Goal: Task Accomplishment & Management: Use online tool/utility

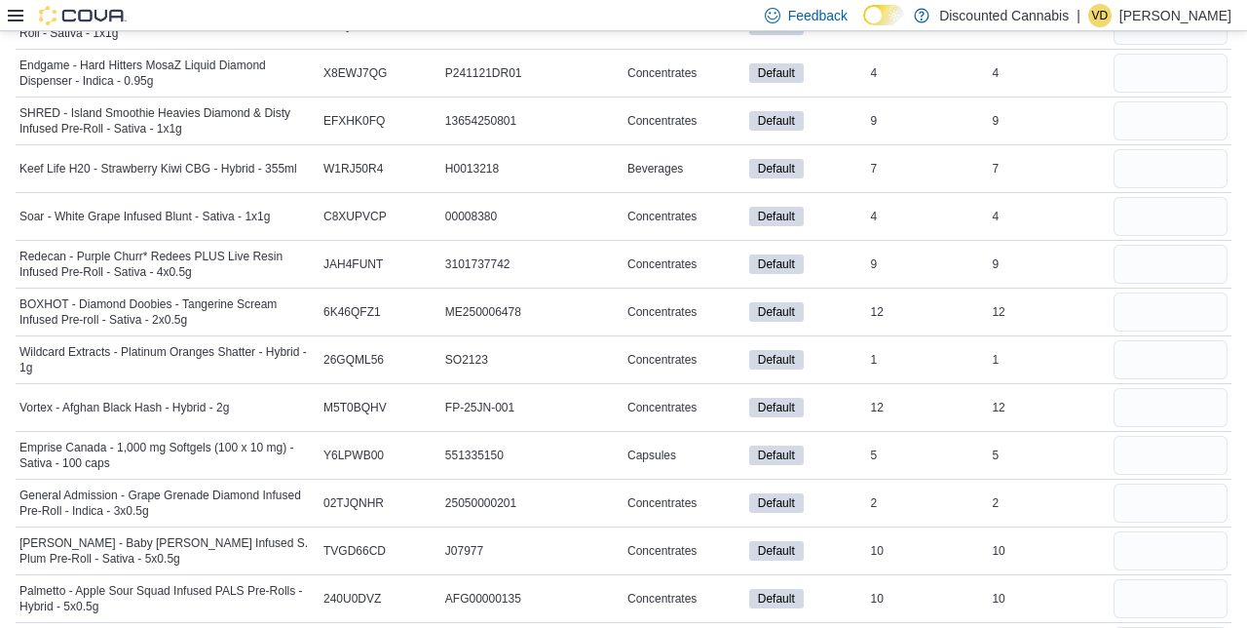
scroll to position [14778, 0]
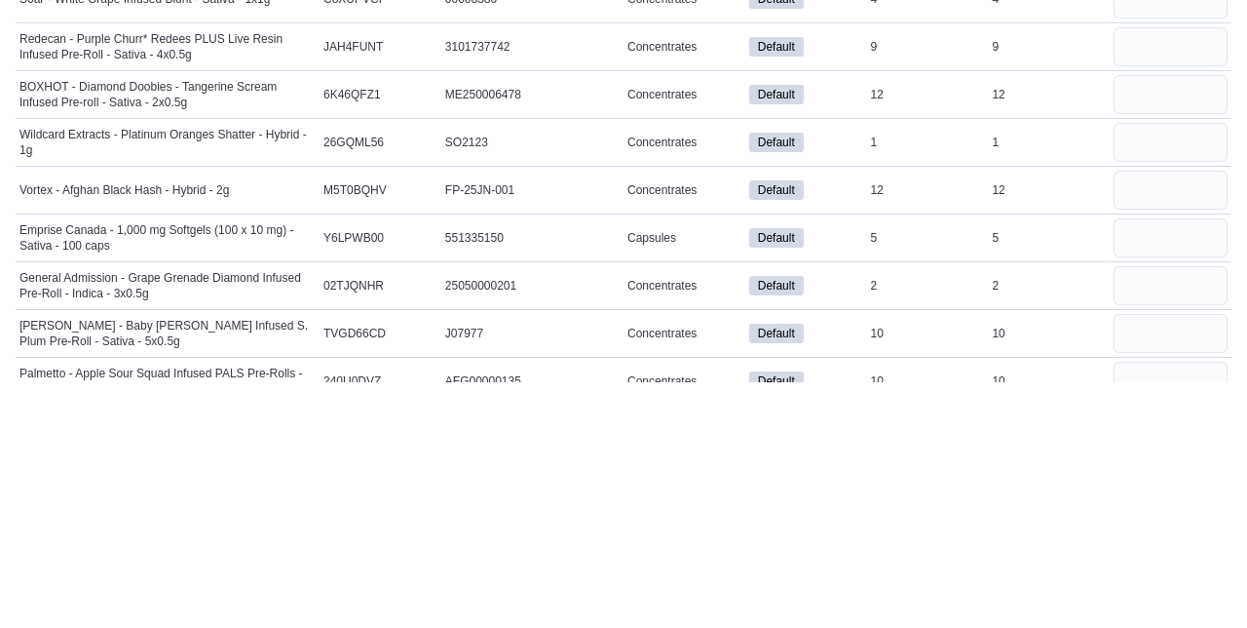
scroll to position [14777, 0]
type input "*"
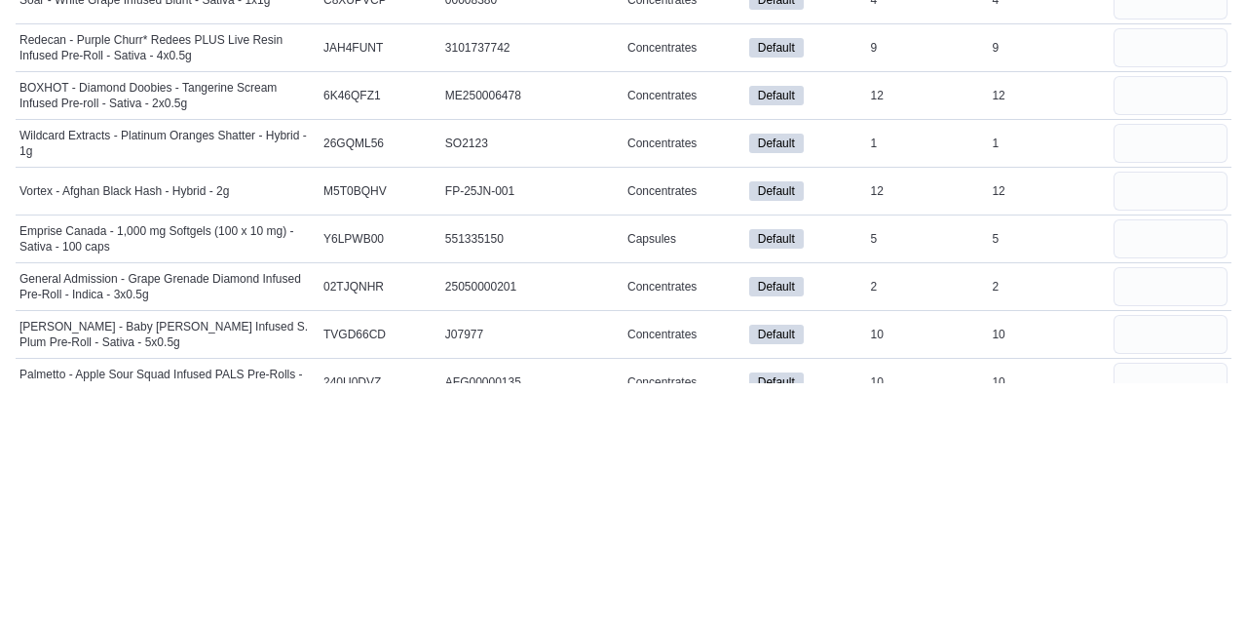
type input "*"
click at [1146, 607] on input "number" at bounding box center [1171, 626] width 114 height 39
type input "**"
click at [1169, 559] on input "number" at bounding box center [1171, 578] width 114 height 39
type input "**"
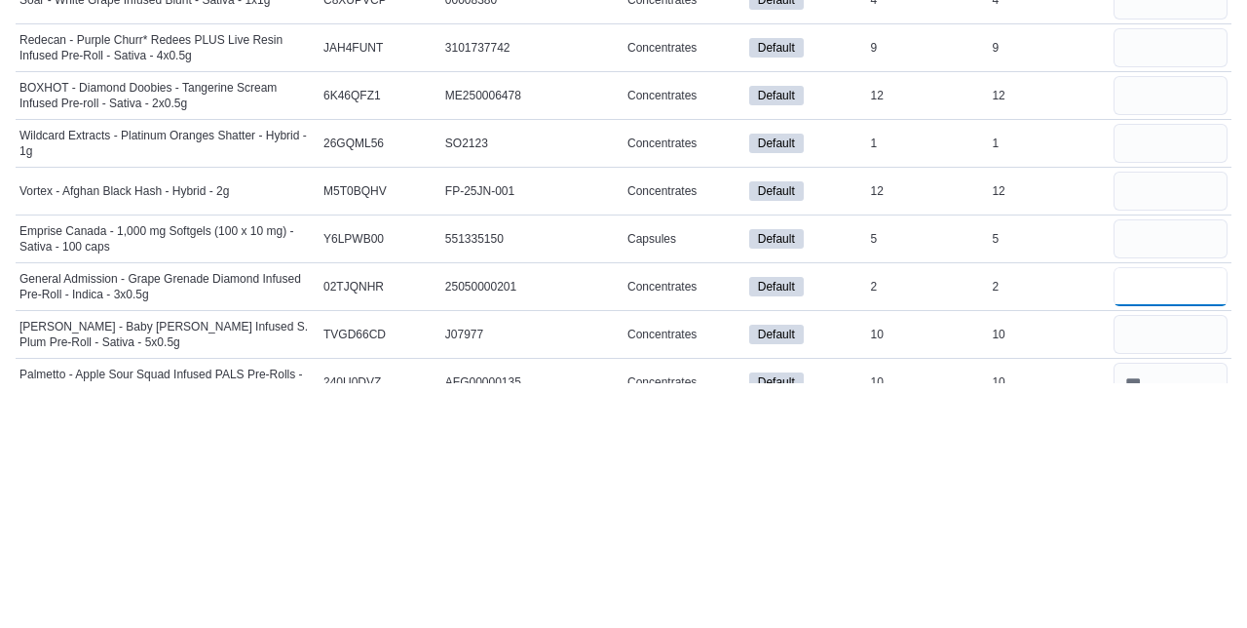
click at [1164, 512] on input "number" at bounding box center [1171, 531] width 114 height 39
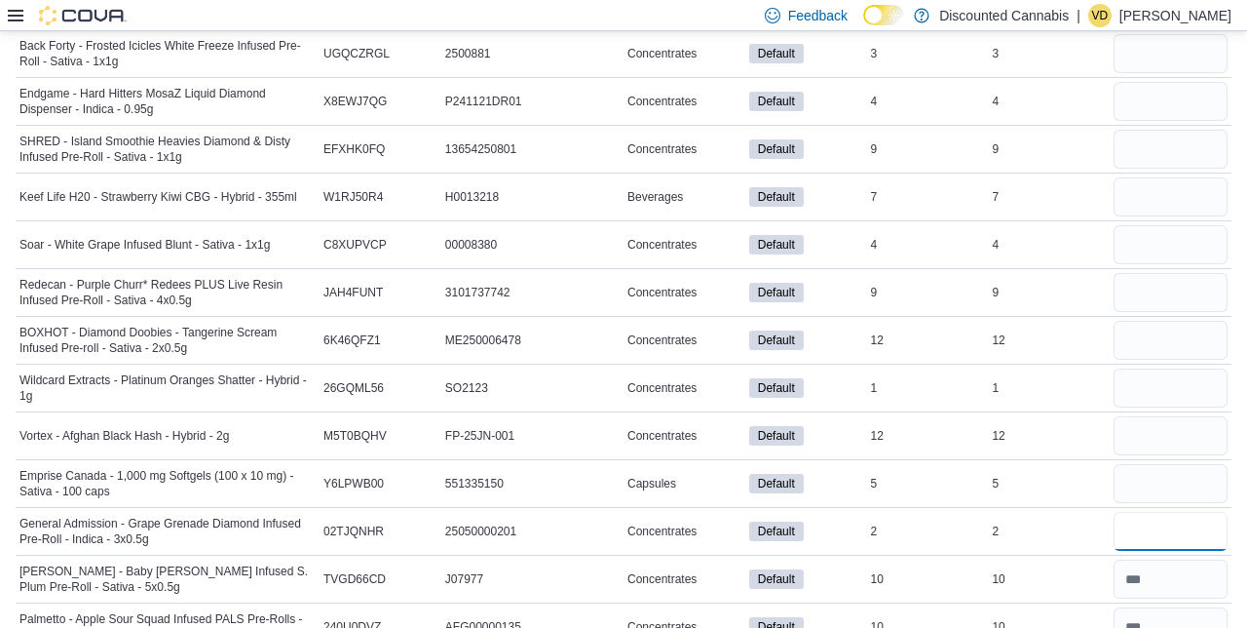
click at [1168, 512] on input "number" at bounding box center [1171, 531] width 114 height 39
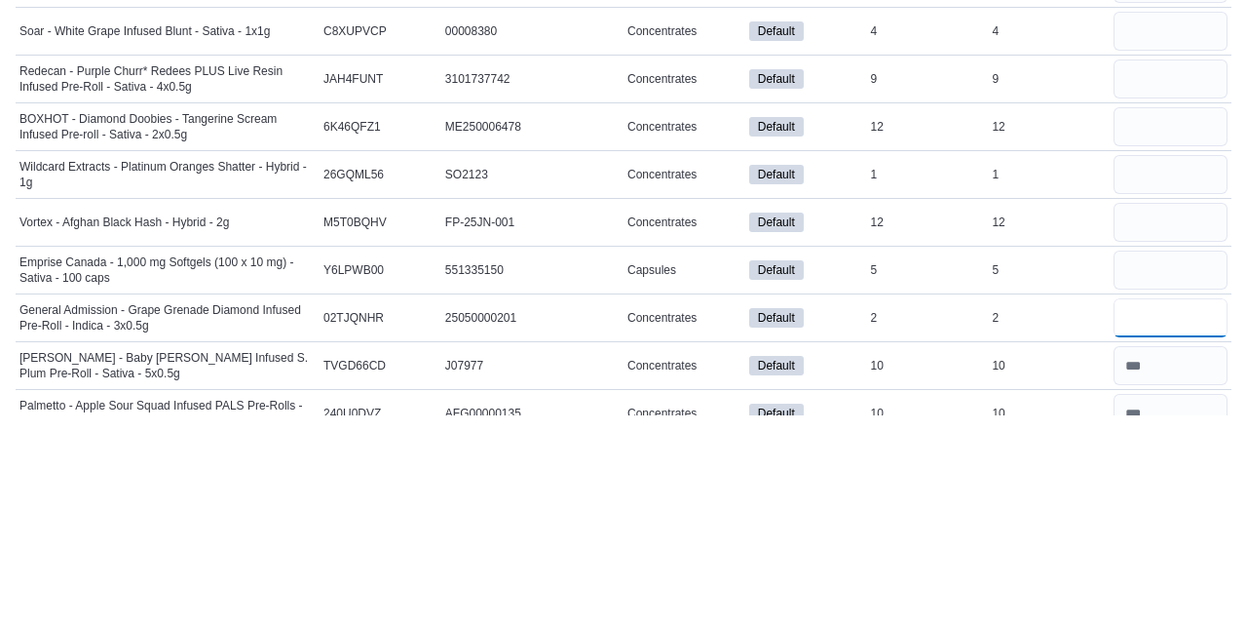
type input "*"
click at [1164, 464] on input "number" at bounding box center [1171, 483] width 114 height 39
type input "*"
click at [1129, 416] on input "number" at bounding box center [1171, 435] width 114 height 39
click at [1167, 416] on input "**" at bounding box center [1171, 435] width 114 height 39
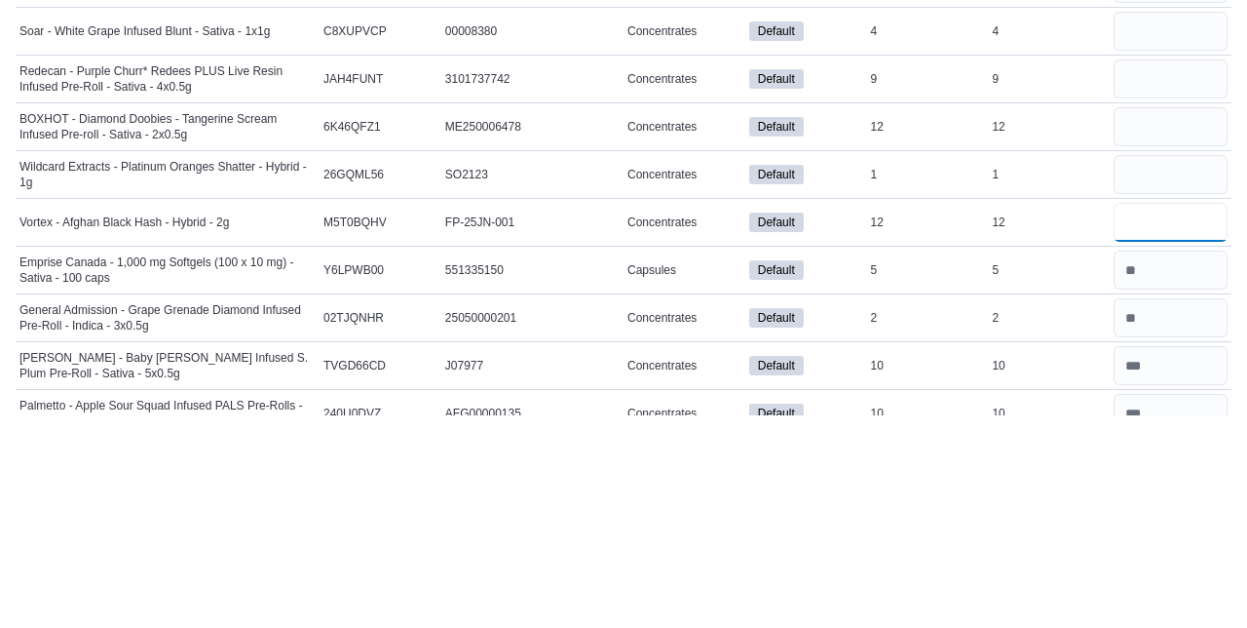
type input "**"
click at [1159, 368] on input "number" at bounding box center [1171, 387] width 114 height 39
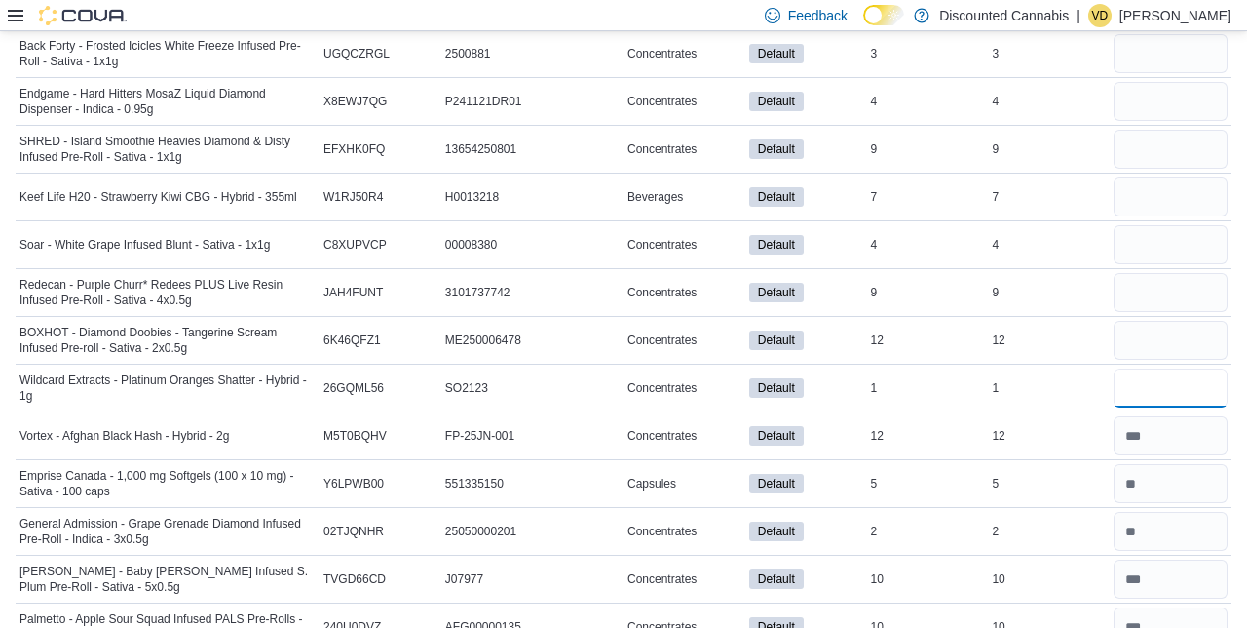
type input "*"
click at [1151, 321] on input "number" at bounding box center [1171, 340] width 114 height 39
type input "**"
click at [1171, 273] on input "number" at bounding box center [1171, 292] width 114 height 39
type input "*"
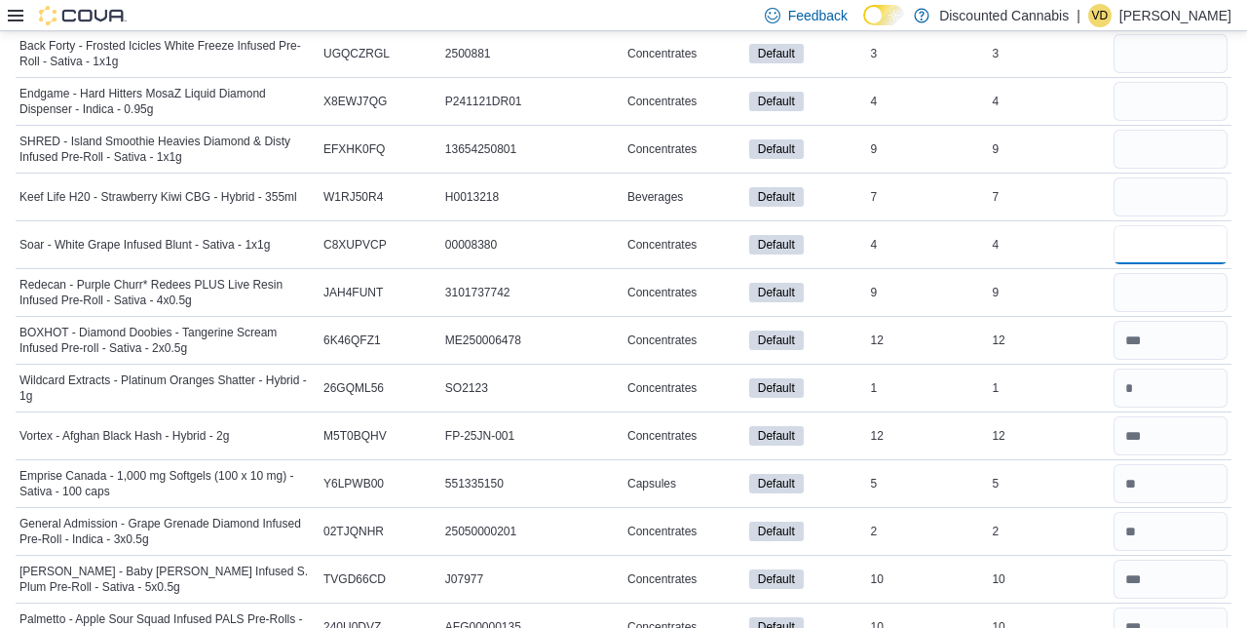
click at [1171, 225] on input "number" at bounding box center [1171, 244] width 114 height 39
type input "*"
click at [1160, 177] on input "number" at bounding box center [1171, 196] width 114 height 39
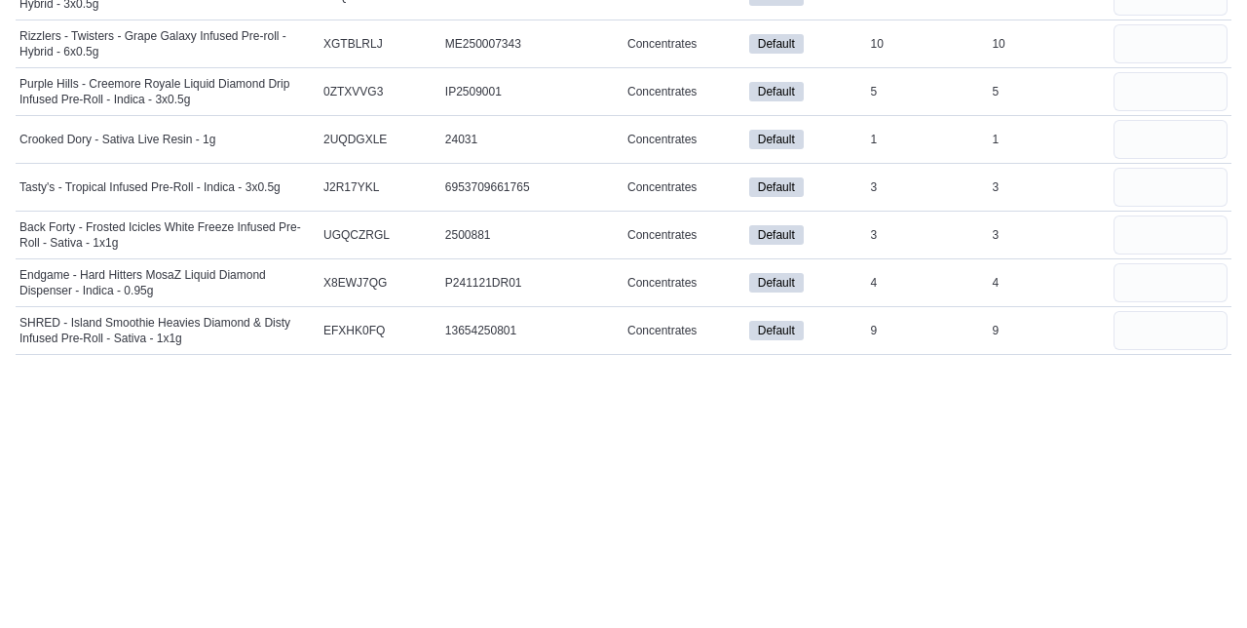
scroll to position [14496, 0]
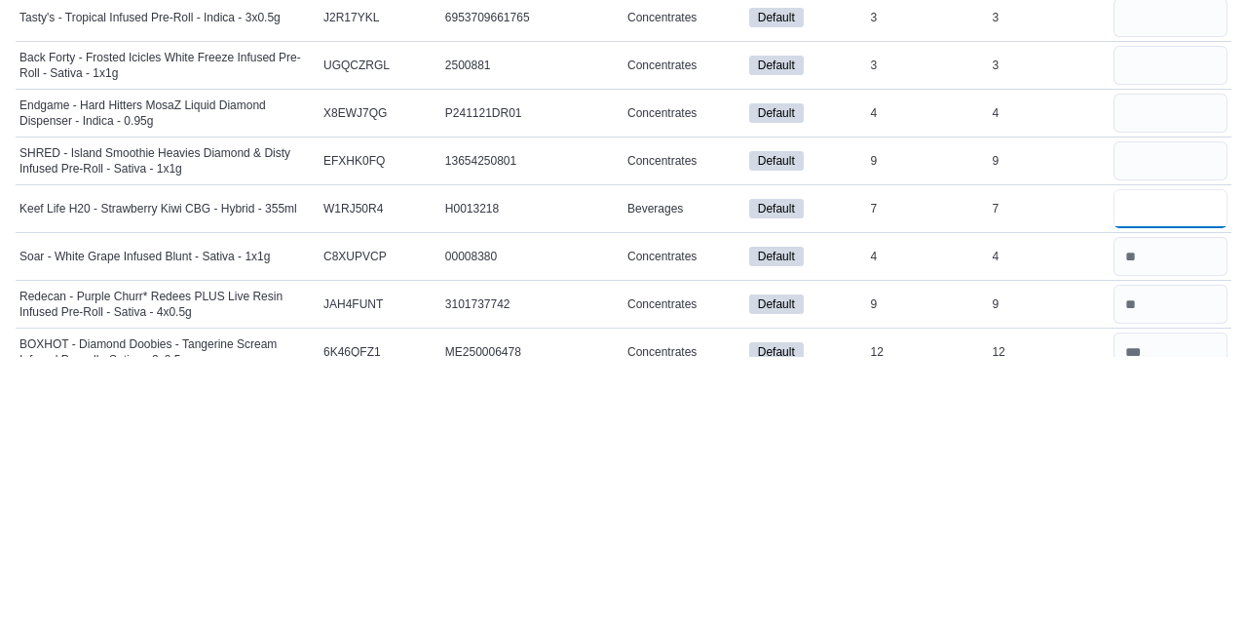
click at [1167, 460] on input "number" at bounding box center [1171, 479] width 114 height 39
type input "*"
click at [1160, 412] on input "number" at bounding box center [1171, 431] width 114 height 39
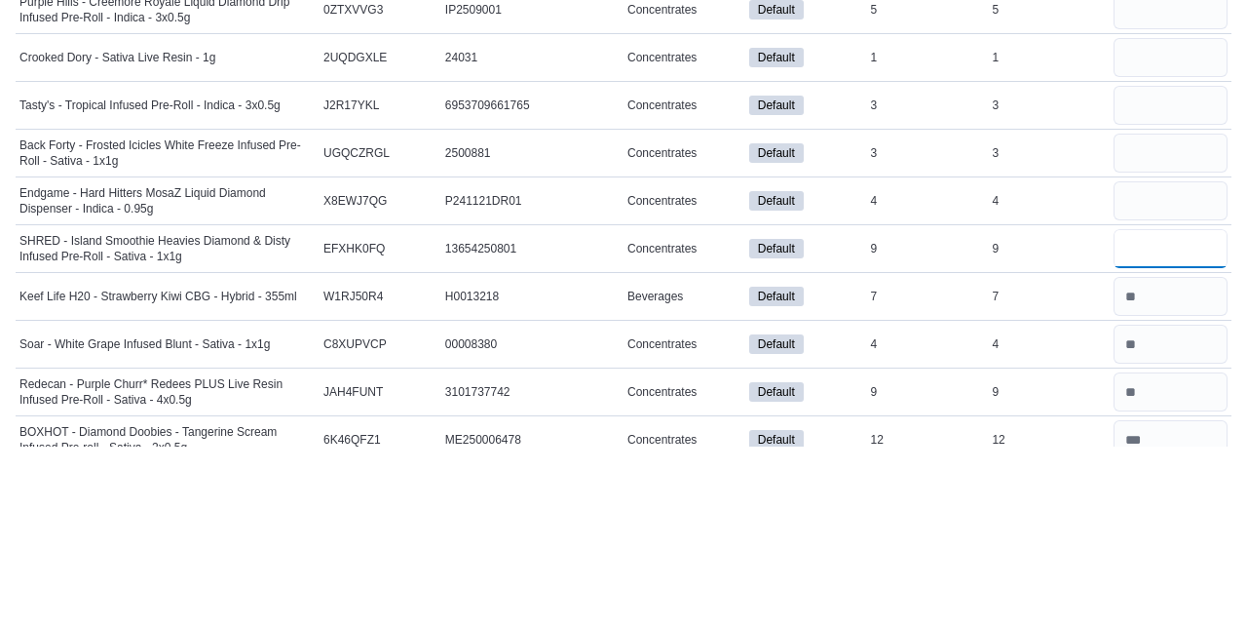
scroll to position [14497, 0]
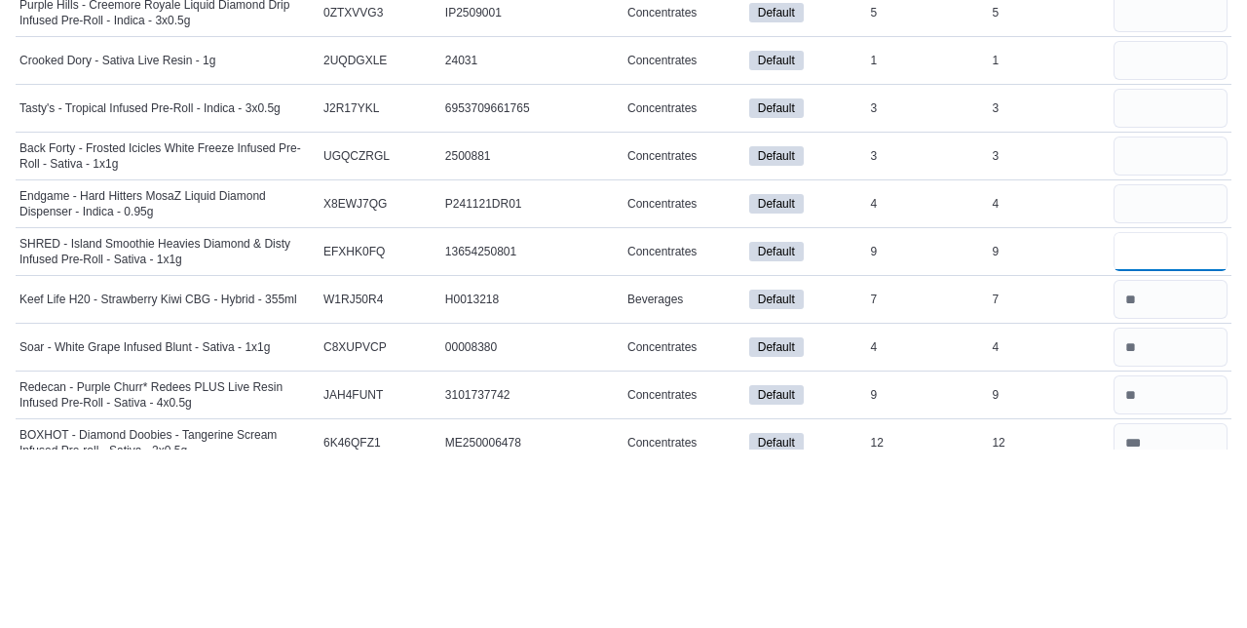
type input "**"
click at [1150, 363] on input "number" at bounding box center [1171, 382] width 114 height 39
type input "*"
click at [1163, 315] on input "number" at bounding box center [1171, 334] width 114 height 39
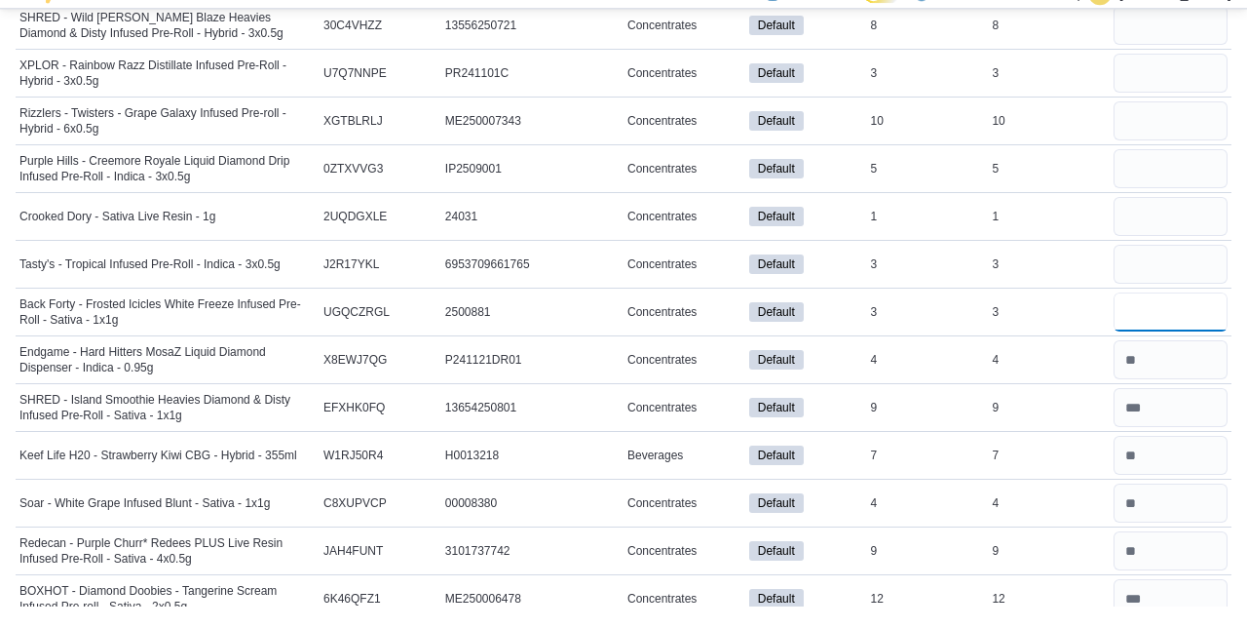
scroll to position [14498, 0]
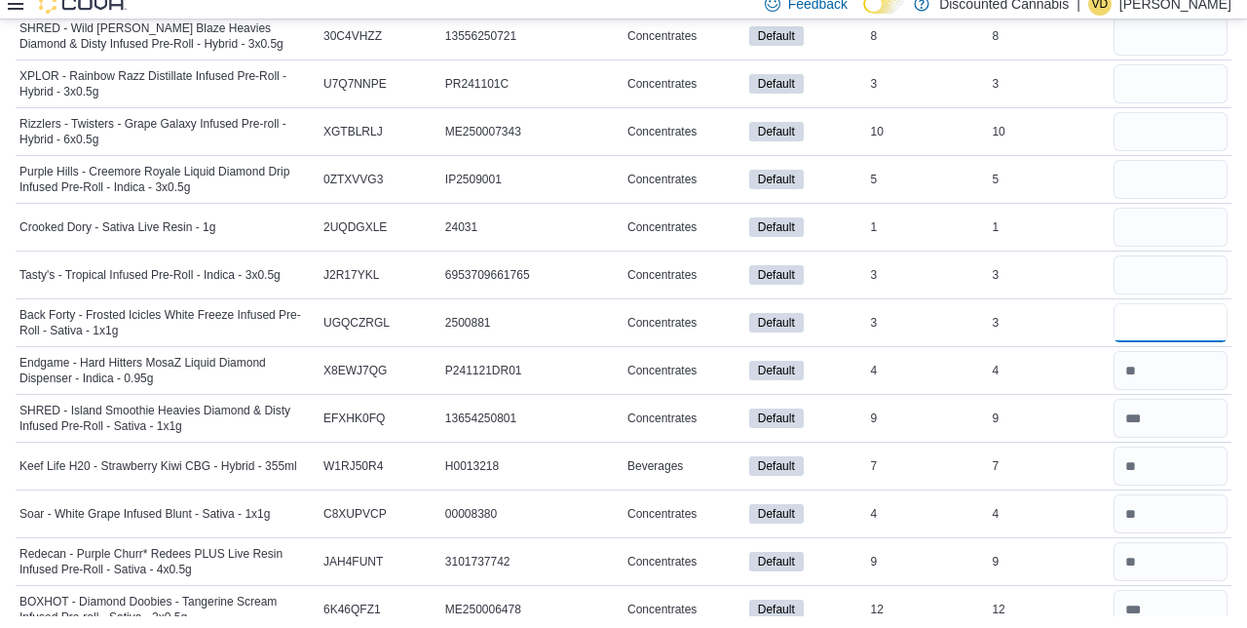
type input "*"
click at [1164, 267] on input "number" at bounding box center [1171, 286] width 114 height 39
type input "*"
click at [1169, 263] on div "*" at bounding box center [1171, 286] width 122 height 47
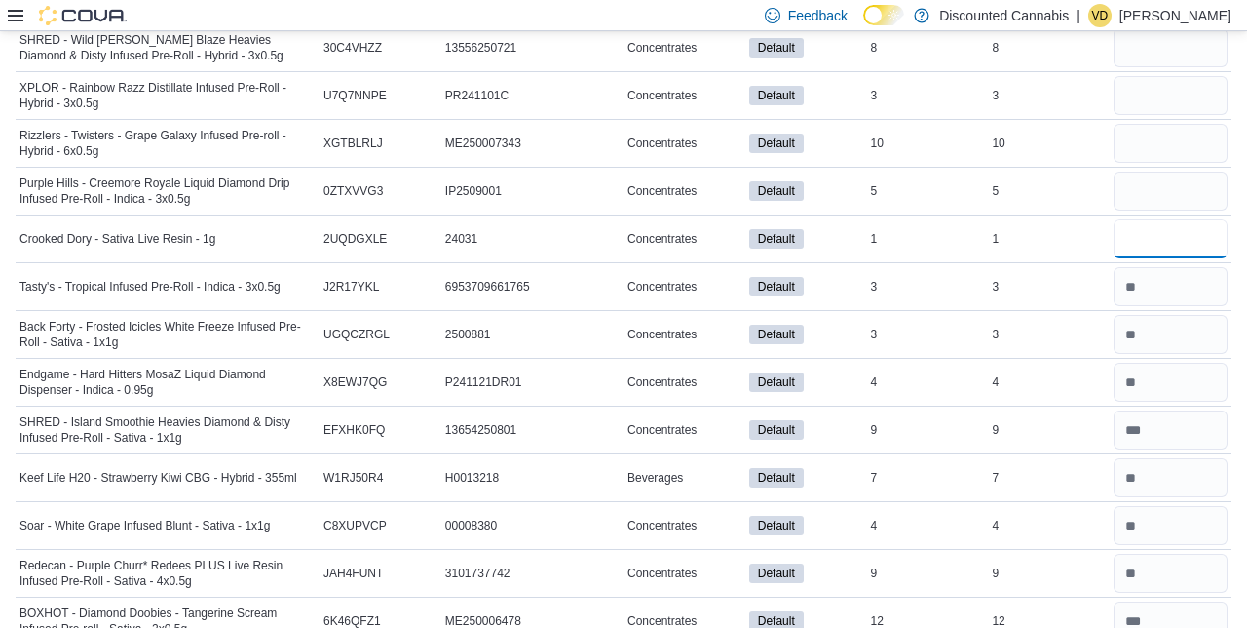
click at [1146, 219] on input "number" at bounding box center [1171, 238] width 114 height 39
type input "*"
click at [1169, 172] on input "number" at bounding box center [1171, 191] width 114 height 39
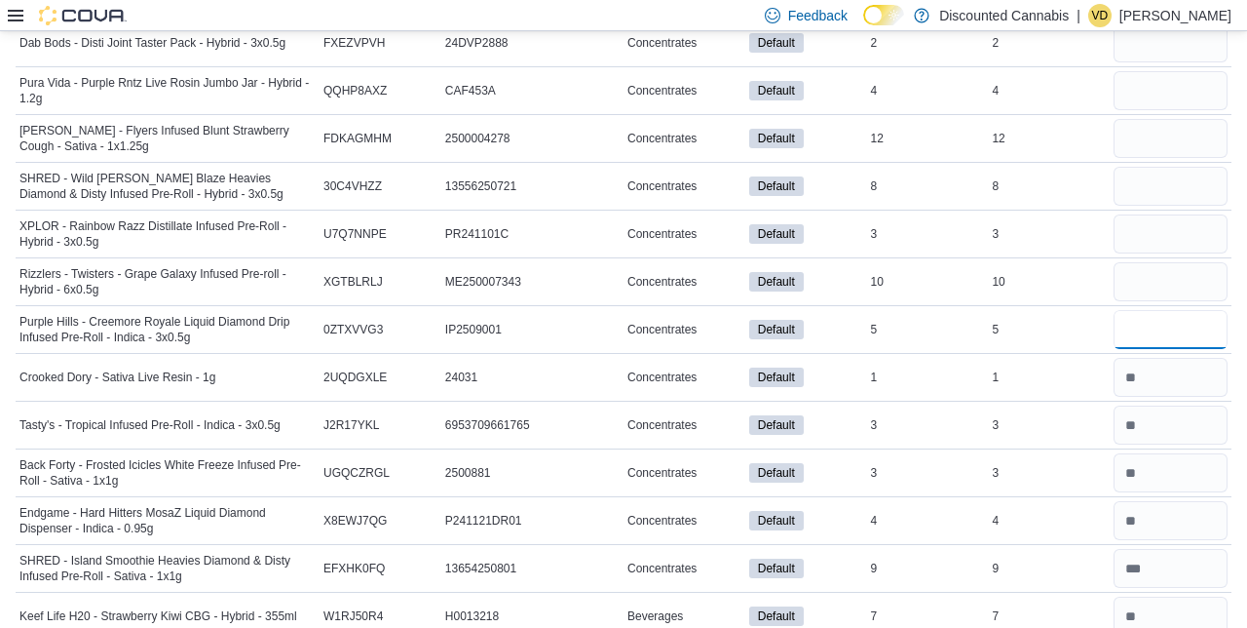
scroll to position [14357, 0]
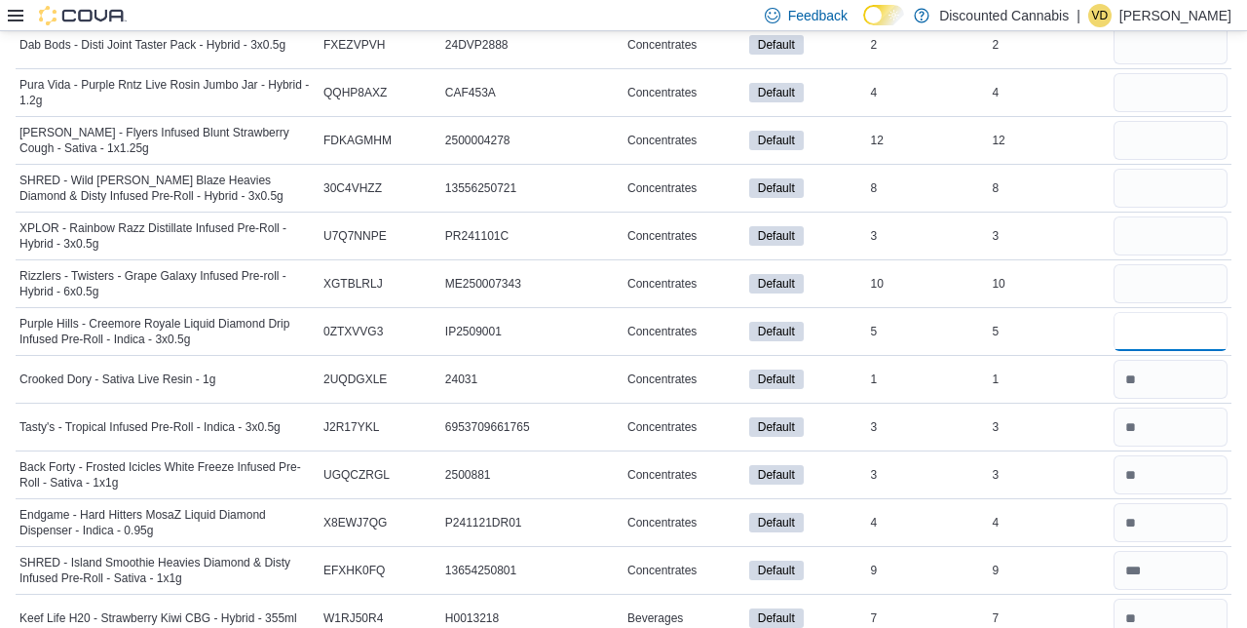
type input "*"
click at [1166, 264] on input "number" at bounding box center [1171, 283] width 114 height 39
click at [1144, 264] on input "number" at bounding box center [1171, 283] width 114 height 39
type input "*"
click at [1160, 216] on input "number" at bounding box center [1171, 235] width 114 height 39
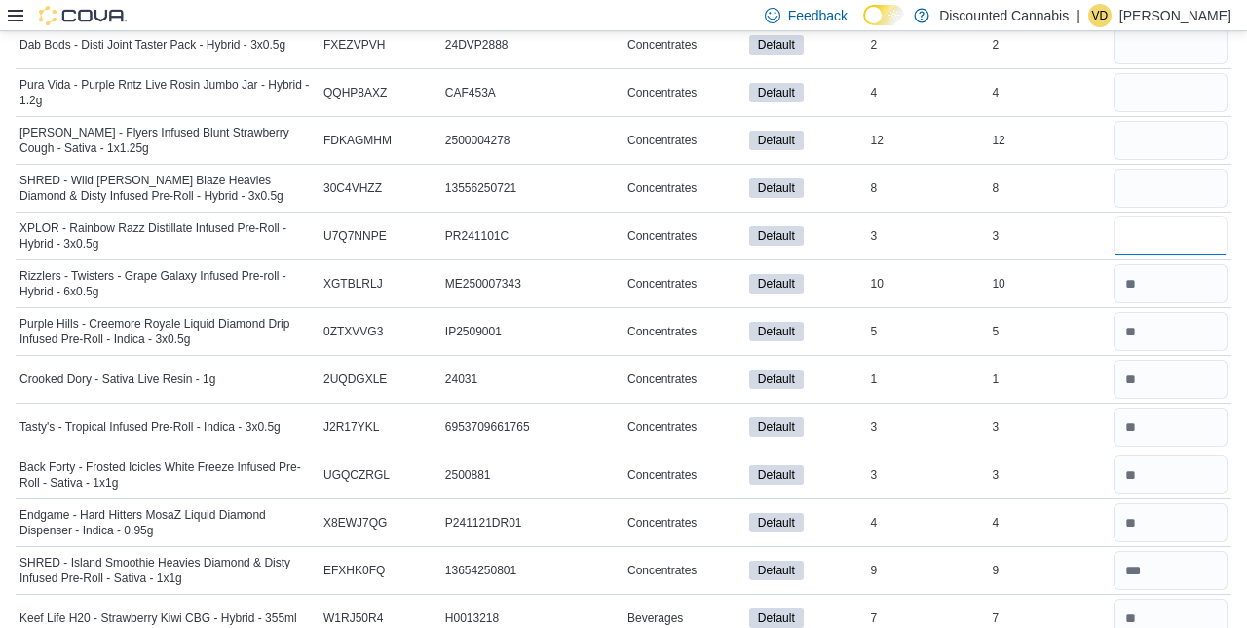
type input "*"
click at [1154, 169] on input "number" at bounding box center [1171, 188] width 114 height 39
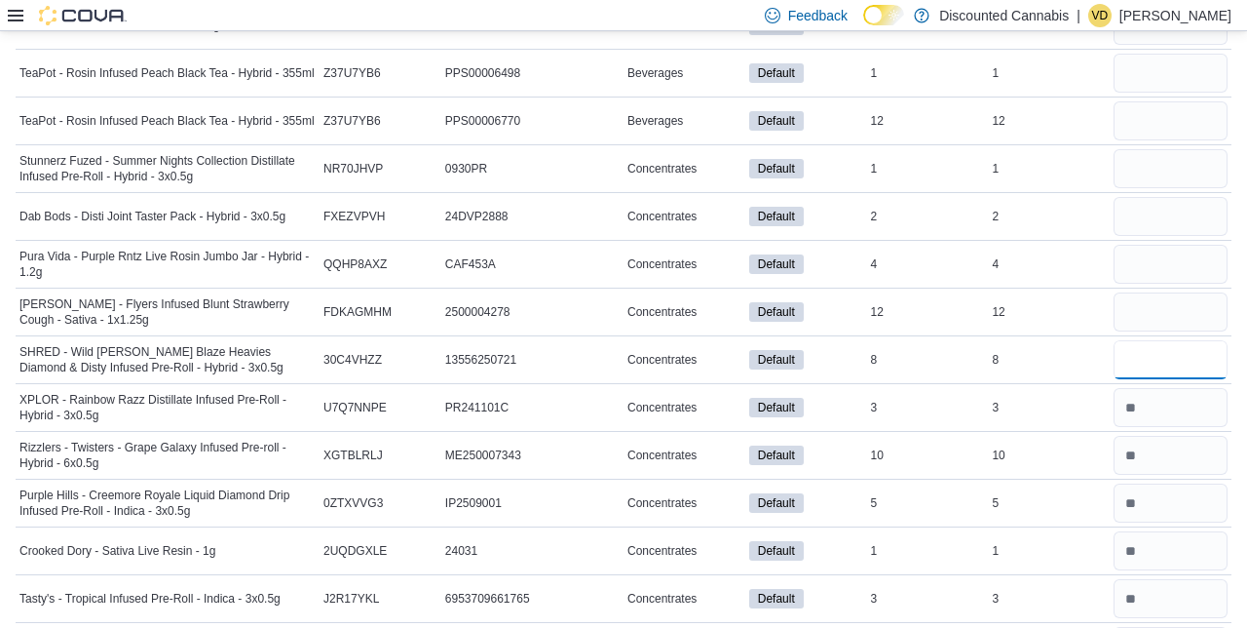
scroll to position [14182, 0]
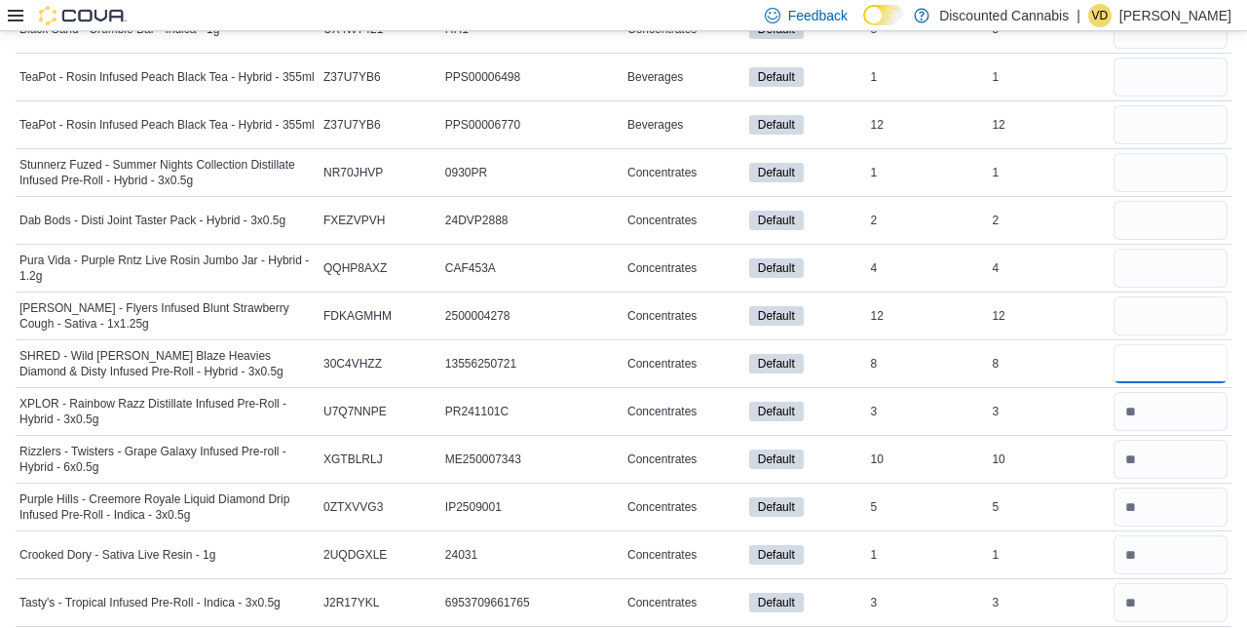
type input "*"
click at [1168, 296] on input "number" at bounding box center [1171, 315] width 114 height 39
type input "**"
click at [1156, 249] on input "number" at bounding box center [1171, 268] width 114 height 39
type input "*"
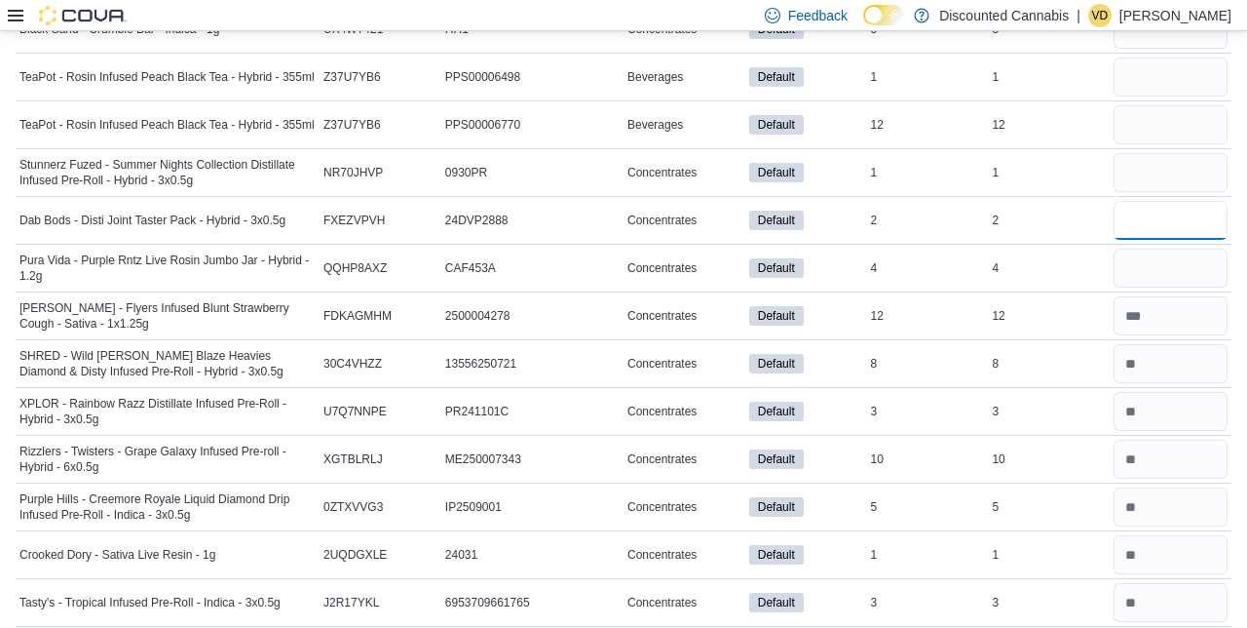
click at [1178, 201] on input "number" at bounding box center [1171, 220] width 114 height 39
type input "*"
click at [1169, 153] on input "number" at bounding box center [1171, 172] width 114 height 39
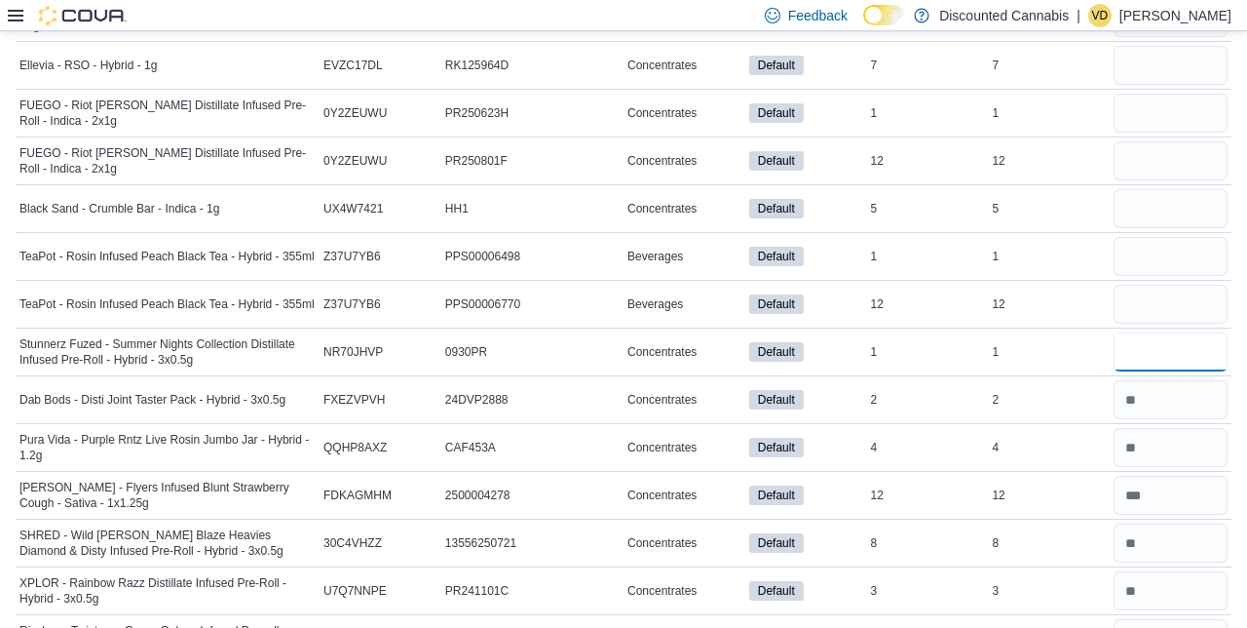
scroll to position [14003, 0]
type input "*"
click at [1170, 285] on input "number" at bounding box center [1171, 304] width 114 height 39
click at [1173, 281] on div at bounding box center [1171, 304] width 122 height 47
click at [1154, 285] on input "number" at bounding box center [1171, 304] width 114 height 39
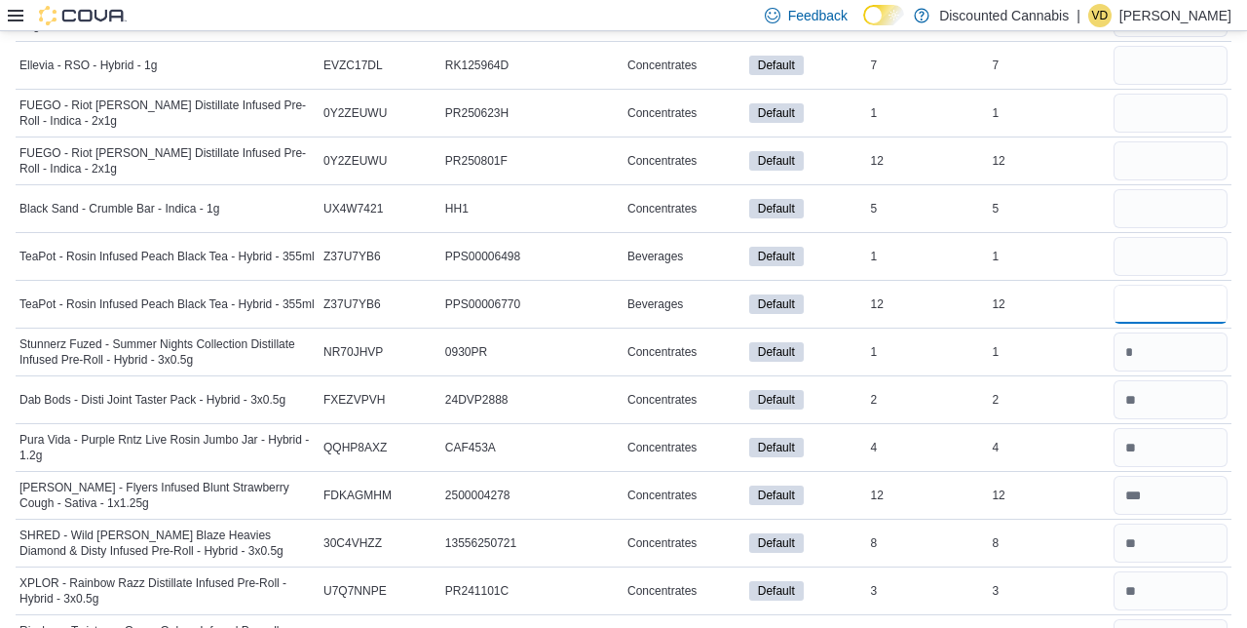
type input "**"
click at [1153, 237] on input "number" at bounding box center [1171, 256] width 114 height 39
type input "*"
click at [1162, 189] on input "number" at bounding box center [1171, 208] width 114 height 39
click at [1175, 189] on input "*" at bounding box center [1171, 208] width 114 height 39
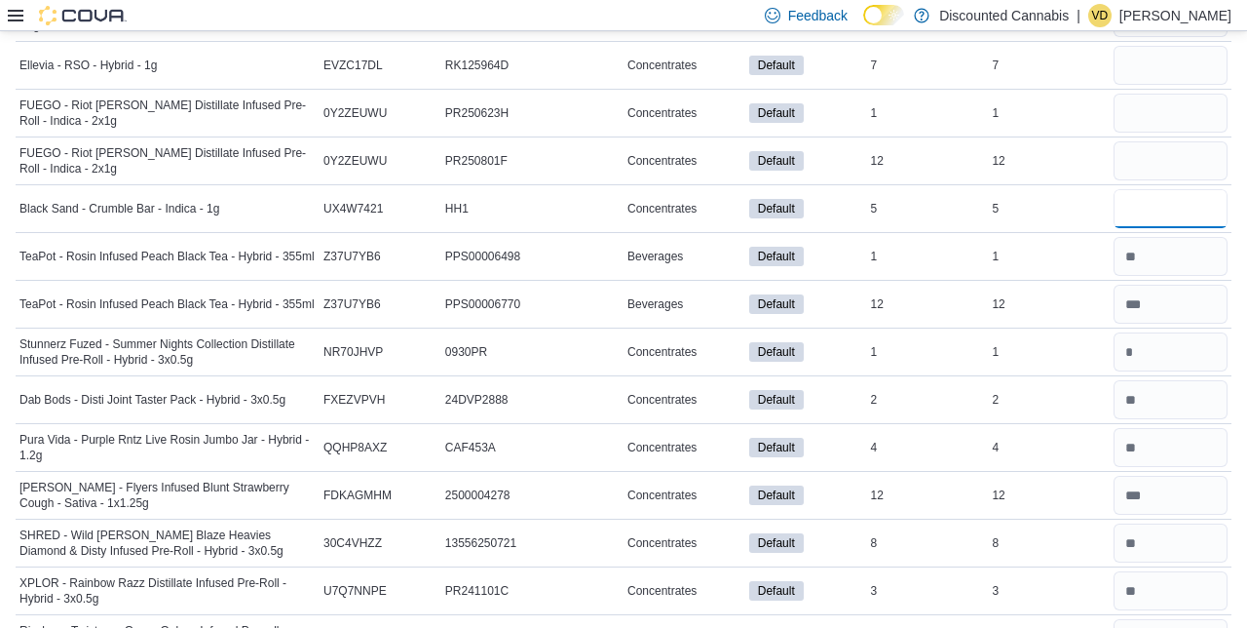
type input "*"
click at [1146, 141] on input "number" at bounding box center [1171, 160] width 114 height 39
click at [1142, 141] on input "number" at bounding box center [1171, 160] width 114 height 39
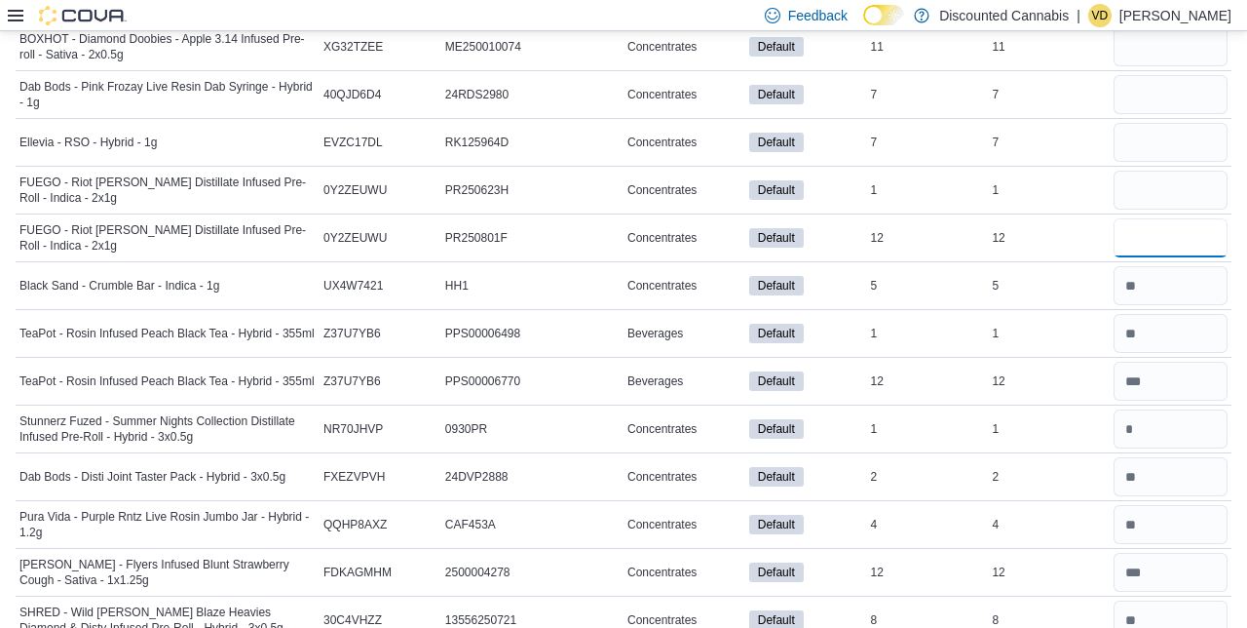
scroll to position [13924, 0]
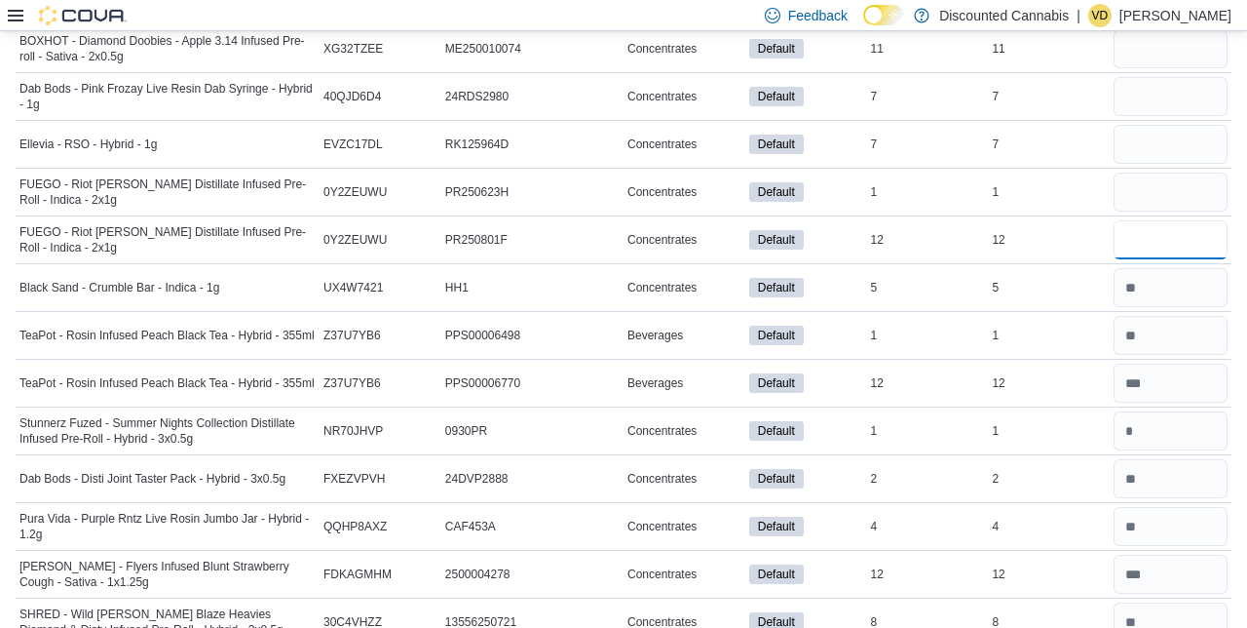
type input "**"
click at [1154, 172] on input "number" at bounding box center [1171, 191] width 114 height 39
type input "*"
click at [1182, 125] on input "number" at bounding box center [1171, 144] width 114 height 39
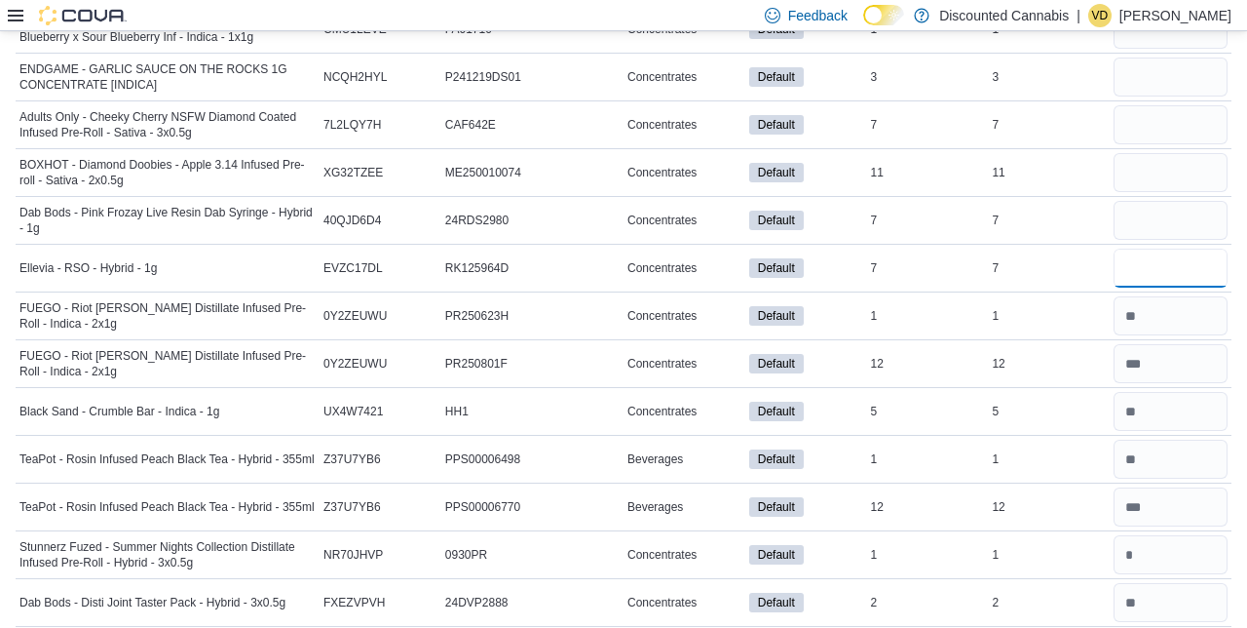
scroll to position [13796, 0]
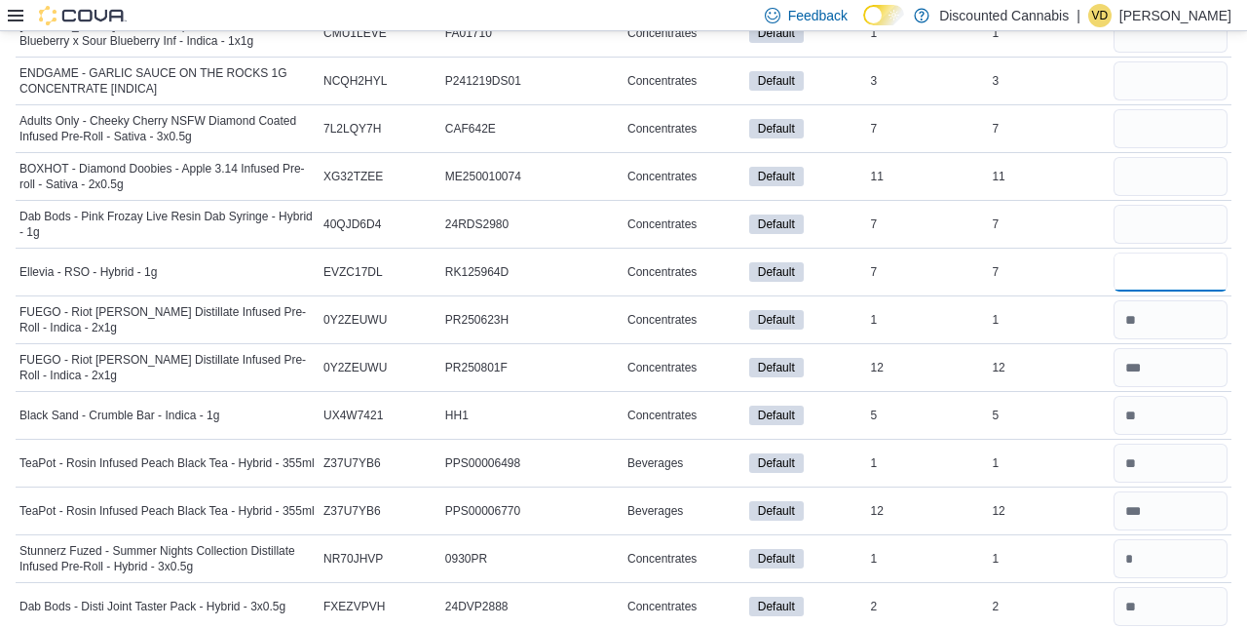
type input "**"
click at [1175, 205] on input "number" at bounding box center [1171, 224] width 114 height 39
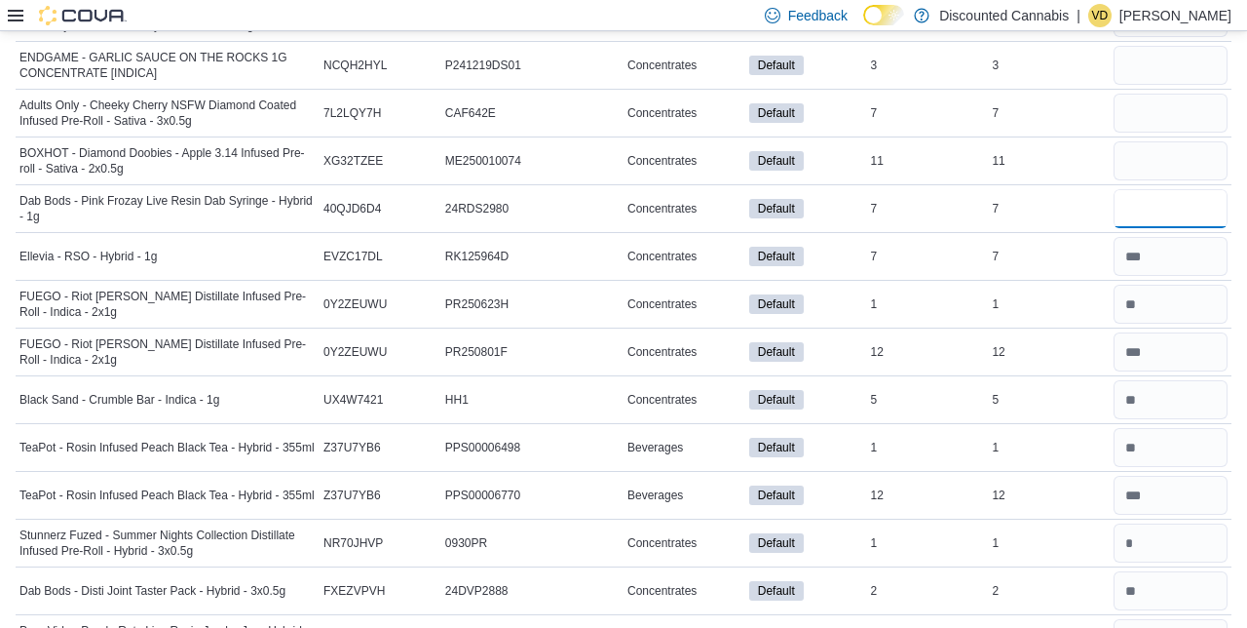
scroll to position [13812, 0]
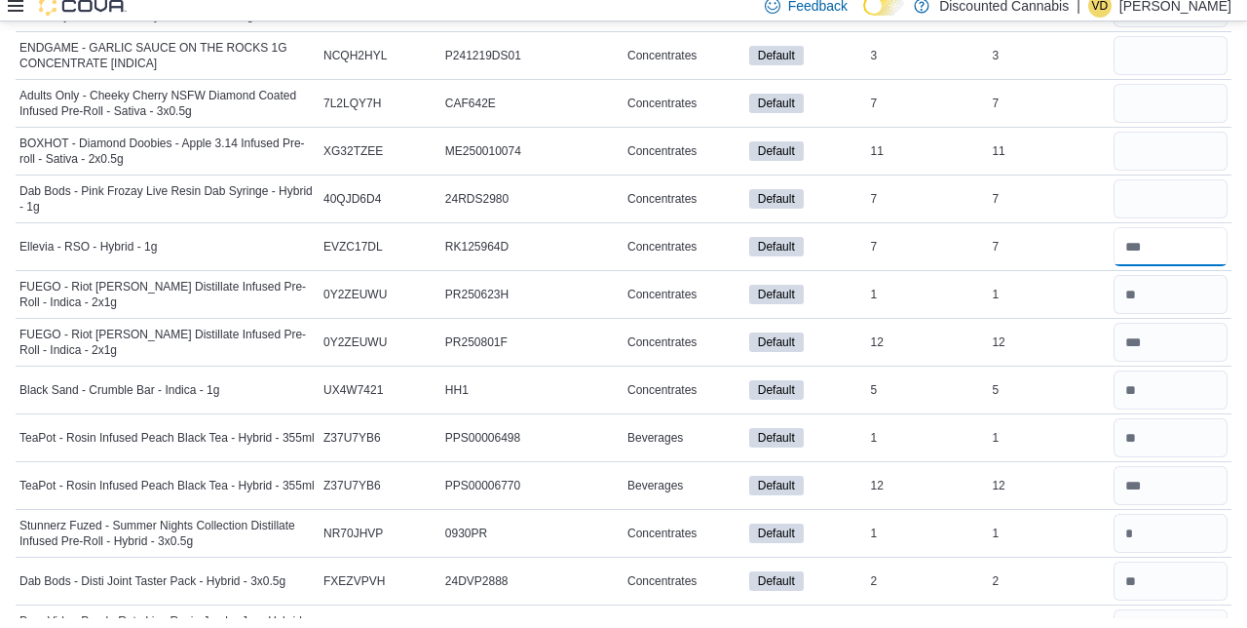
click at [1159, 237] on input "number" at bounding box center [1171, 256] width 114 height 39
type input "*"
click at [1162, 189] on input "number" at bounding box center [1171, 208] width 114 height 39
type input "*"
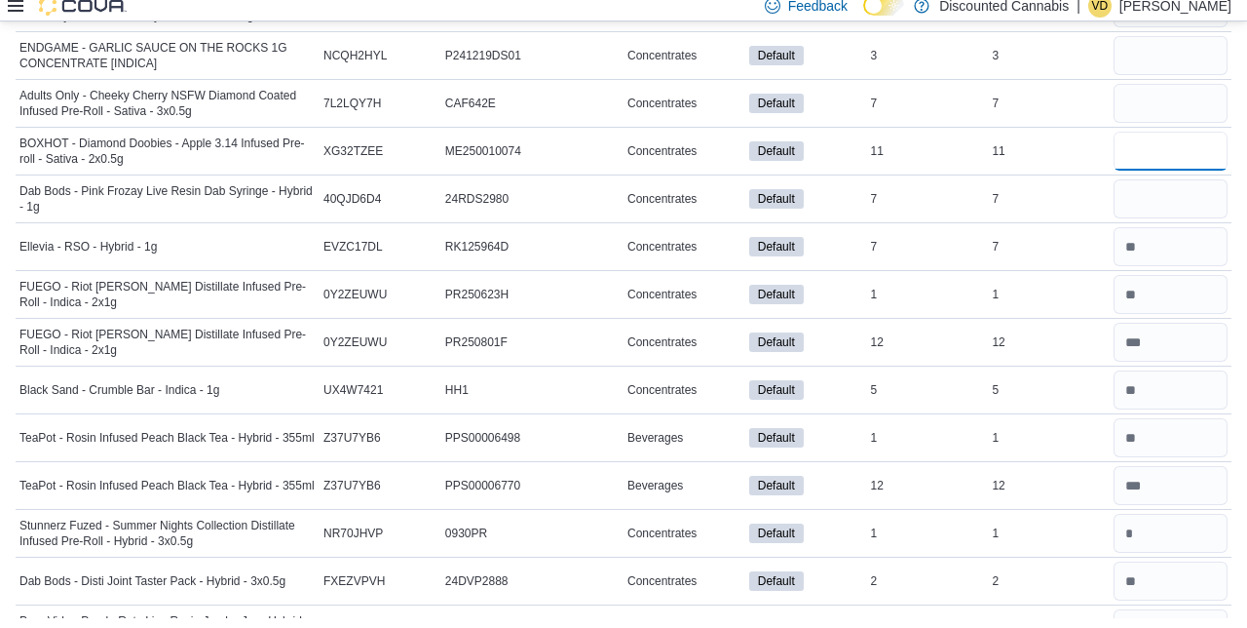
click at [1165, 141] on input "number" at bounding box center [1171, 160] width 114 height 39
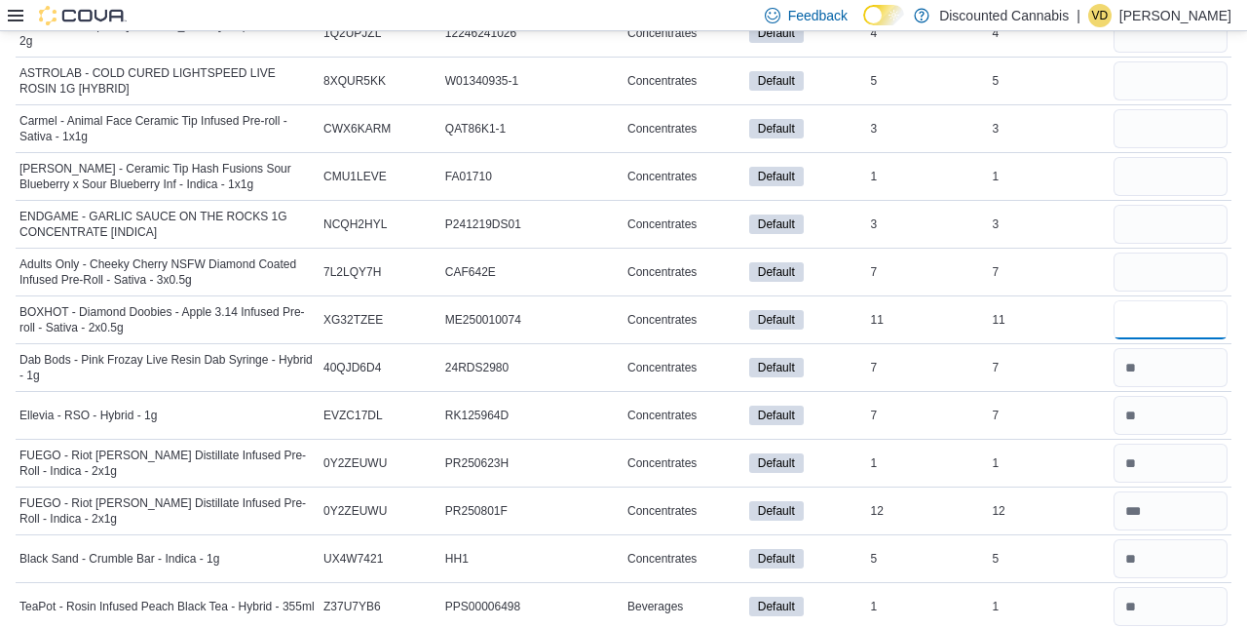
scroll to position [13644, 0]
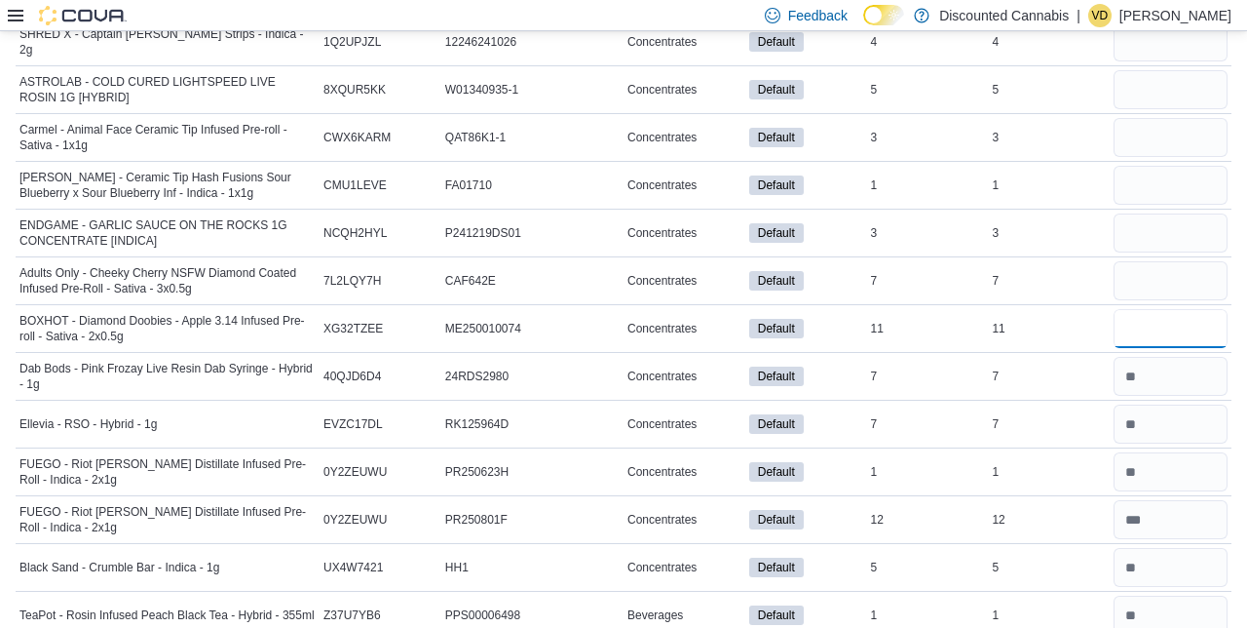
type input "**"
click at [1145, 261] on input "number" at bounding box center [1171, 280] width 114 height 39
type input "*"
click at [1165, 213] on input "number" at bounding box center [1171, 232] width 114 height 39
type input "*"
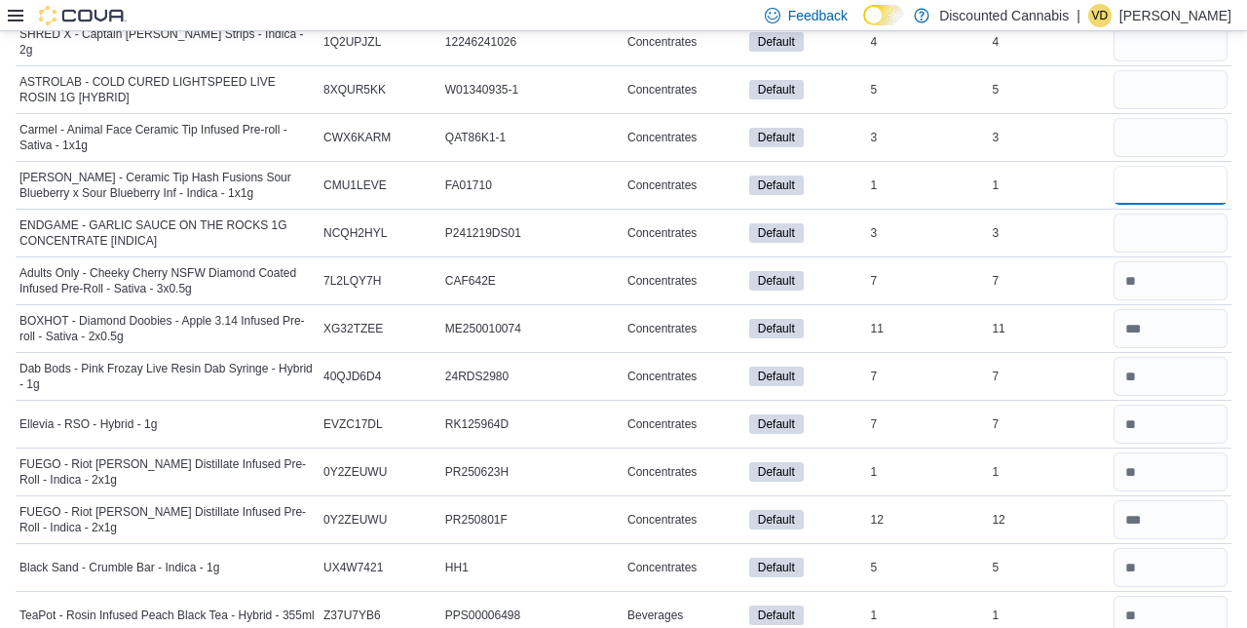
click at [1168, 166] on input "number" at bounding box center [1171, 185] width 114 height 39
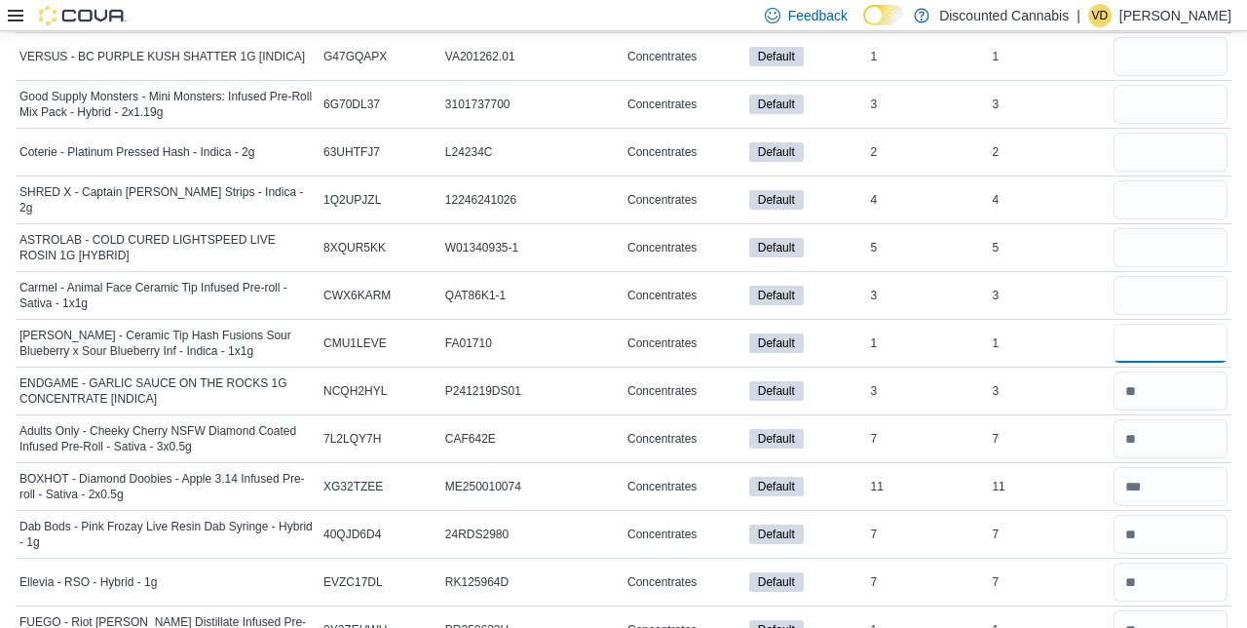
scroll to position [13476, 0]
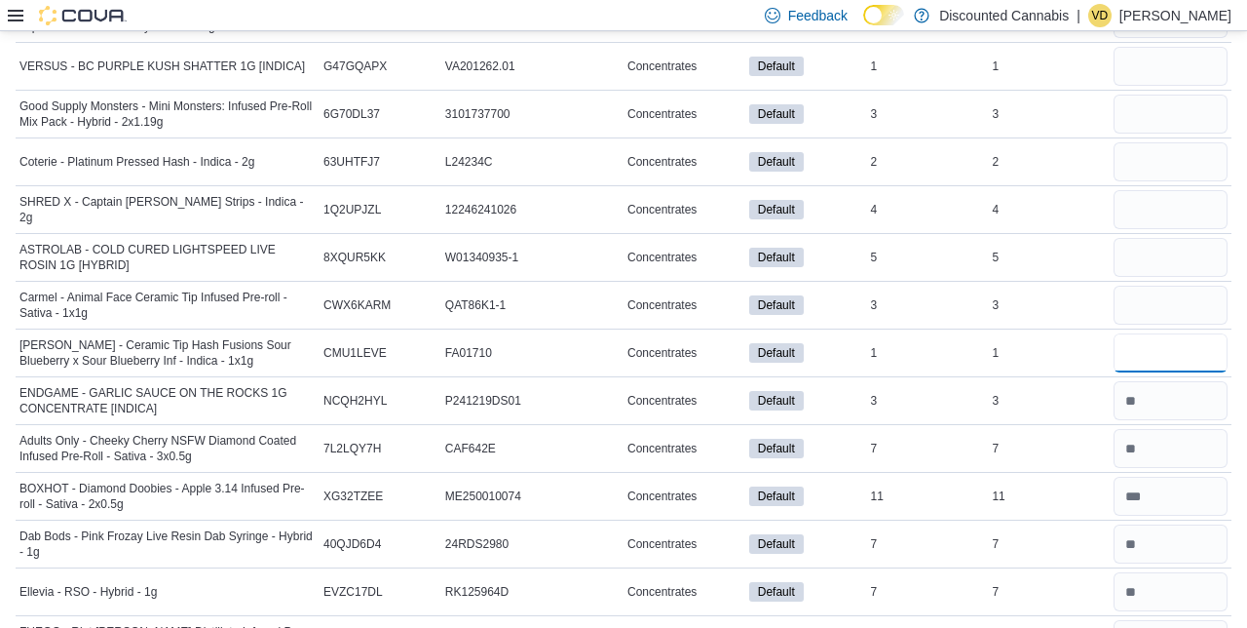
type input "*"
click at [1173, 286] on input "number" at bounding box center [1171, 305] width 114 height 39
type input "*"
click at [1146, 238] on input "number" at bounding box center [1171, 257] width 114 height 39
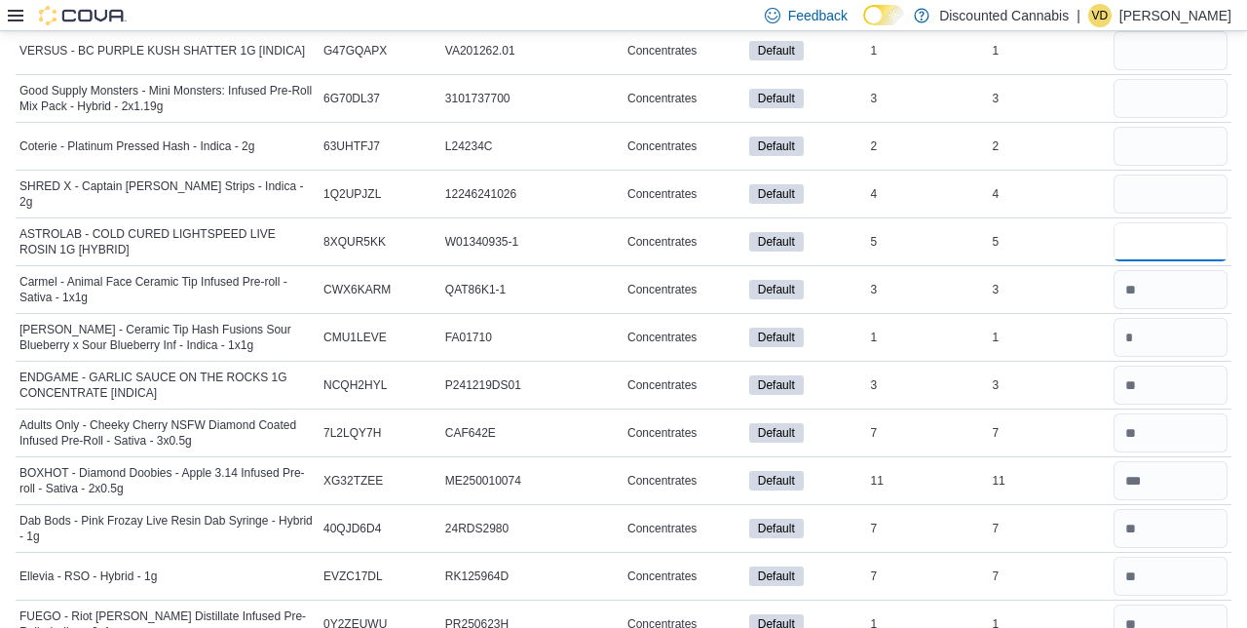
scroll to position [13490, 0]
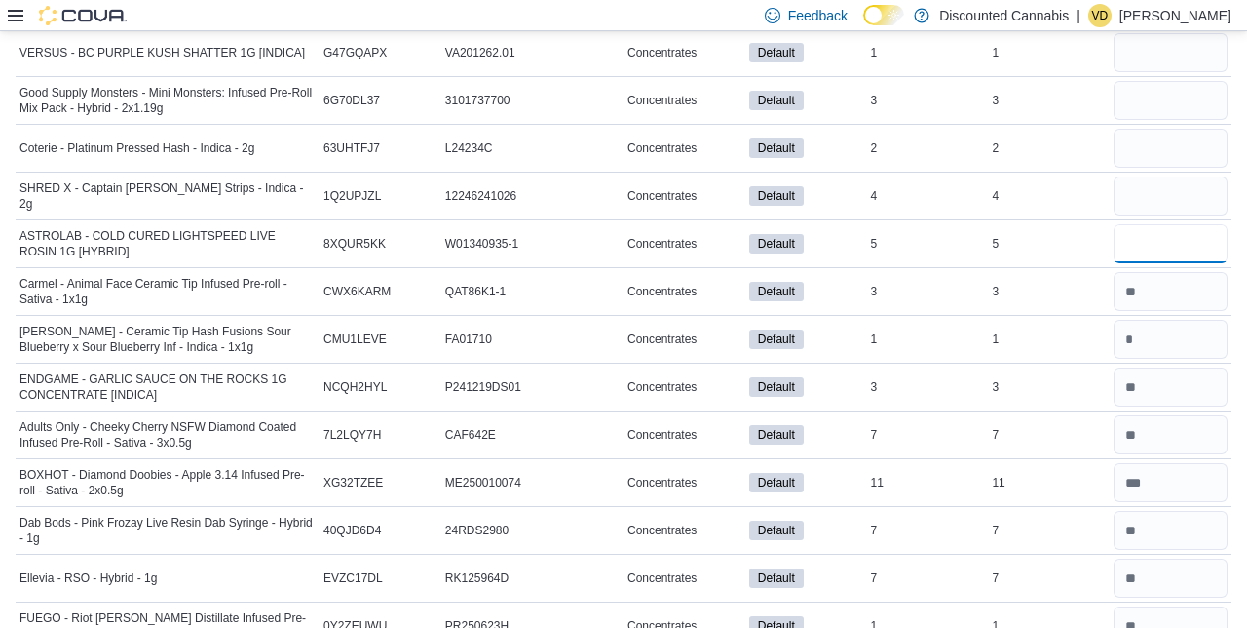
type input "*"
click at [1181, 176] on input "number" at bounding box center [1171, 195] width 114 height 39
type input "*"
click at [1143, 129] on input "number" at bounding box center [1171, 148] width 114 height 39
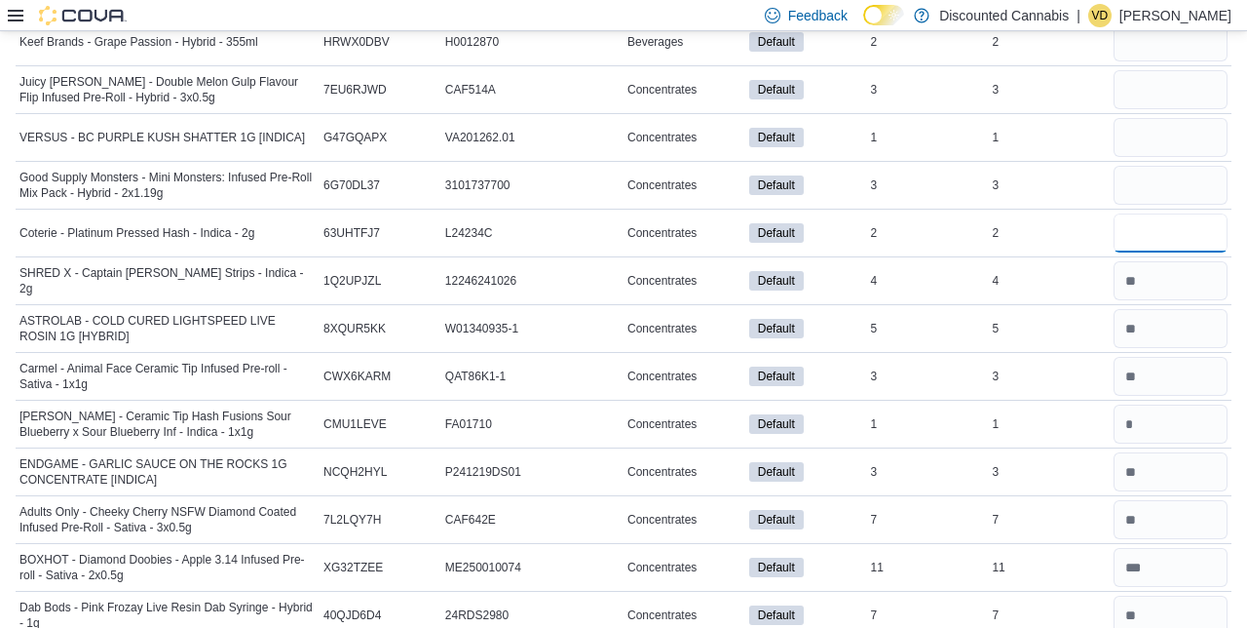
scroll to position [13402, 0]
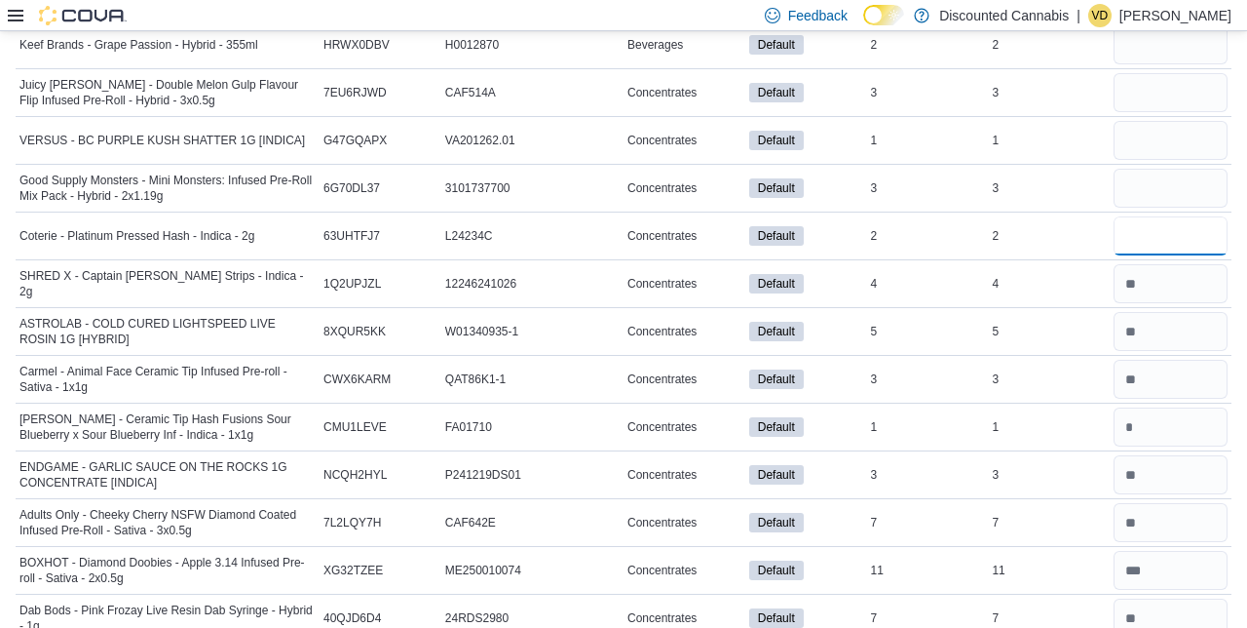
type input "*"
click at [1164, 169] on input "number" at bounding box center [1171, 188] width 114 height 39
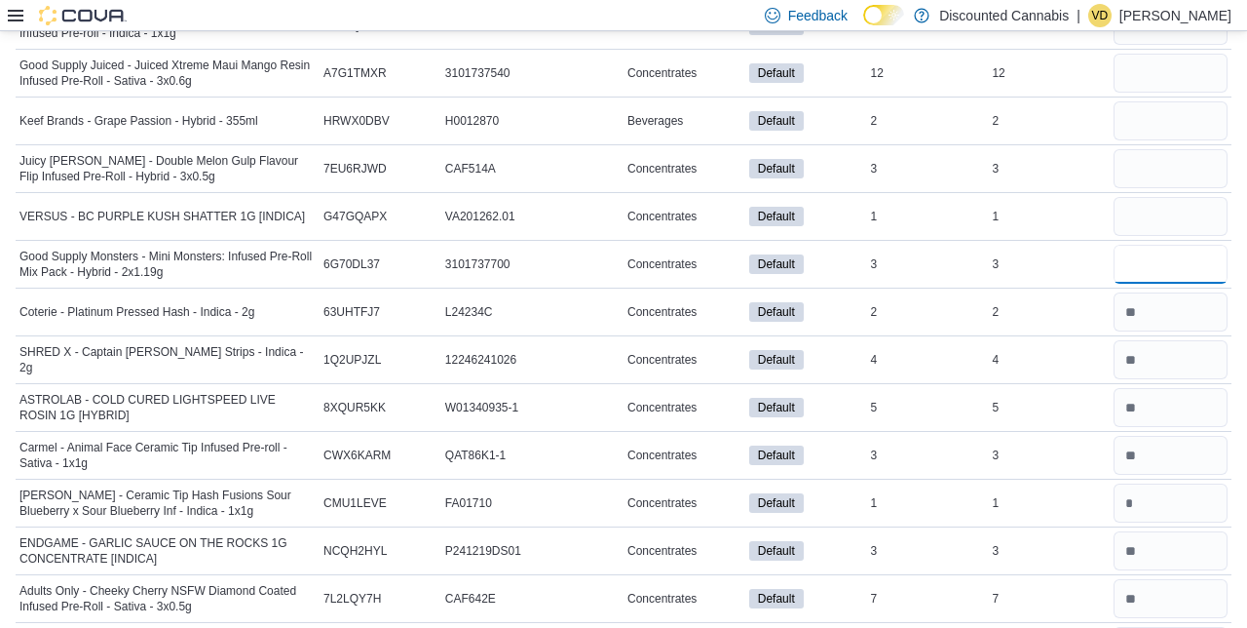
scroll to position [13323, 0]
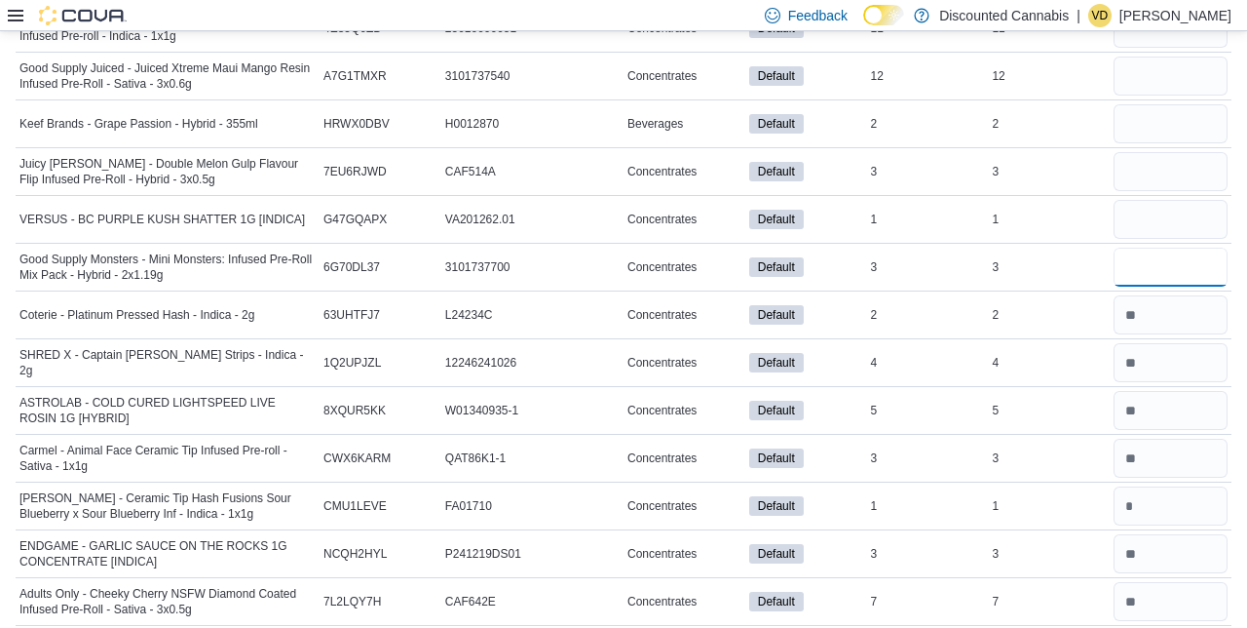
type input "*"
click at [1146, 200] on input "number" at bounding box center [1171, 219] width 114 height 39
type input "*"
click at [1161, 152] on input "number" at bounding box center [1171, 171] width 114 height 39
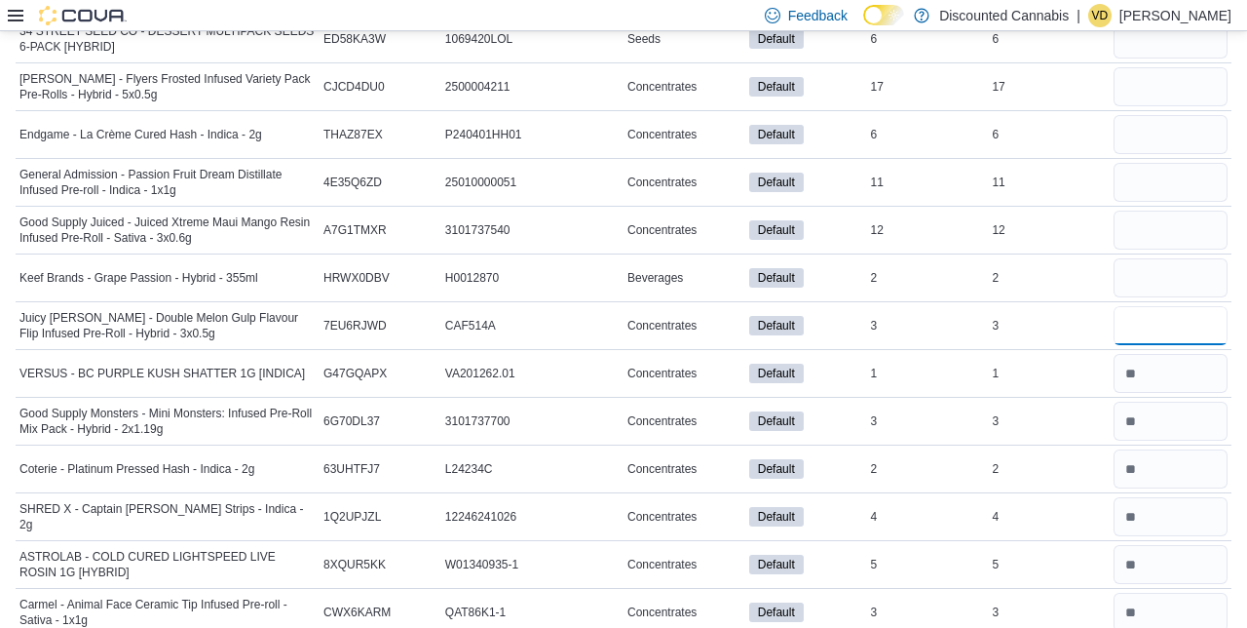
scroll to position [13157, 0]
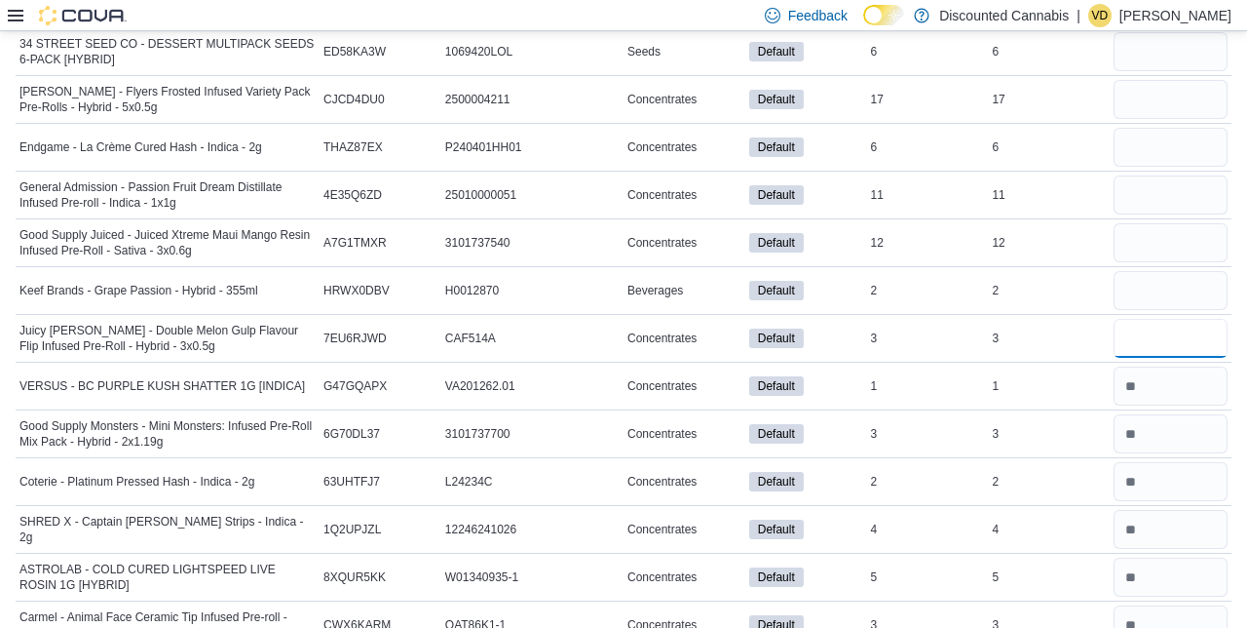
type input "*"
click at [1160, 271] on input "number" at bounding box center [1171, 290] width 114 height 39
type input "*"
click at [1166, 223] on input "number" at bounding box center [1171, 242] width 114 height 39
type input "**"
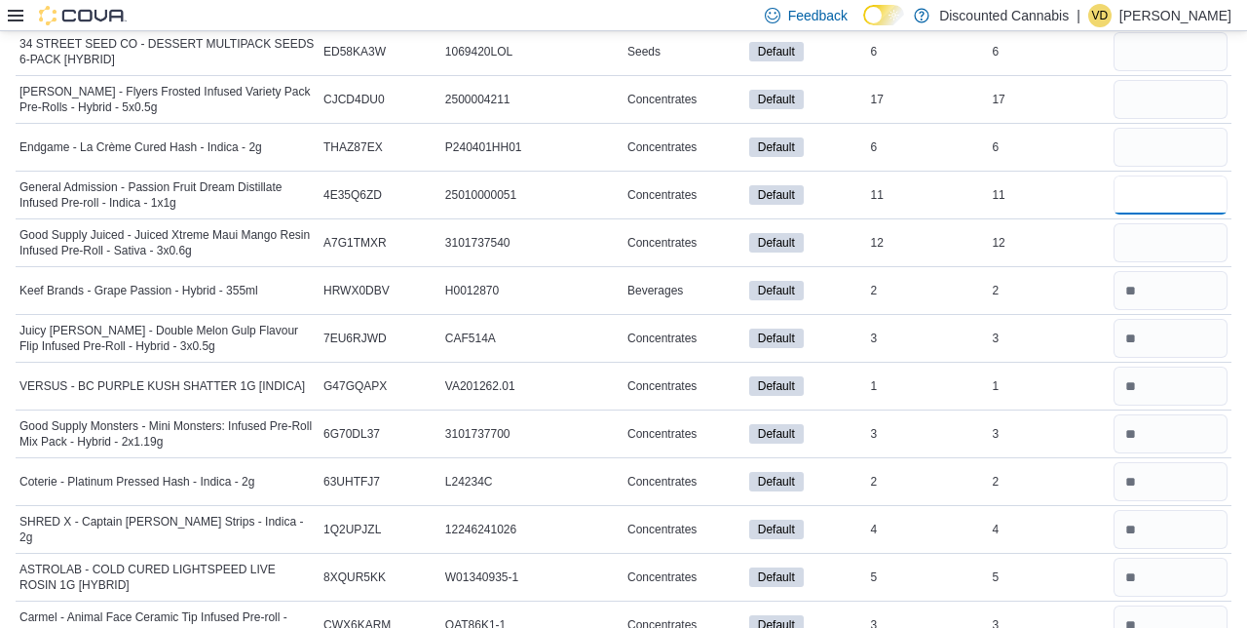
click at [1179, 175] on input "number" at bounding box center [1171, 194] width 114 height 39
click at [1161, 175] on input "number" at bounding box center [1171, 194] width 114 height 39
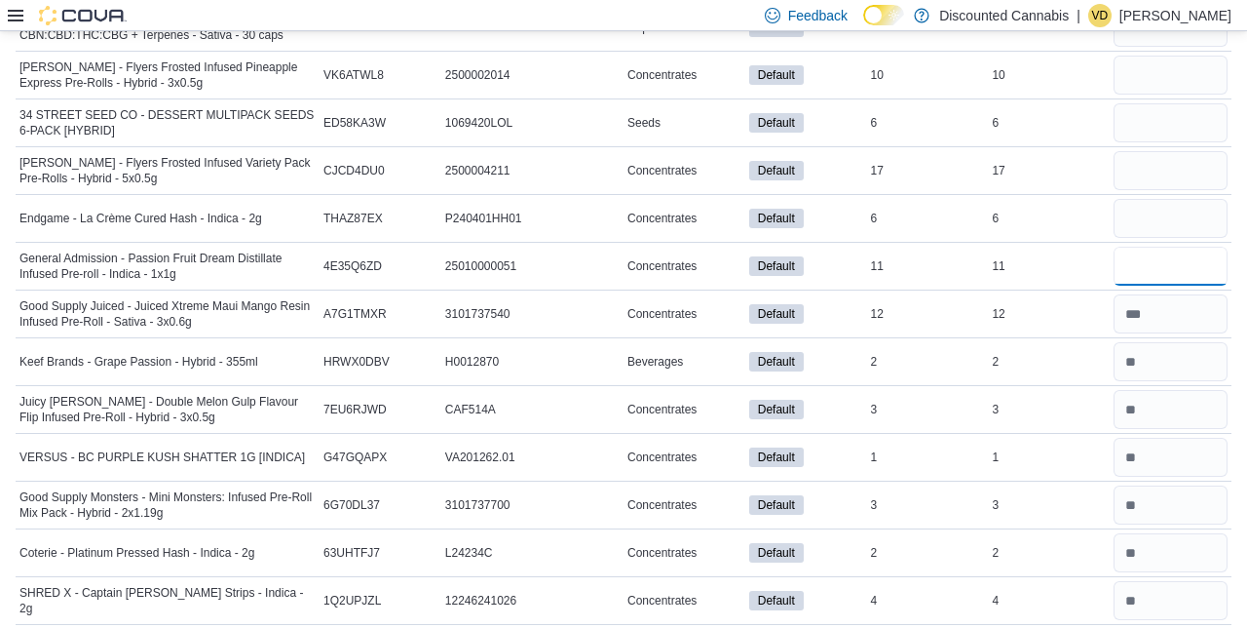
scroll to position [13084, 0]
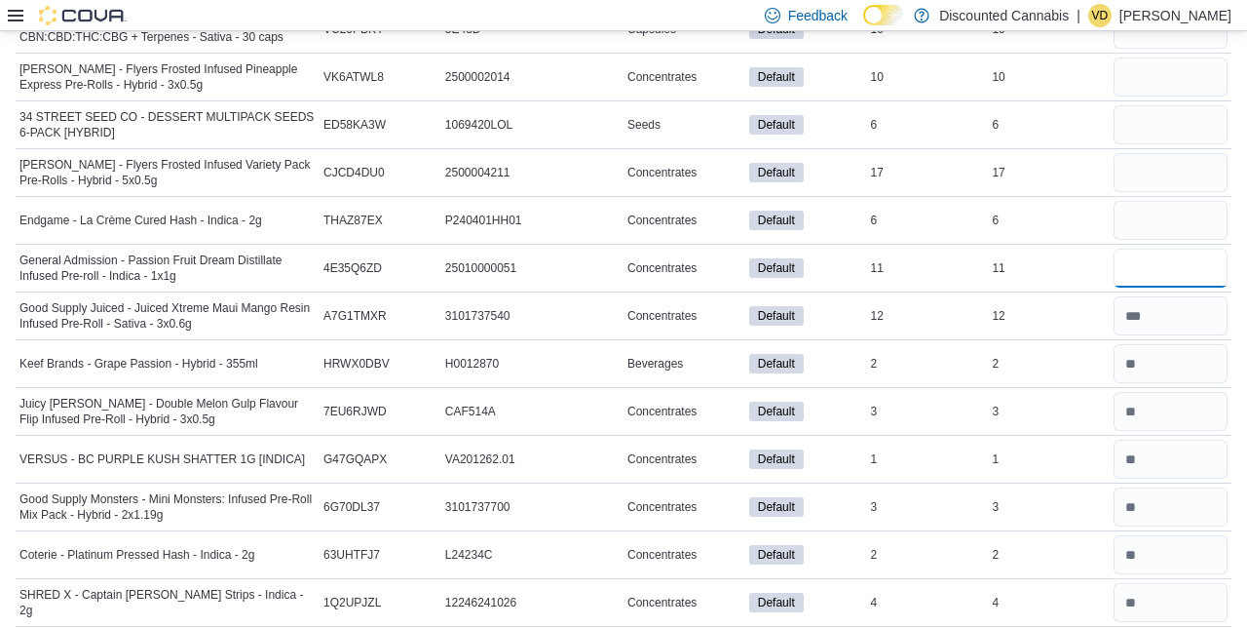
type input "**"
click at [1163, 201] on input "number" at bounding box center [1171, 220] width 114 height 39
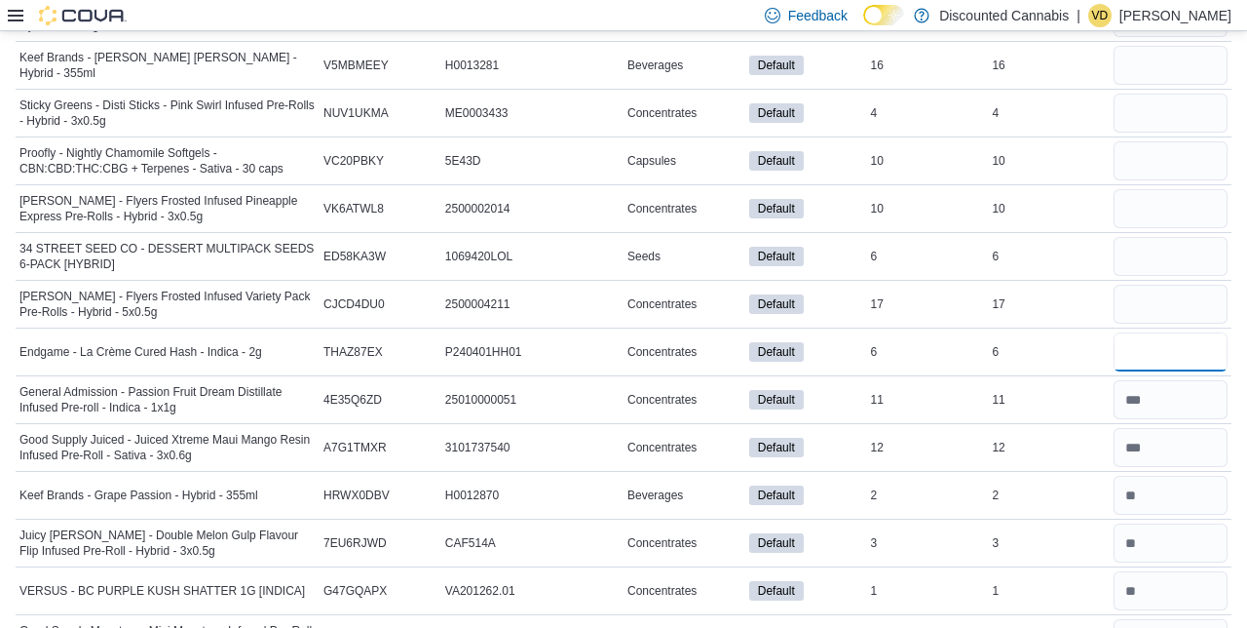
scroll to position [12948, 0]
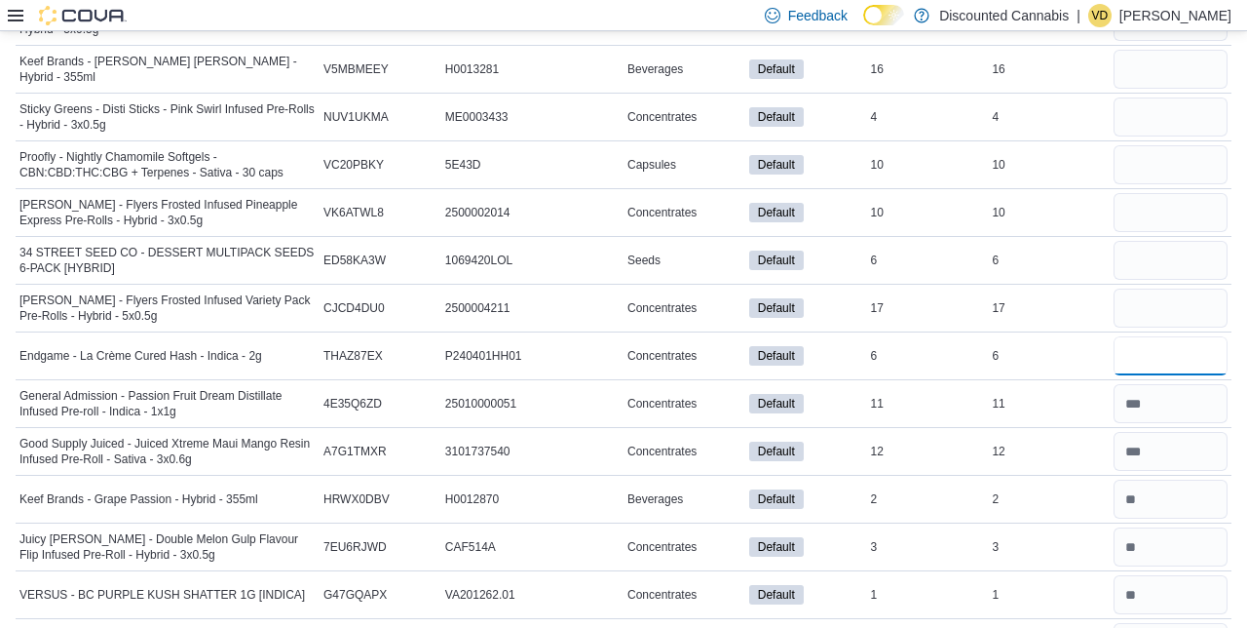
type input "*"
click at [1168, 288] on input "number" at bounding box center [1171, 307] width 114 height 39
type input "**"
click at [1177, 241] on input "number" at bounding box center [1171, 260] width 114 height 39
type input "*"
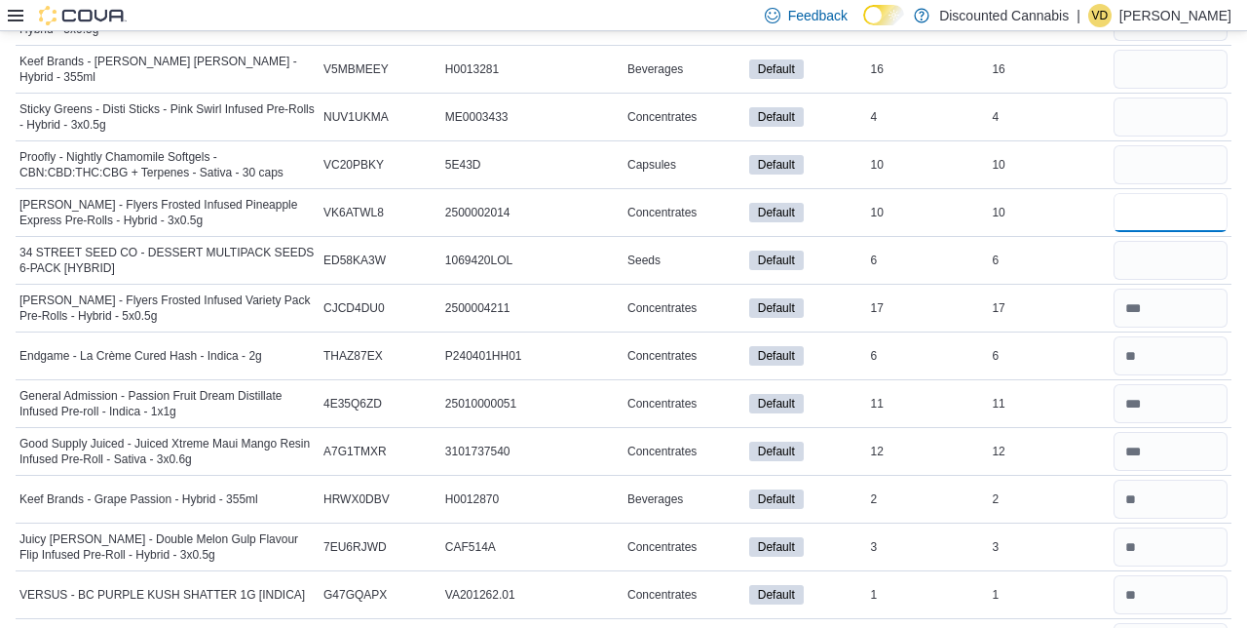
click at [1154, 193] on input "number" at bounding box center [1171, 212] width 114 height 39
type input "**"
click at [1178, 145] on input "number" at bounding box center [1171, 164] width 114 height 39
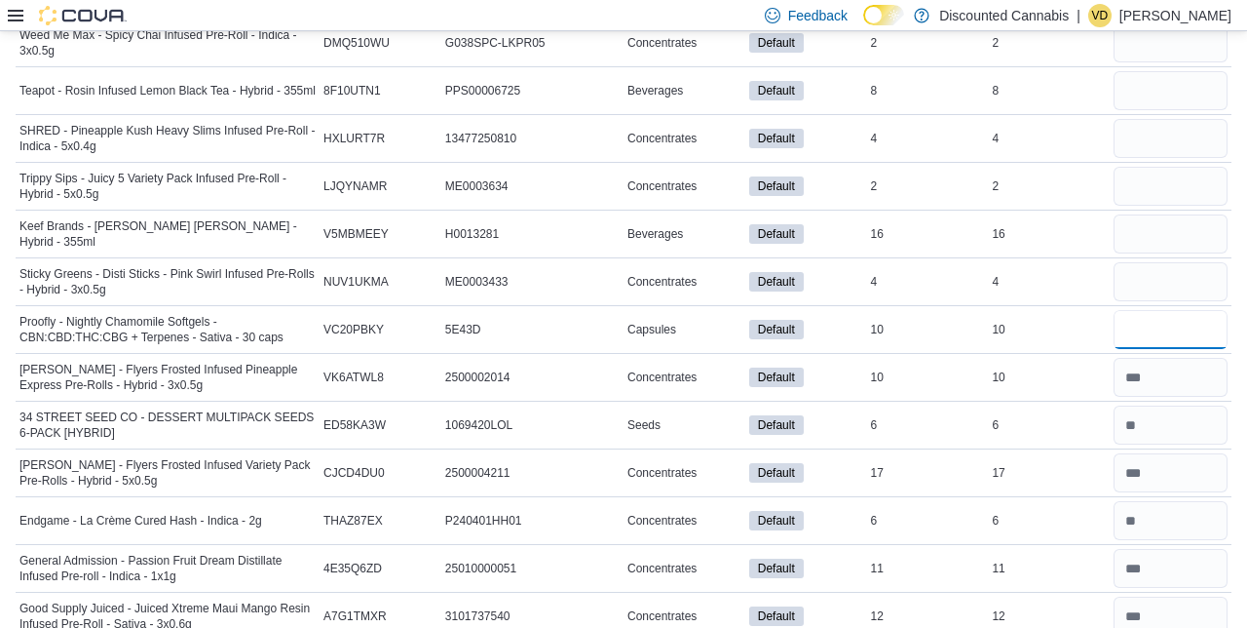
scroll to position [12780, 0]
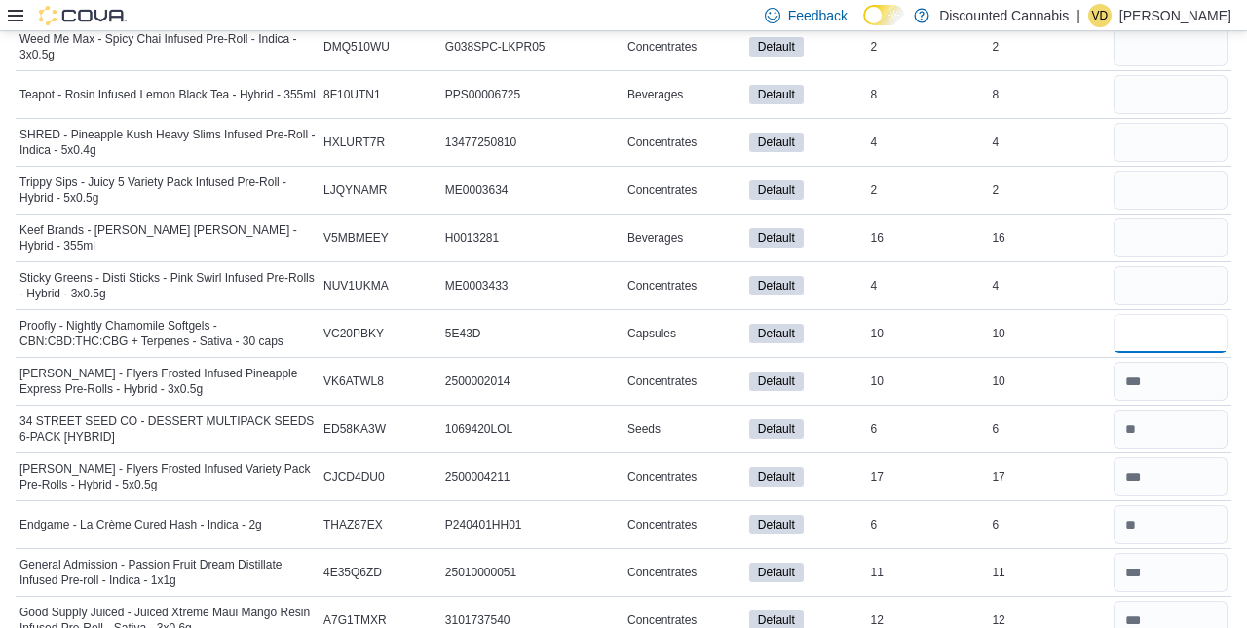
type input "**"
click at [1165, 266] on input "number" at bounding box center [1171, 285] width 114 height 39
type input "*"
click at [1156, 218] on input "number" at bounding box center [1171, 237] width 114 height 39
type input "**"
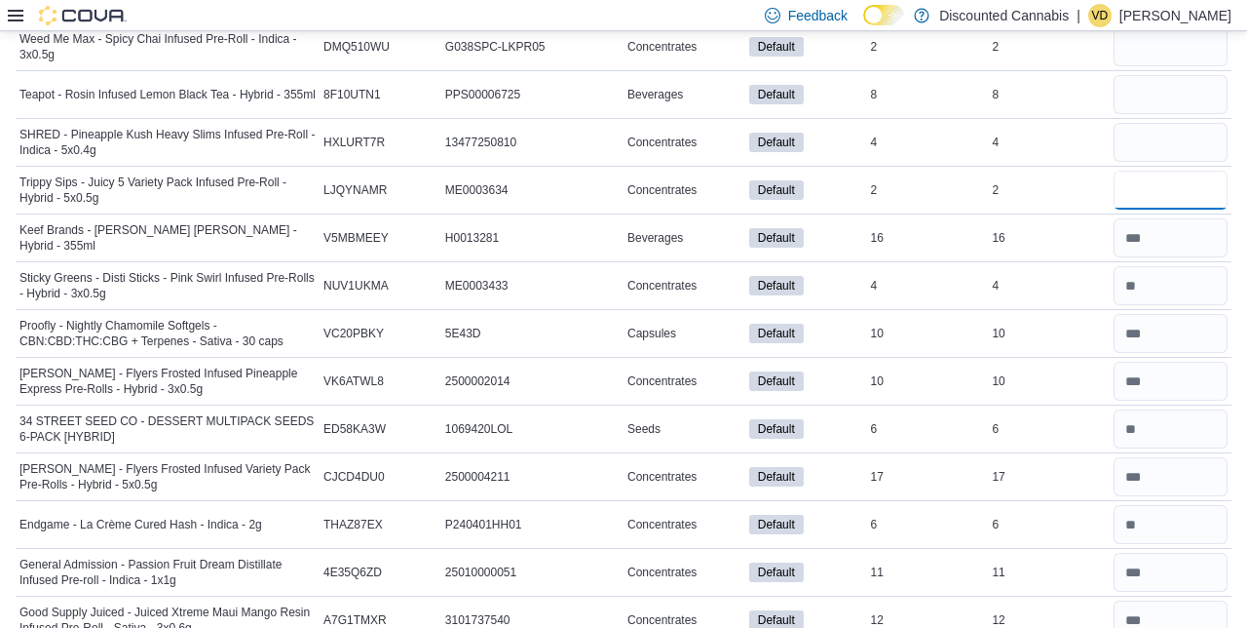
click at [1183, 171] on input "number" at bounding box center [1171, 190] width 114 height 39
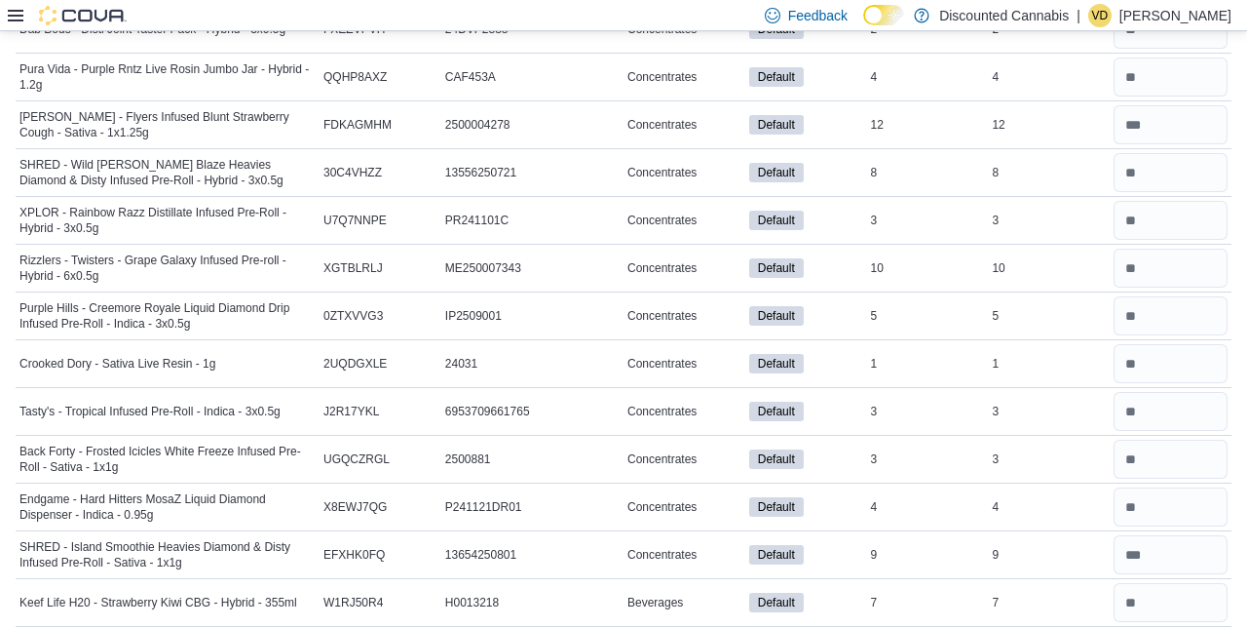
scroll to position [14366, 0]
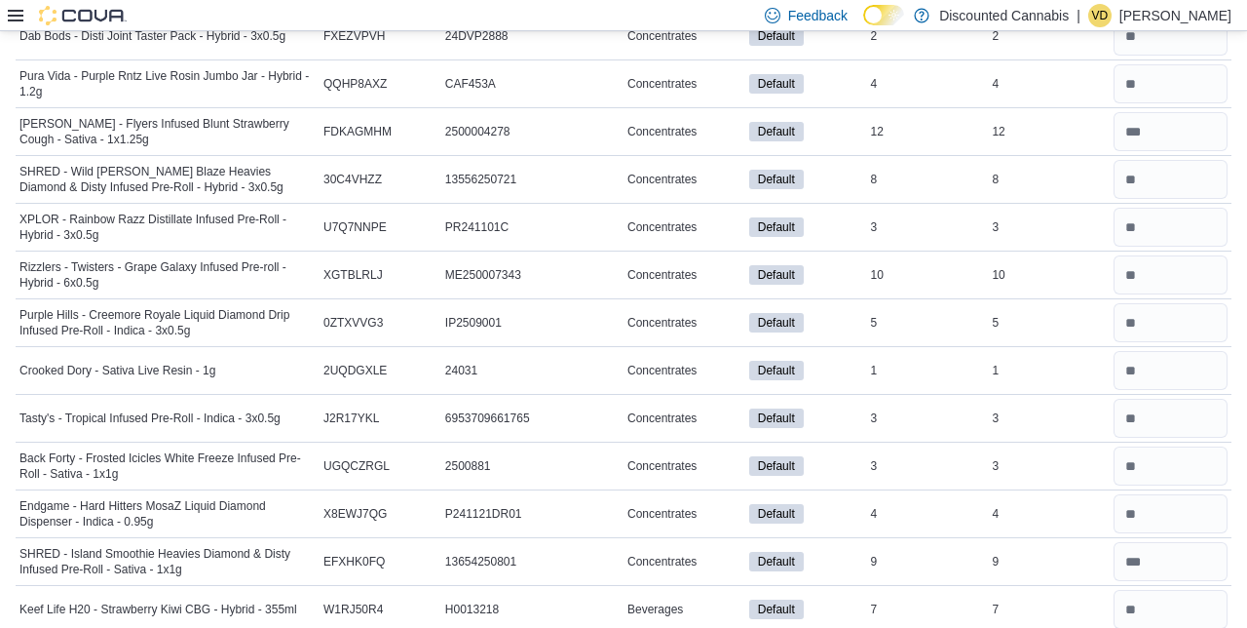
type input "*"
click at [1148, 255] on input "number" at bounding box center [1171, 274] width 114 height 39
click at [1171, 255] on input "number" at bounding box center [1171, 274] width 114 height 39
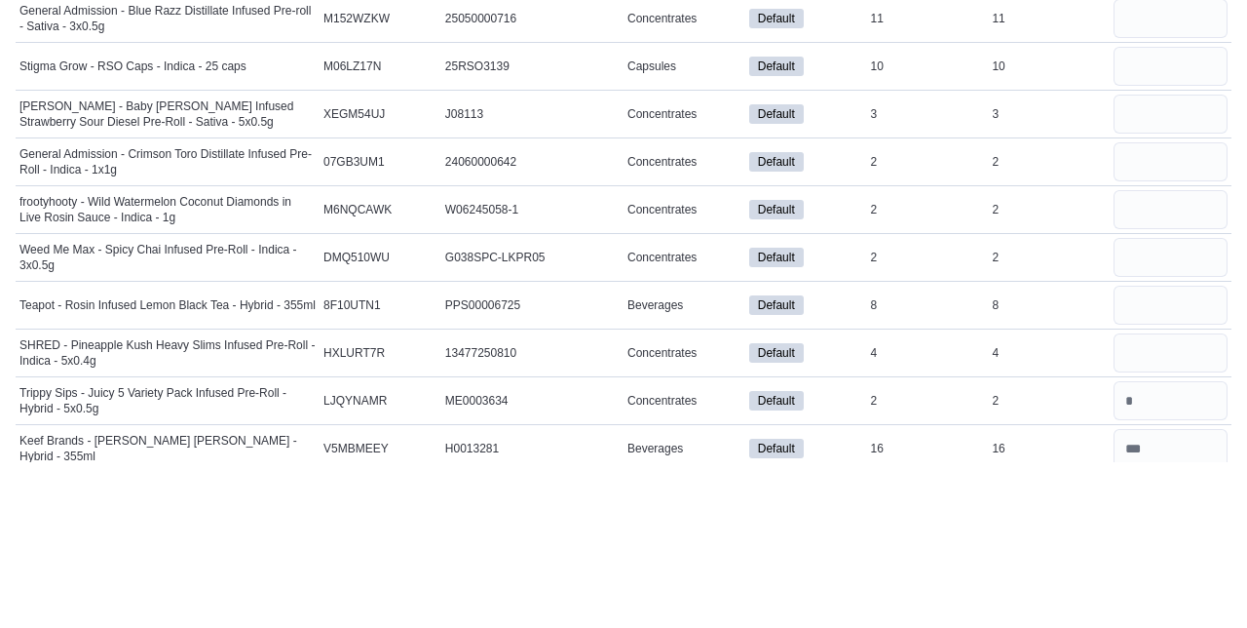
scroll to position [12402, 0]
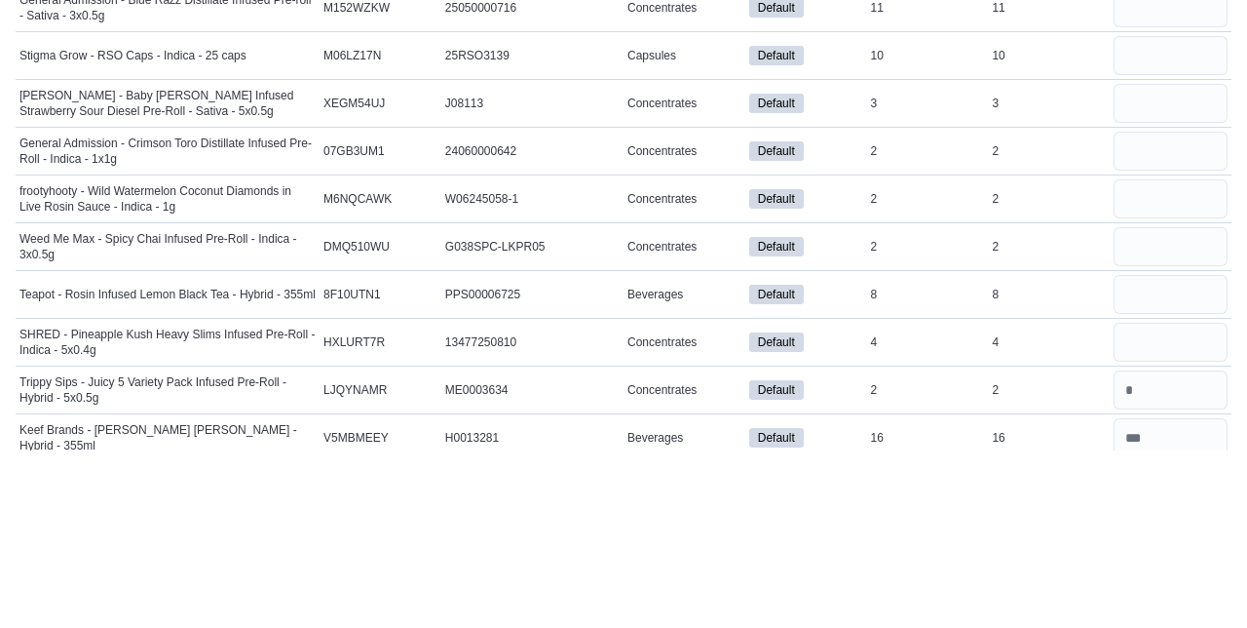
type input "**"
click at [1149, 500] on input "number" at bounding box center [1171, 519] width 114 height 39
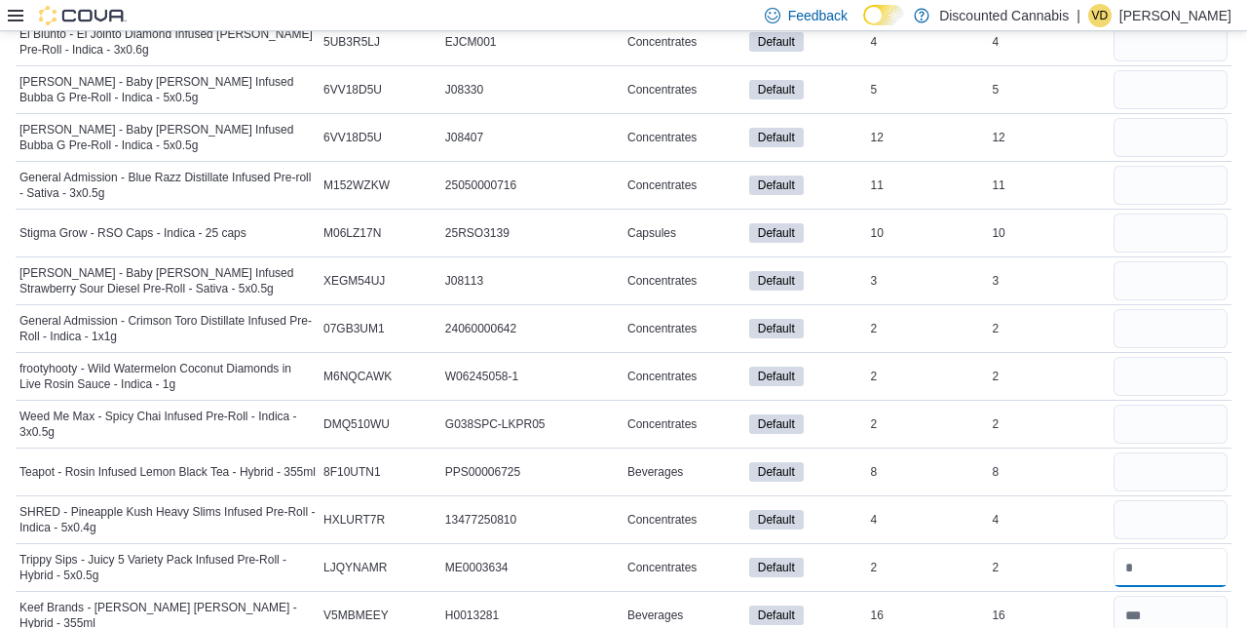
click at [1169, 548] on input "number" at bounding box center [1171, 567] width 114 height 39
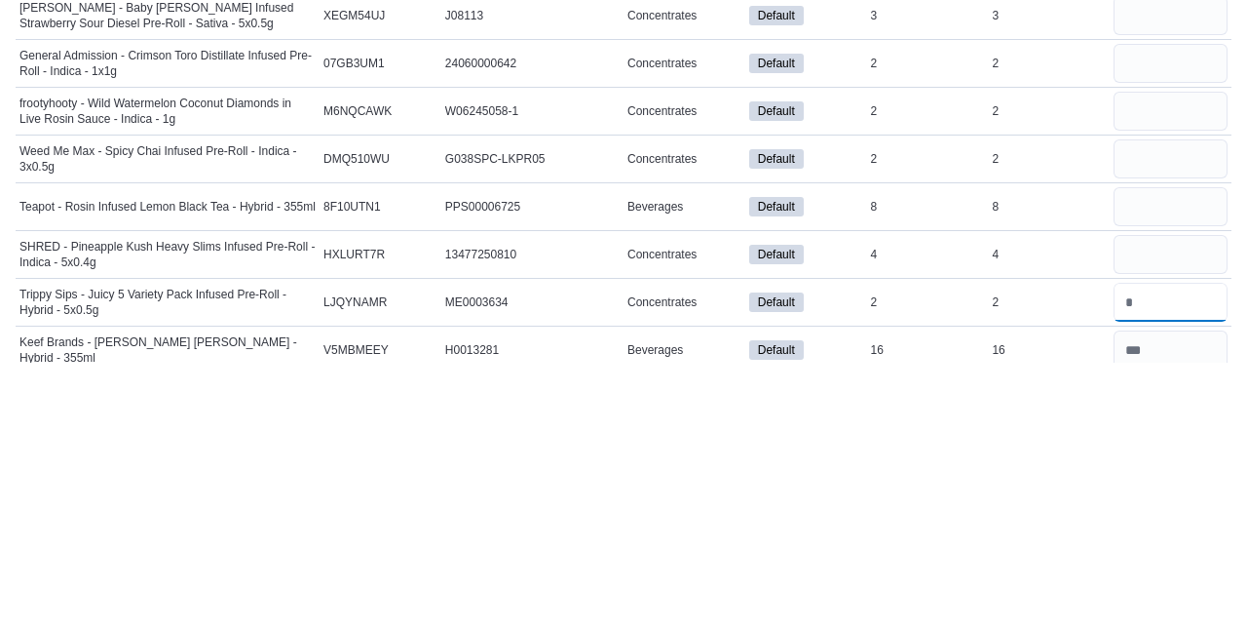
type input "*"
click at [1171, 500] on input "number" at bounding box center [1171, 519] width 114 height 39
type input "*"
click at [1147, 452] on input "number" at bounding box center [1171, 471] width 114 height 39
type input "*"
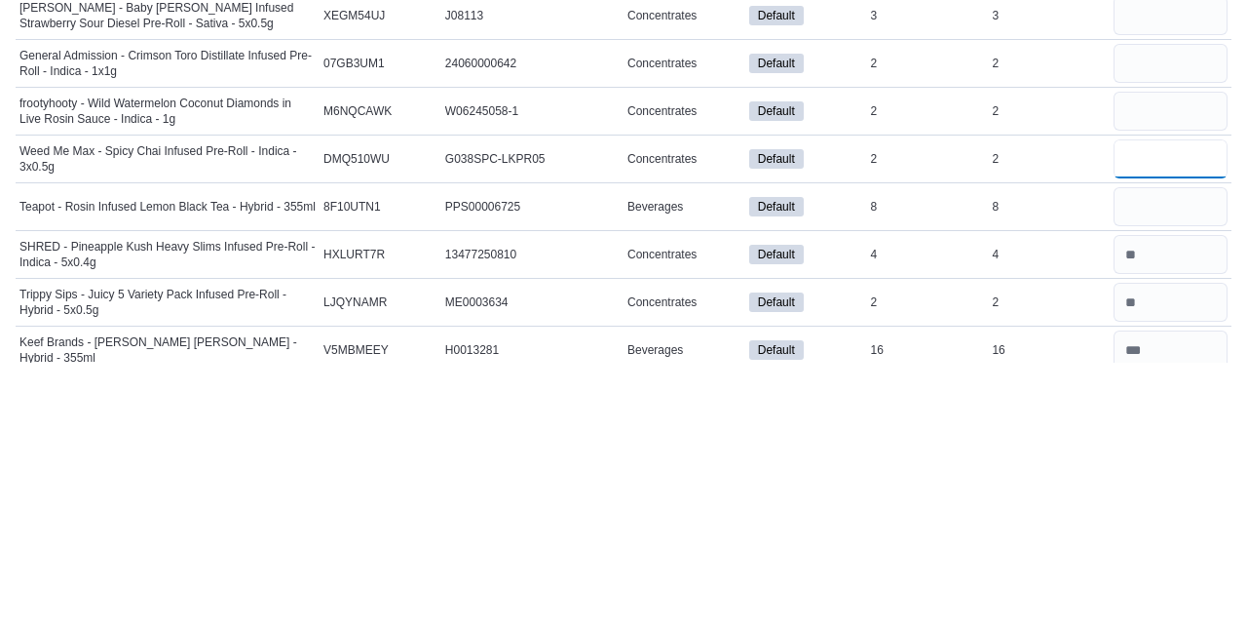
click at [1152, 404] on input "number" at bounding box center [1171, 423] width 114 height 39
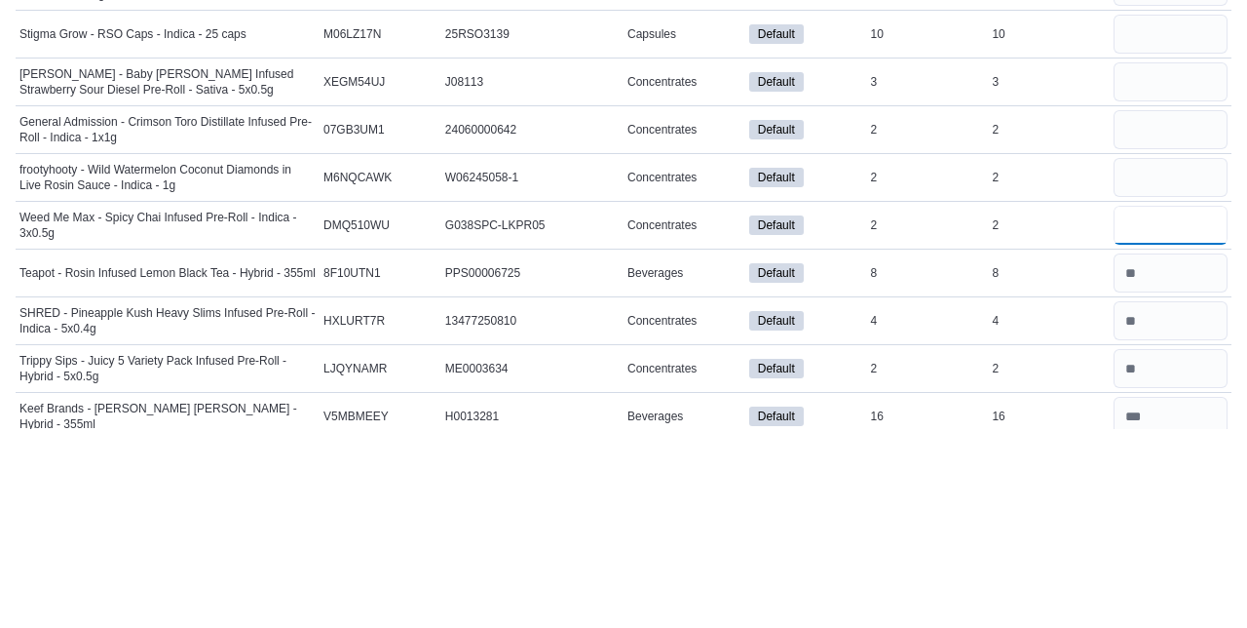
type input "*"
click at [1164, 357] on input "number" at bounding box center [1171, 376] width 114 height 39
type input "*"
click at [1185, 309] on input "number" at bounding box center [1171, 328] width 114 height 39
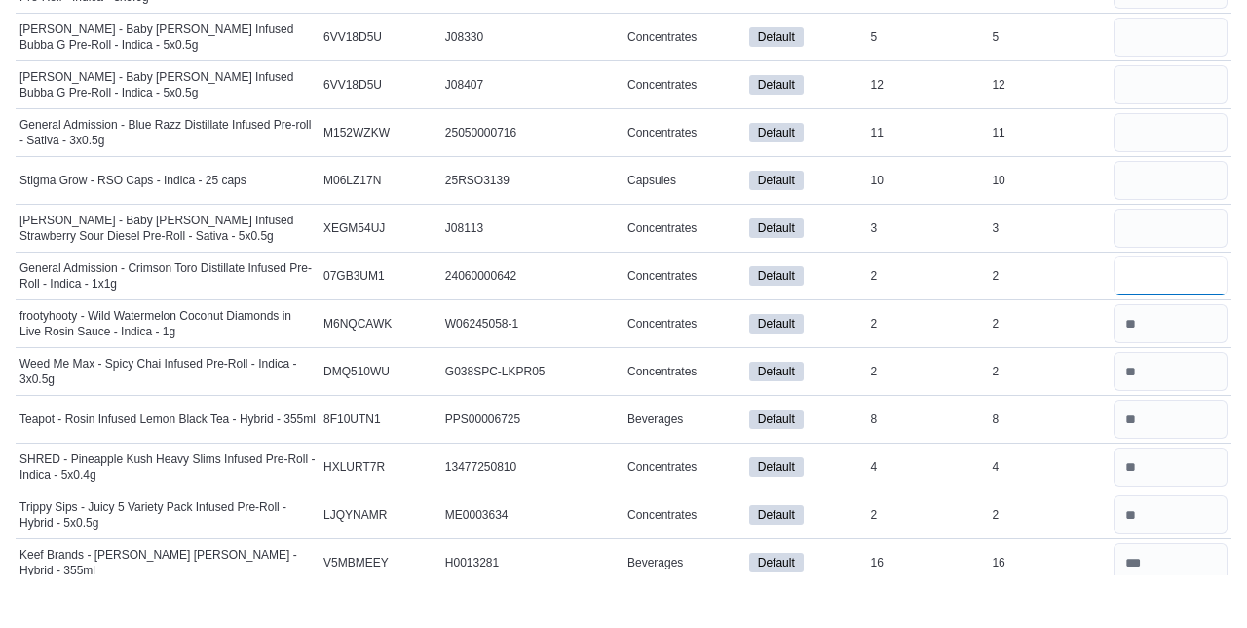
type input "*"
click at [1186, 261] on input "number" at bounding box center [1171, 280] width 114 height 39
type input "*"
click at [1164, 213] on input "number" at bounding box center [1171, 232] width 114 height 39
type input "**"
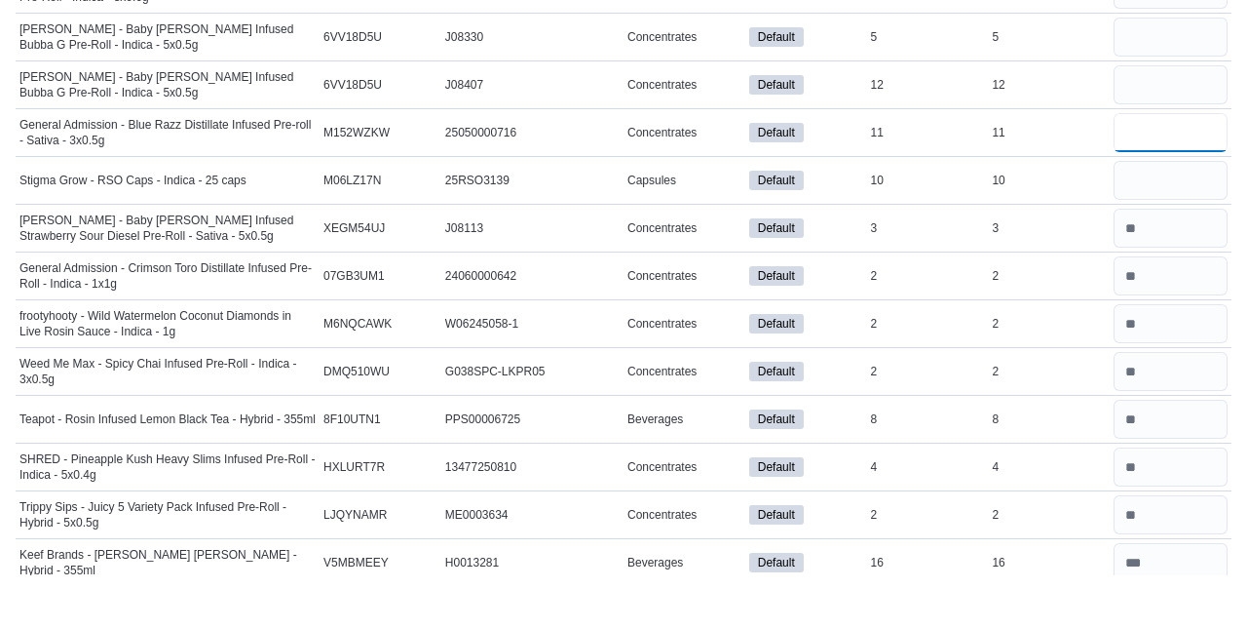
click at [1146, 166] on input "number" at bounding box center [1171, 185] width 114 height 39
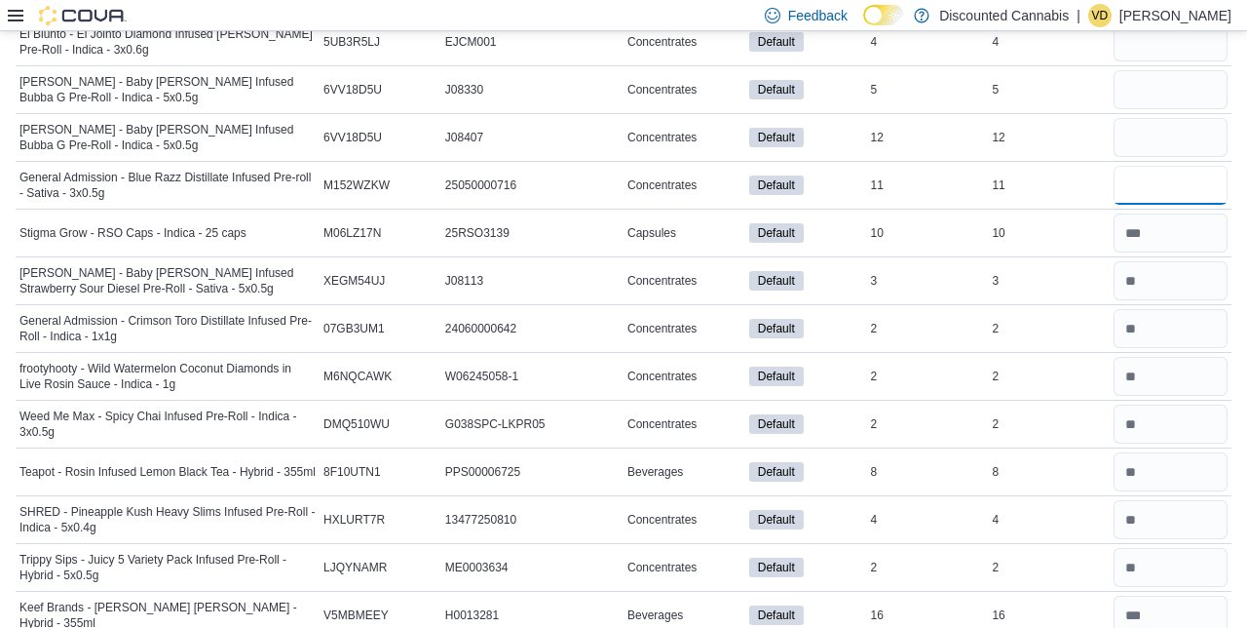
click at [1170, 166] on input "number" at bounding box center [1171, 185] width 114 height 39
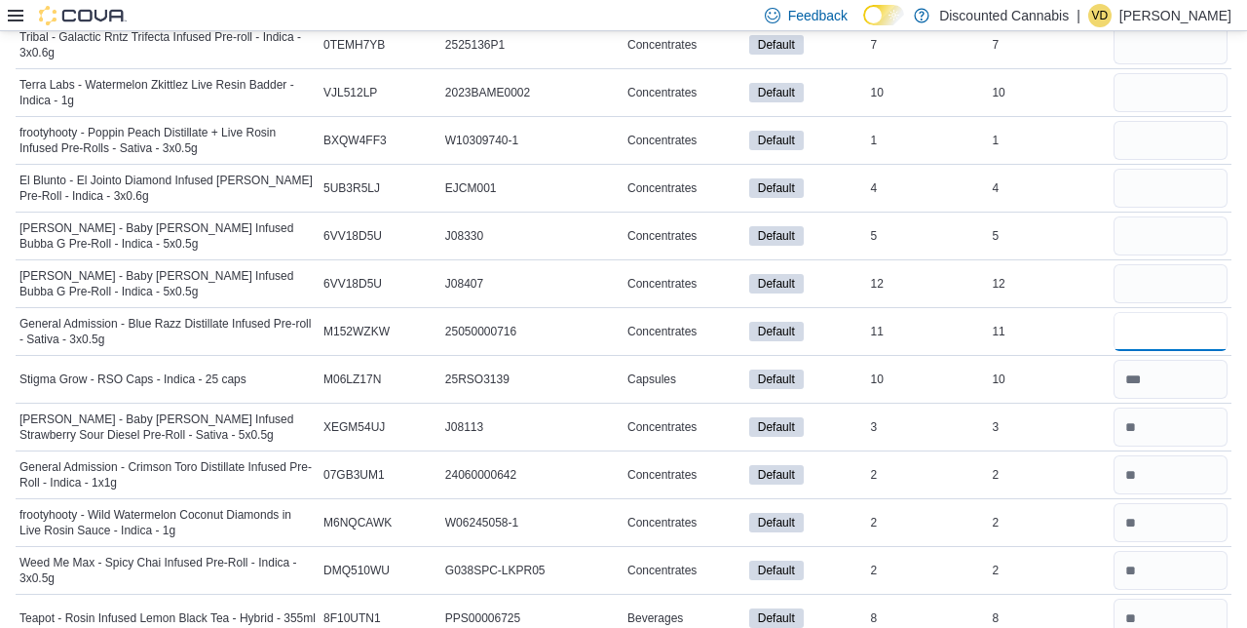
scroll to position [12255, 0]
type input "*"
click at [1168, 265] on input "number" at bounding box center [1171, 284] width 114 height 39
click at [1166, 217] on input "number" at bounding box center [1171, 236] width 114 height 39
type input "*"
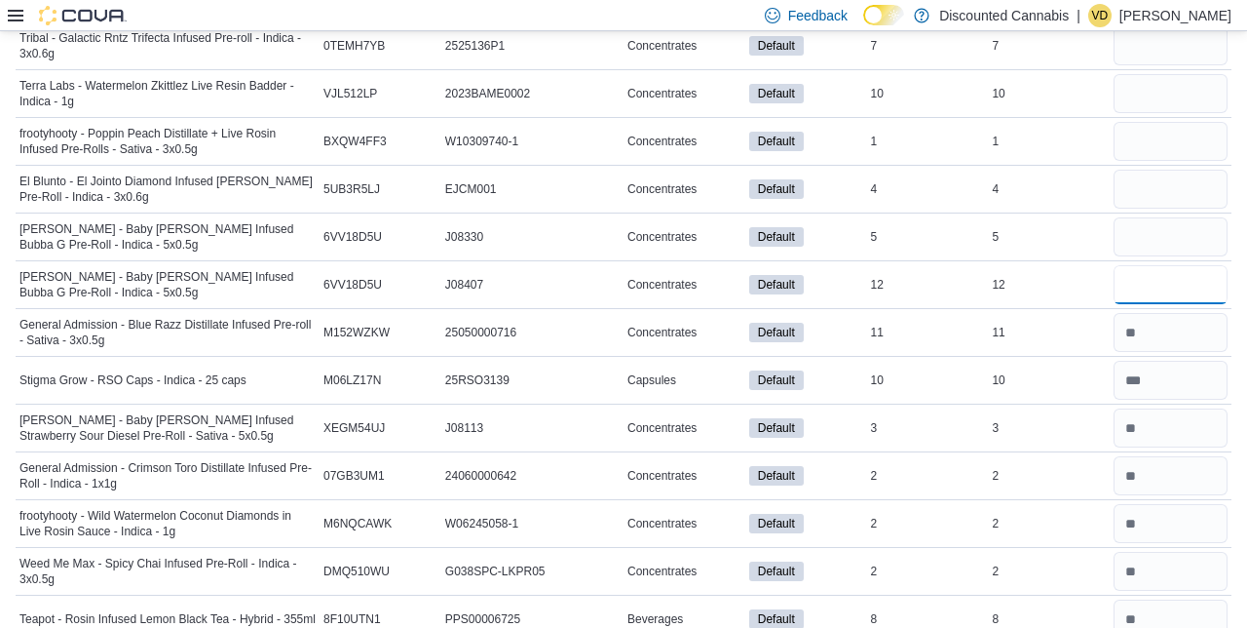
click at [1169, 265] on input "number" at bounding box center [1171, 284] width 114 height 39
type input "**"
click at [1160, 170] on input "number" at bounding box center [1171, 189] width 114 height 39
type input "*"
click at [1166, 122] on input "number" at bounding box center [1171, 141] width 114 height 39
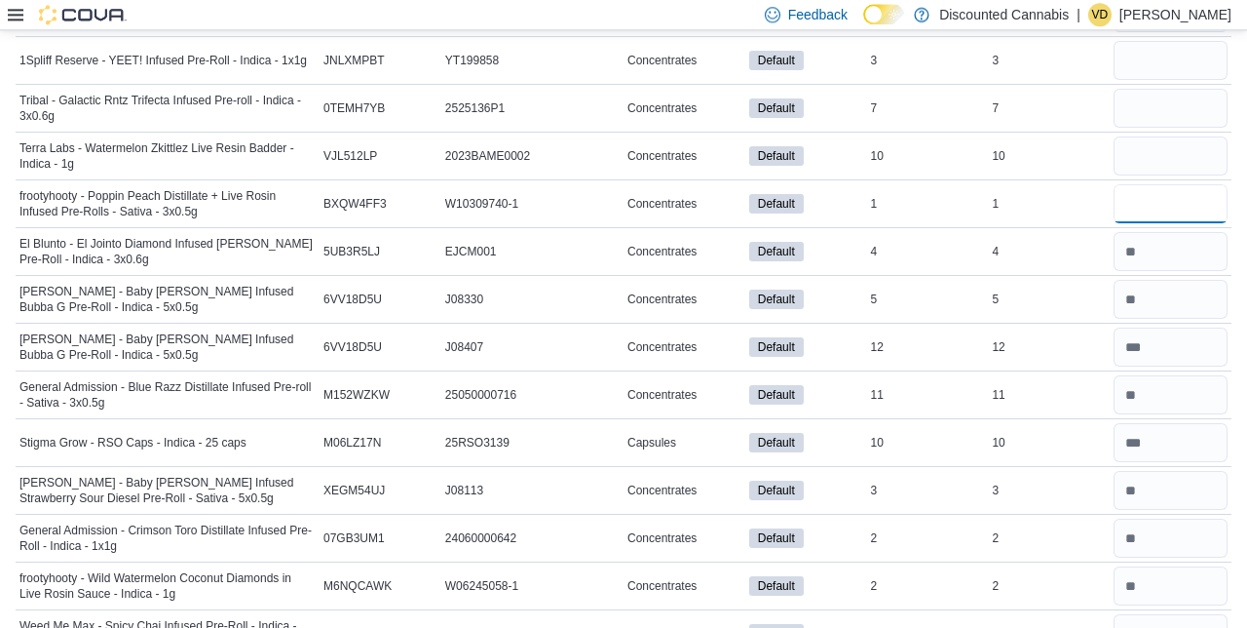
scroll to position [12193, 0]
type input "*"
click at [1140, 136] on input "number" at bounding box center [1171, 155] width 114 height 39
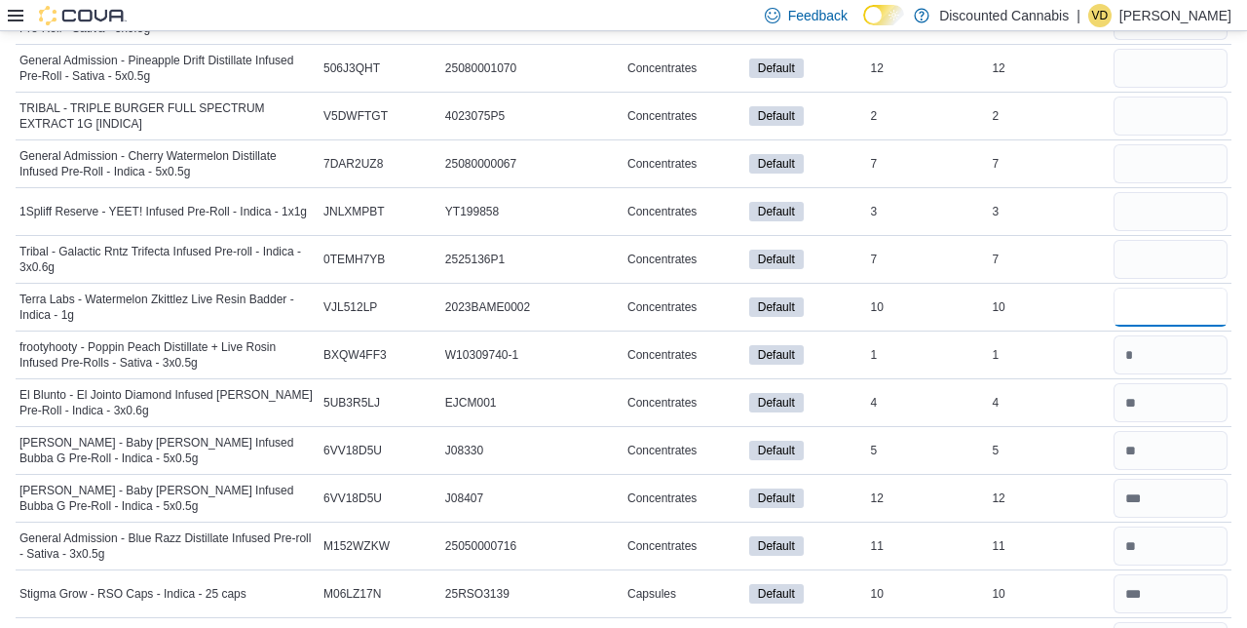
scroll to position [12042, 0]
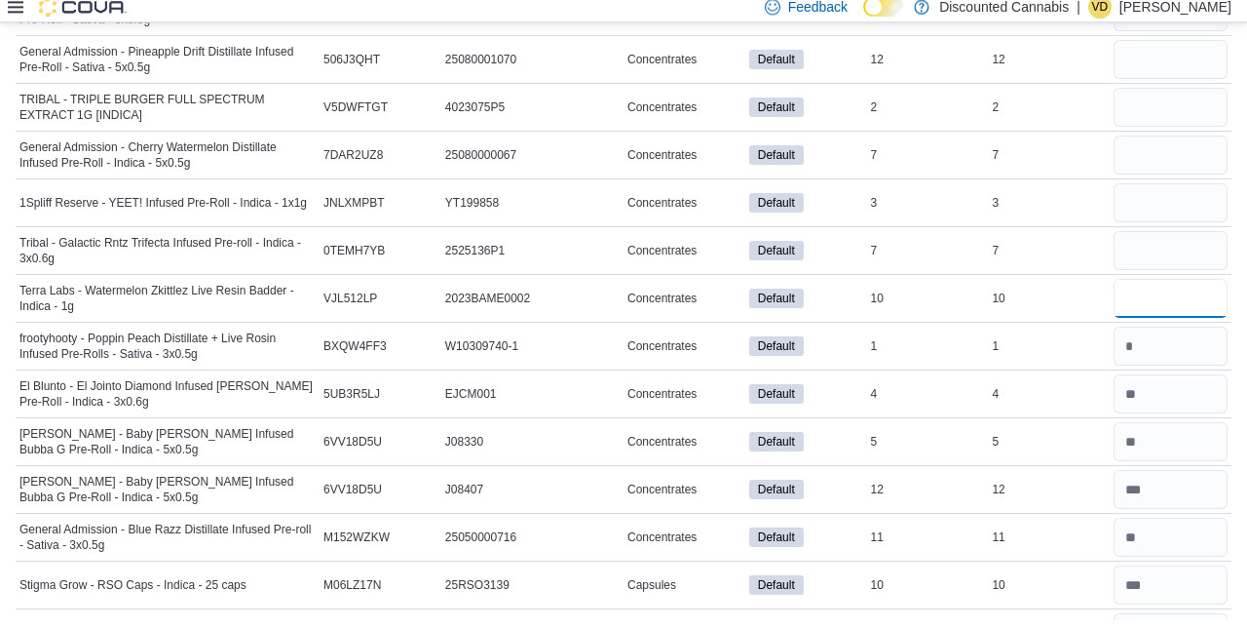
type input "**"
click at [1150, 240] on input "number" at bounding box center [1171, 259] width 114 height 39
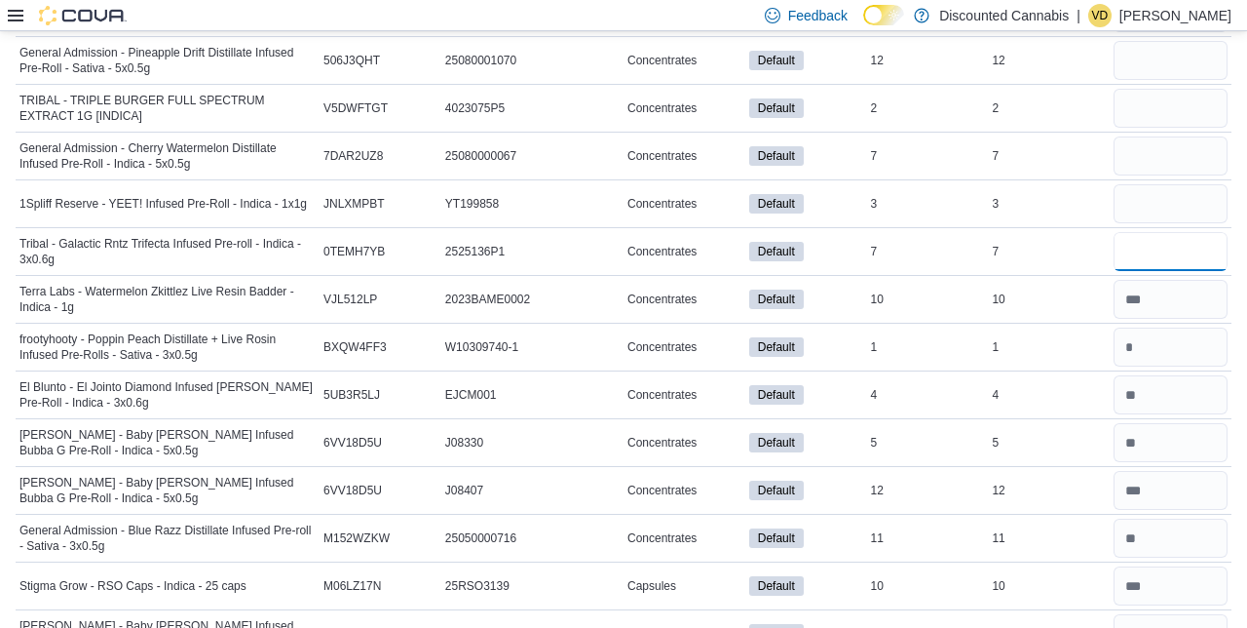
type input "*"
click at [1146, 184] on input "number" at bounding box center [1171, 203] width 114 height 39
type input "*"
click at [1144, 136] on input "number" at bounding box center [1171, 155] width 114 height 39
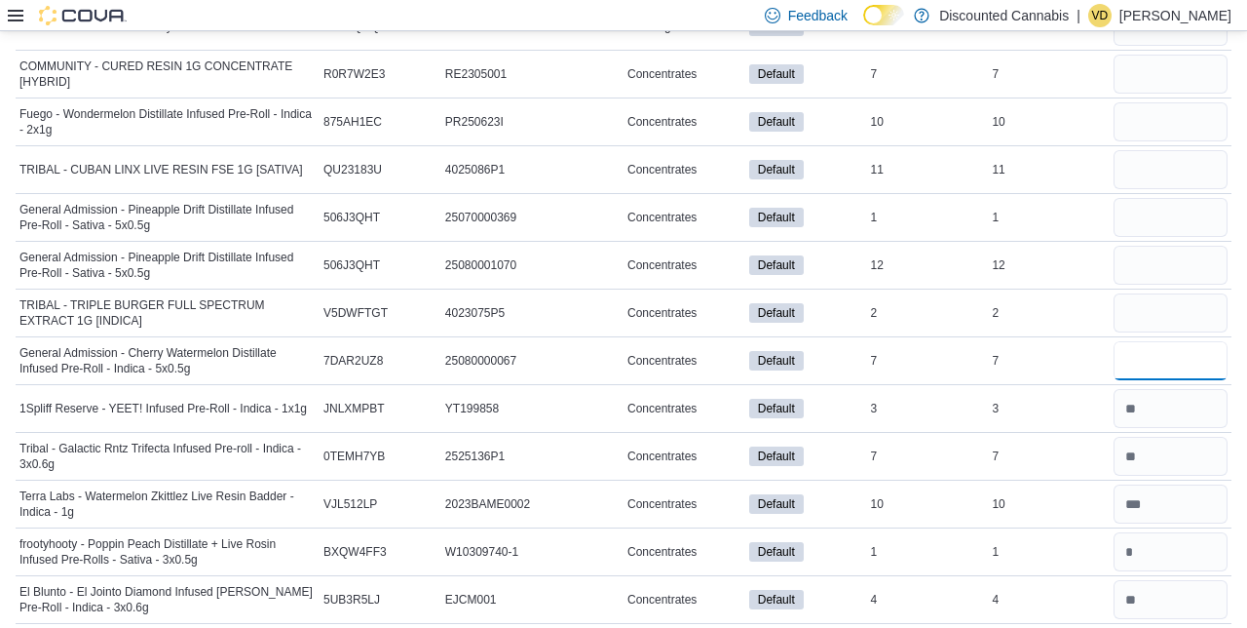
scroll to position [11844, 0]
type input "*"
click at [1144, 294] on input "number" at bounding box center [1171, 313] width 114 height 39
type input "*"
click at [1175, 247] on input "number" at bounding box center [1171, 266] width 114 height 39
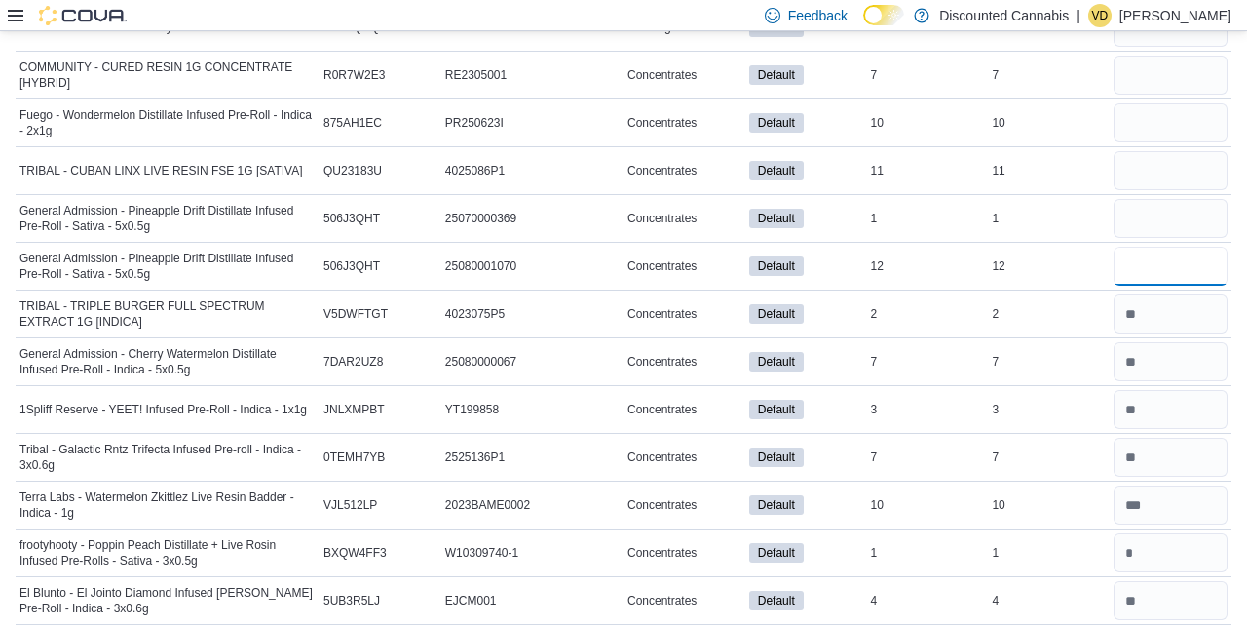
type input "**"
click at [1152, 199] on input "number" at bounding box center [1171, 218] width 114 height 39
type input "*"
click at [1156, 151] on input "number" at bounding box center [1171, 170] width 114 height 39
type input "**"
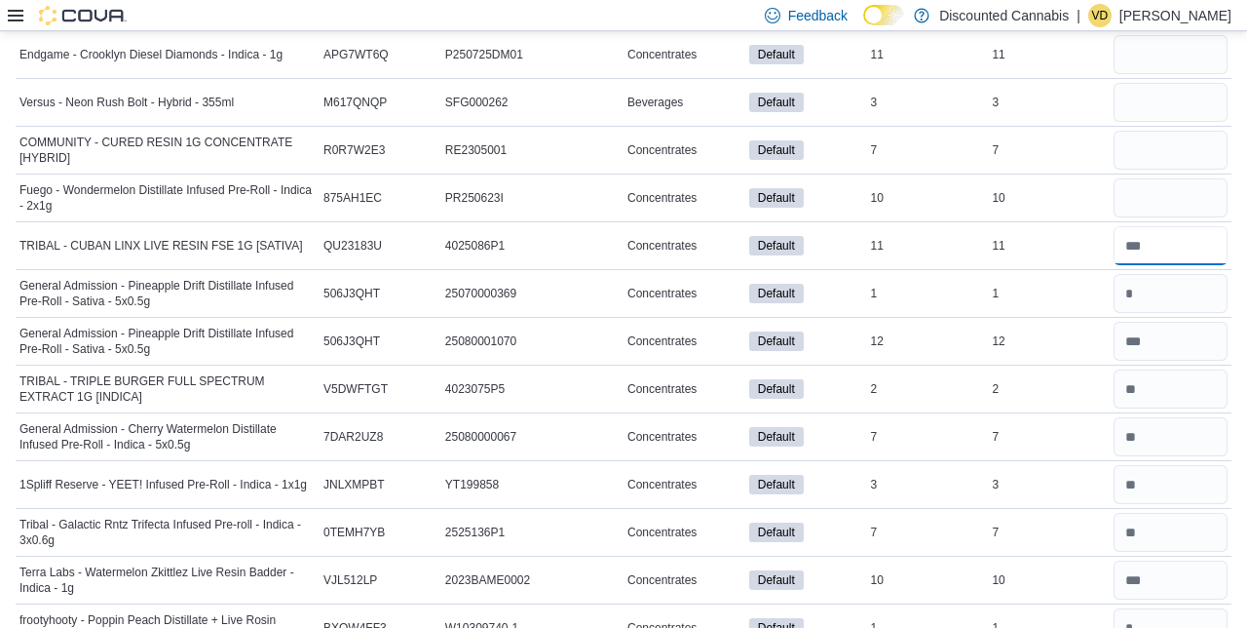
scroll to position [11769, 0]
click at [1152, 178] on input "number" at bounding box center [1171, 197] width 114 height 39
type input "**"
click at [1163, 131] on input "number" at bounding box center [1171, 150] width 114 height 39
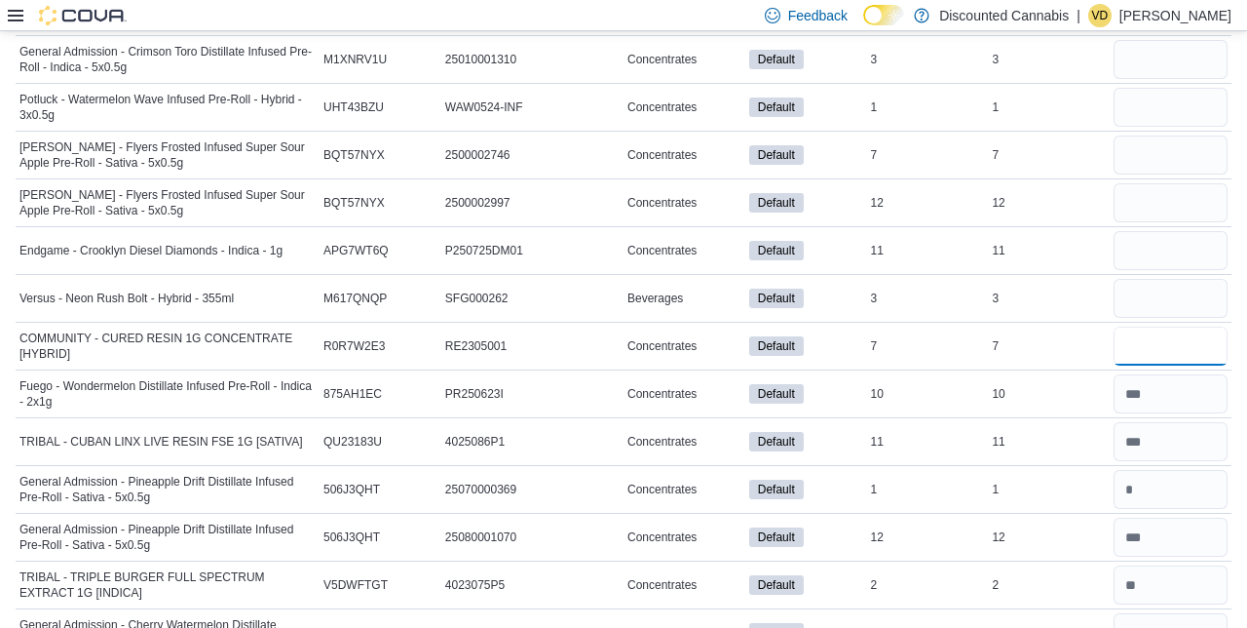
scroll to position [11569, 0]
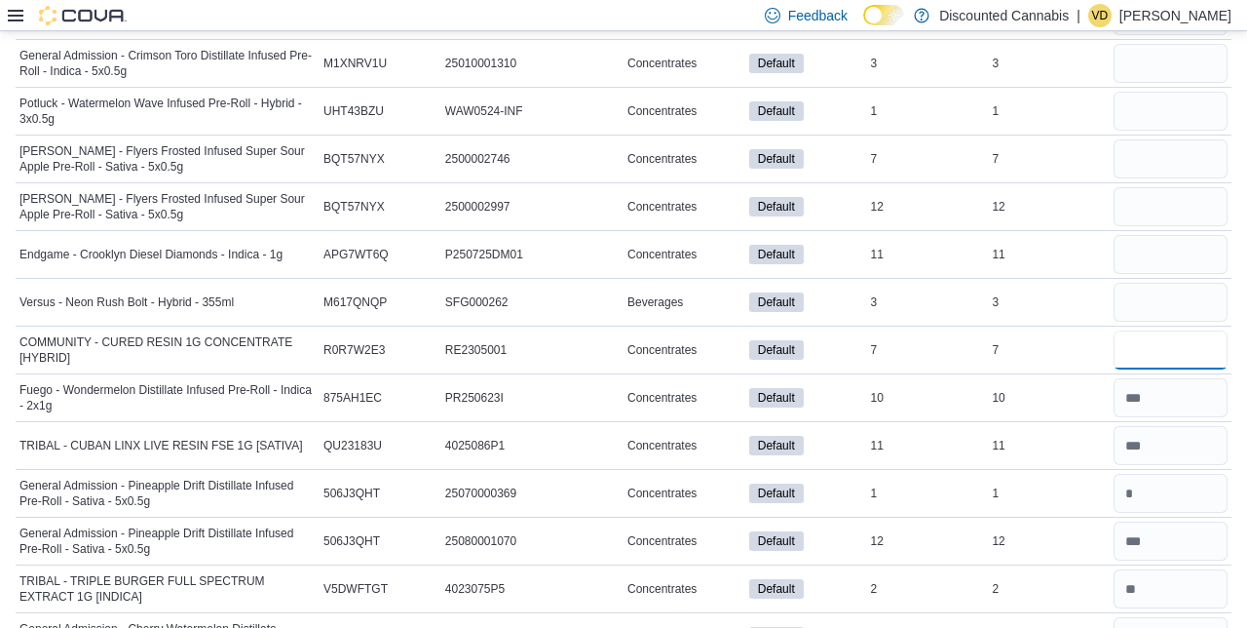
type input "*"
click at [1168, 283] on input "number" at bounding box center [1171, 302] width 114 height 39
type input "*"
click at [1171, 235] on input "number" at bounding box center [1171, 254] width 114 height 39
type input "**"
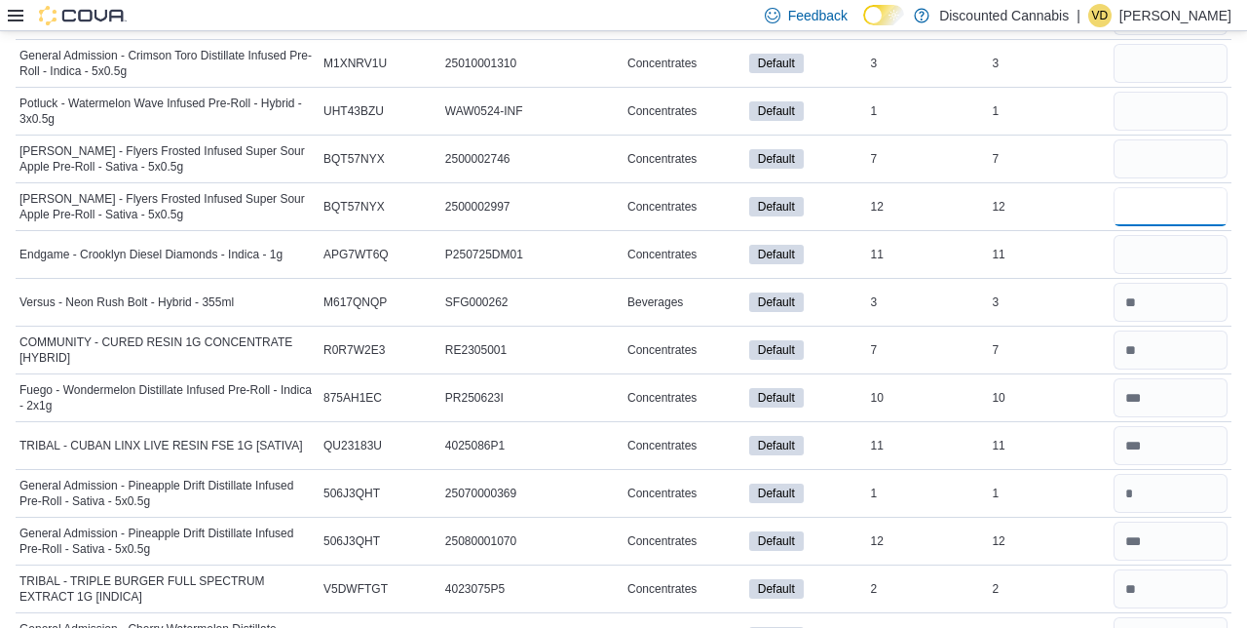
click at [1158, 187] on input "number" at bounding box center [1171, 206] width 114 height 39
click at [1166, 187] on input "**" at bounding box center [1171, 206] width 114 height 39
type input "**"
click at [1185, 139] on input "number" at bounding box center [1171, 158] width 114 height 39
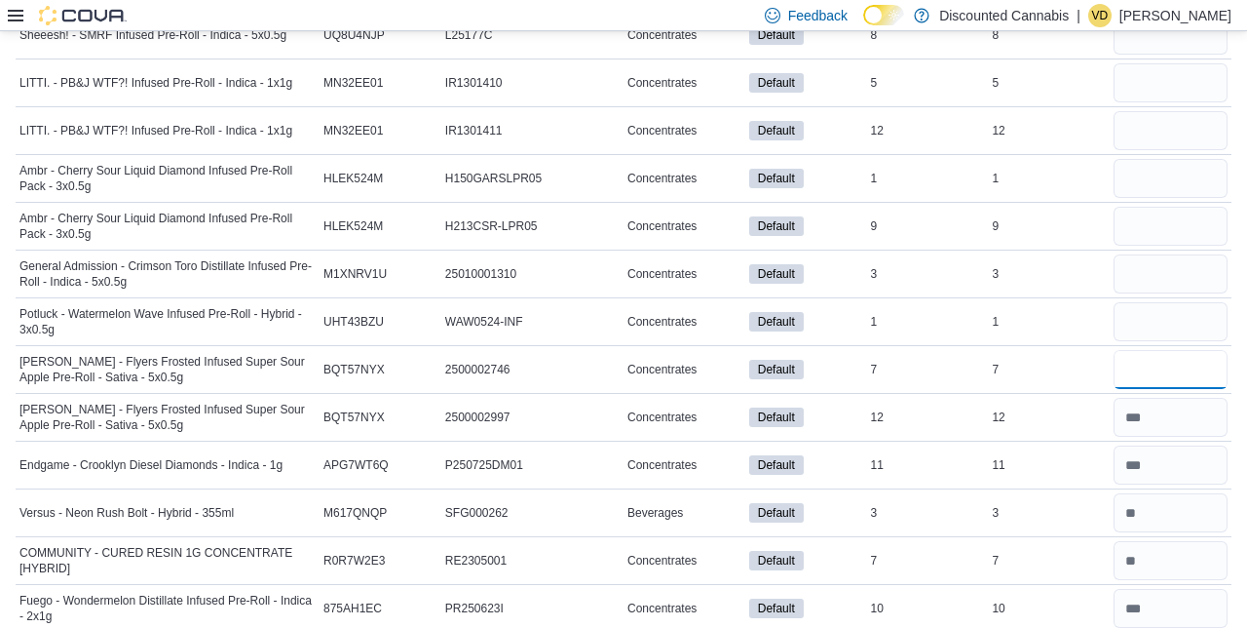
scroll to position [11358, 0]
type input "*"
click at [1162, 303] on input "number" at bounding box center [1171, 322] width 114 height 39
type input "**"
click at [1146, 255] on input "number" at bounding box center [1171, 274] width 114 height 39
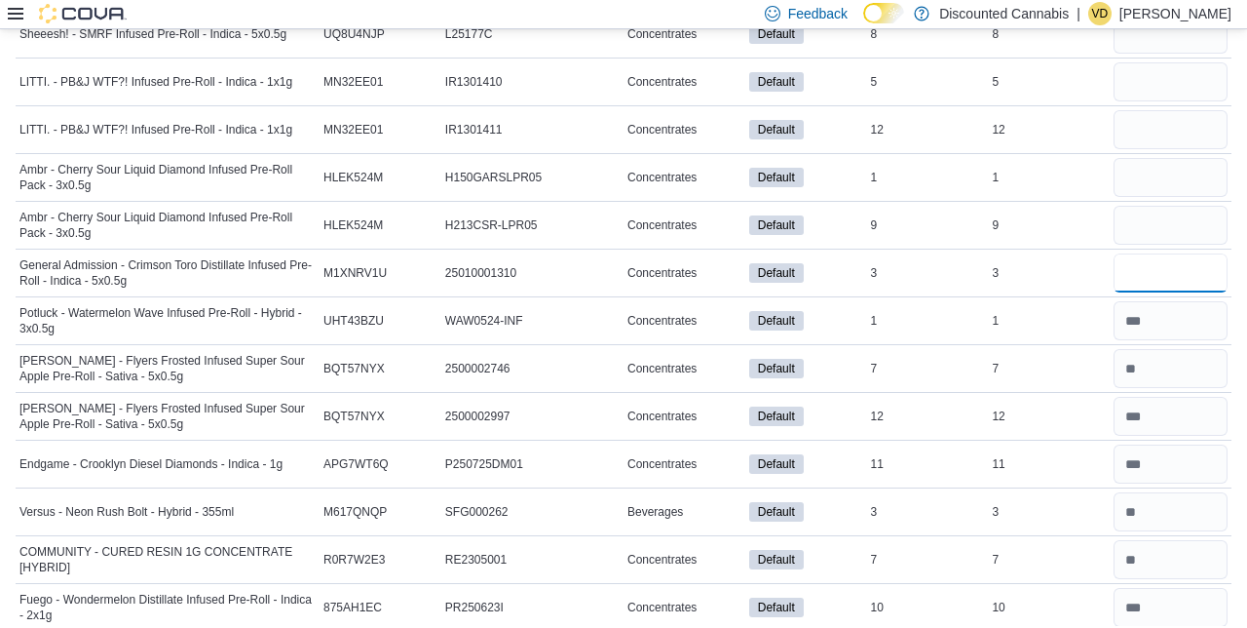
type input "*"
click at [1142, 208] on input "number" at bounding box center [1171, 227] width 114 height 39
type input "*"
click at [1150, 160] on input "number" at bounding box center [1171, 179] width 114 height 39
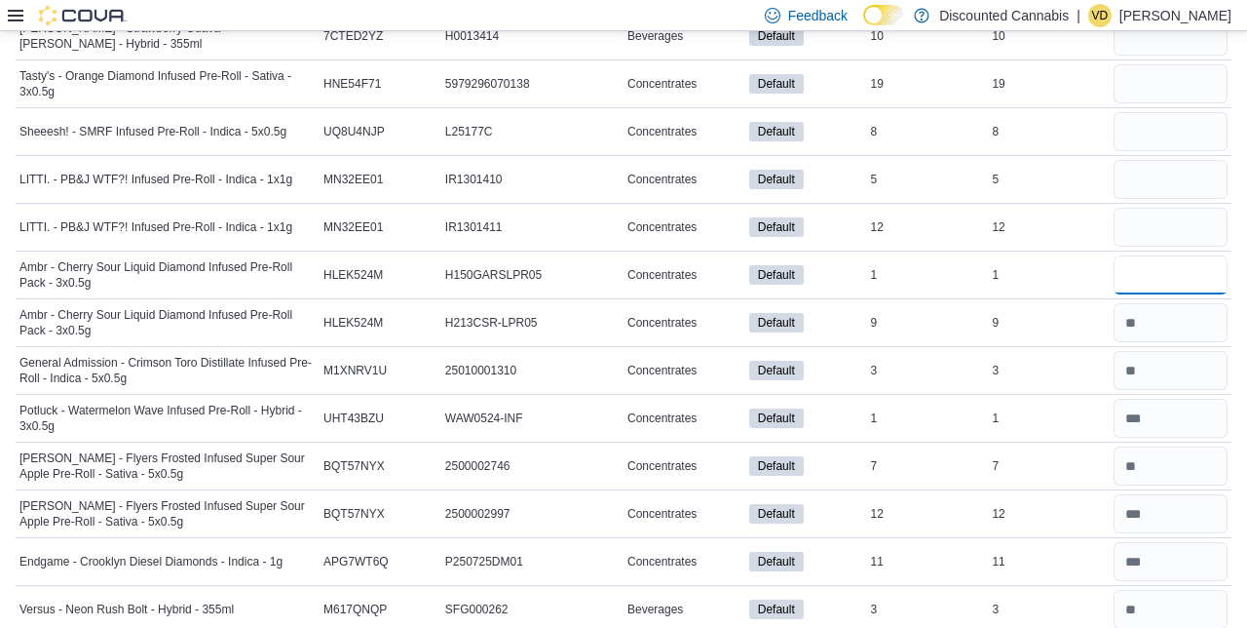
scroll to position [11260, 0]
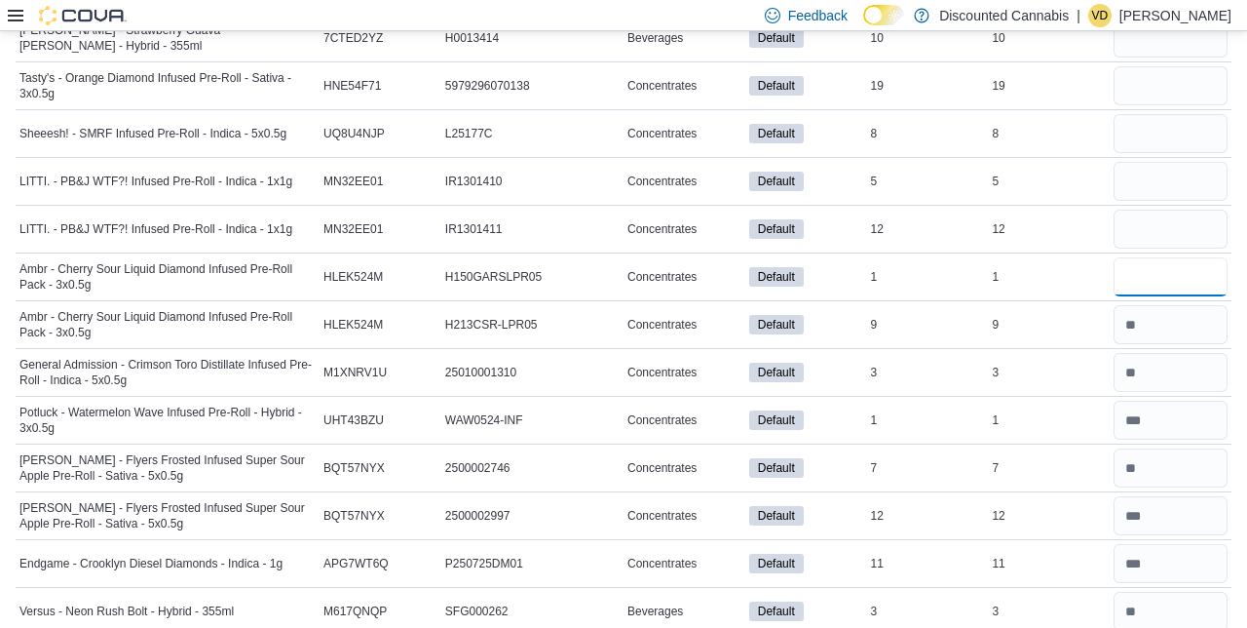
type input "*"
click at [1187, 210] on input "number" at bounding box center [1171, 229] width 114 height 39
type input "**"
click at [1167, 162] on input "number" at bounding box center [1171, 181] width 114 height 39
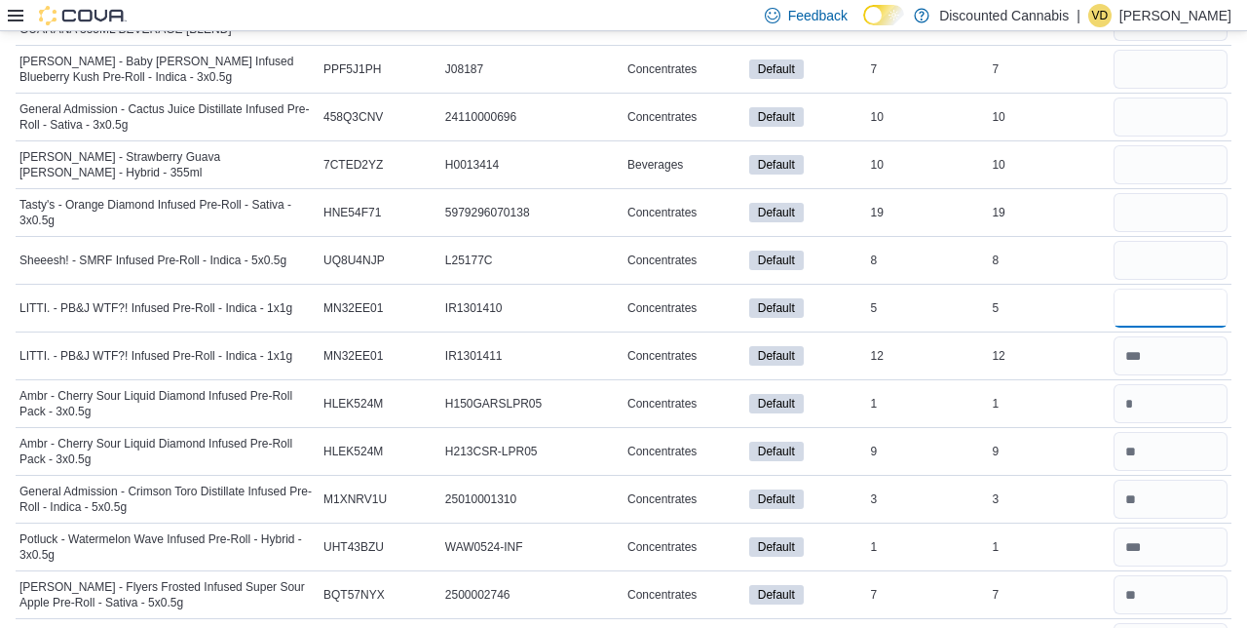
scroll to position [11132, 0]
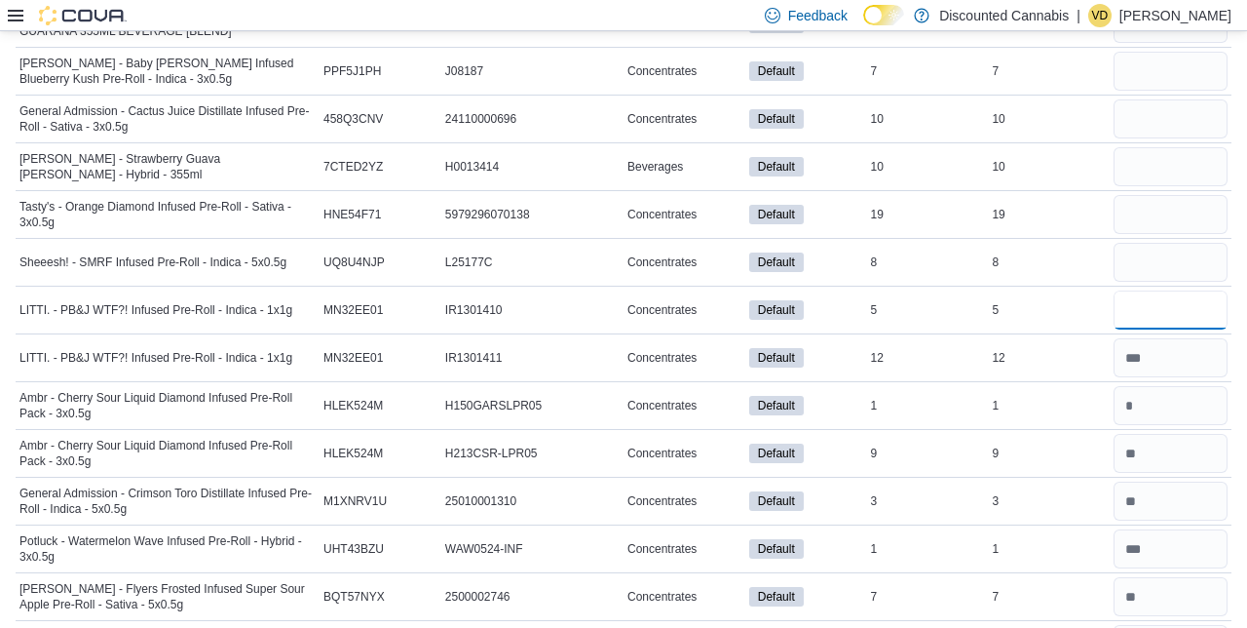
type input "*"
click at [1177, 243] on input "number" at bounding box center [1171, 262] width 114 height 39
type input "*"
click at [1167, 195] on input "number" at bounding box center [1171, 214] width 114 height 39
type input "**"
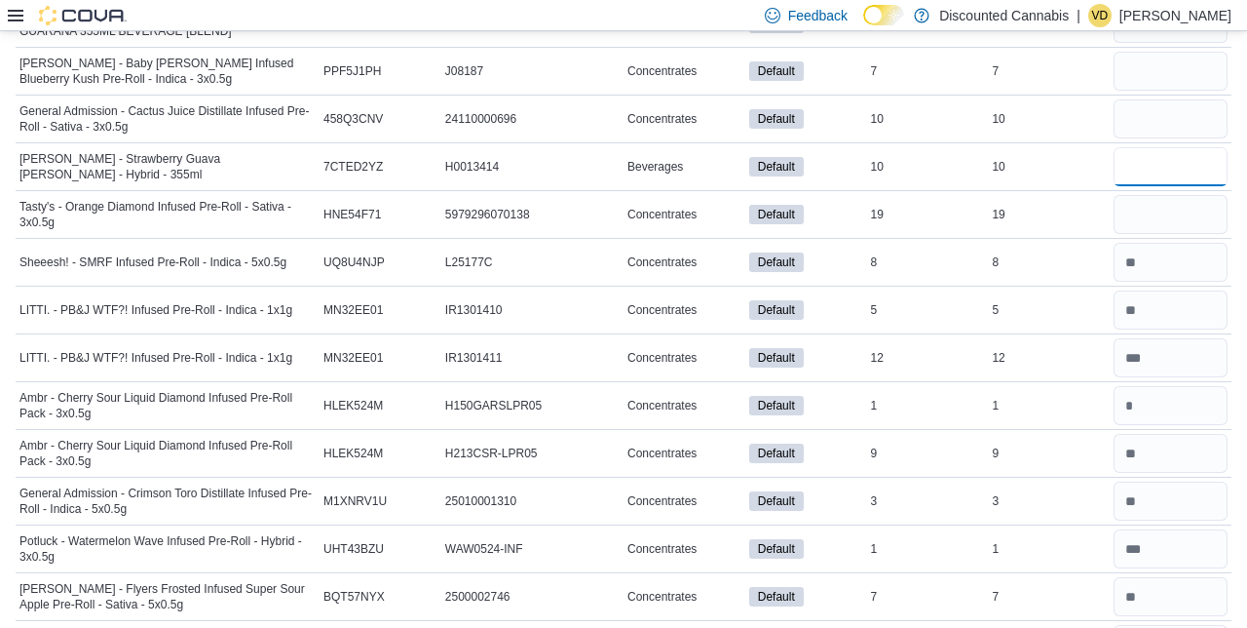
click at [1148, 147] on input "number" at bounding box center [1171, 166] width 114 height 39
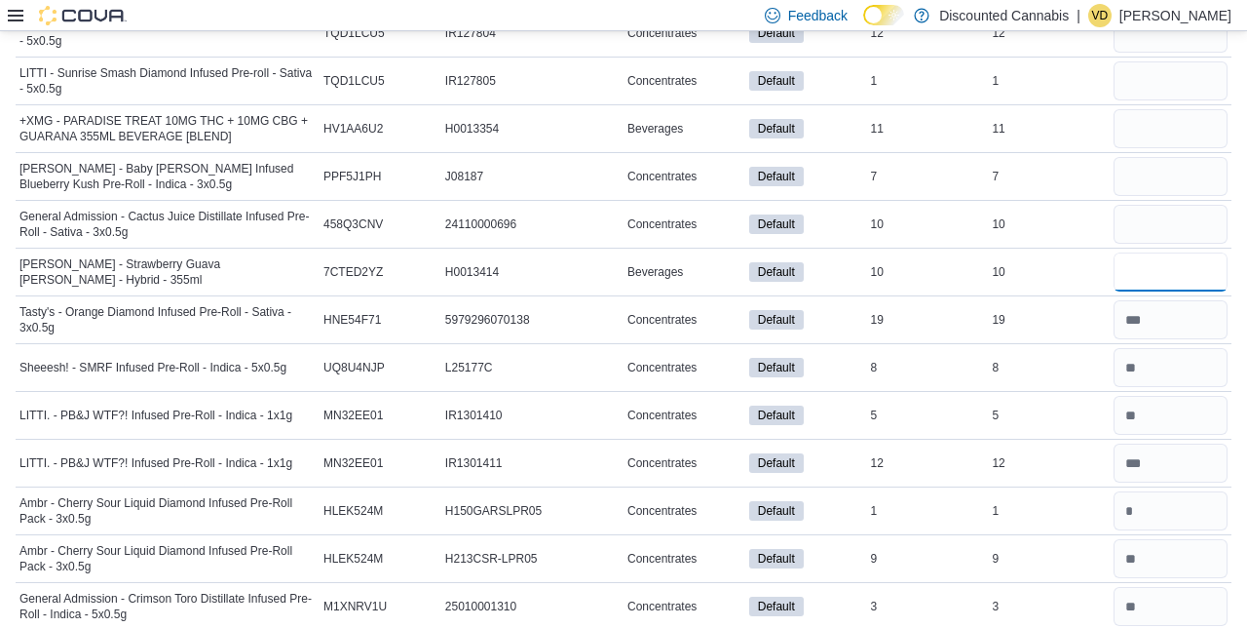
scroll to position [11023, 0]
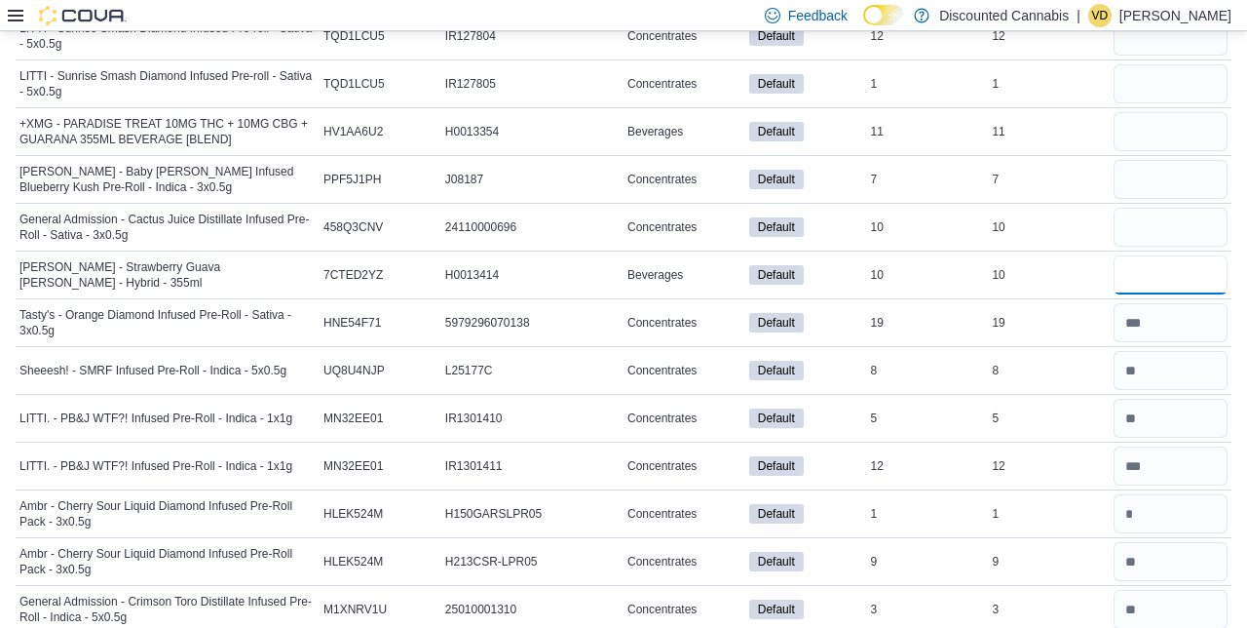
type input "**"
click at [1171, 208] on input "number" at bounding box center [1171, 227] width 114 height 39
type input "**"
click at [1162, 160] on input "number" at bounding box center [1171, 179] width 114 height 39
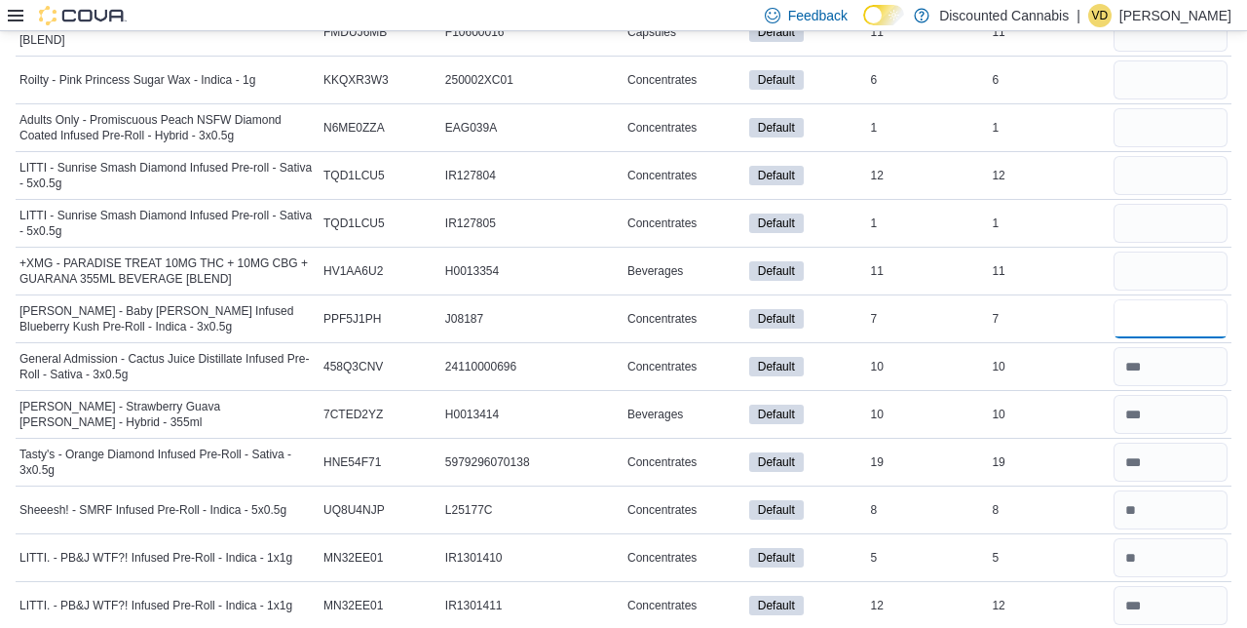
scroll to position [10882, 0]
type input "*"
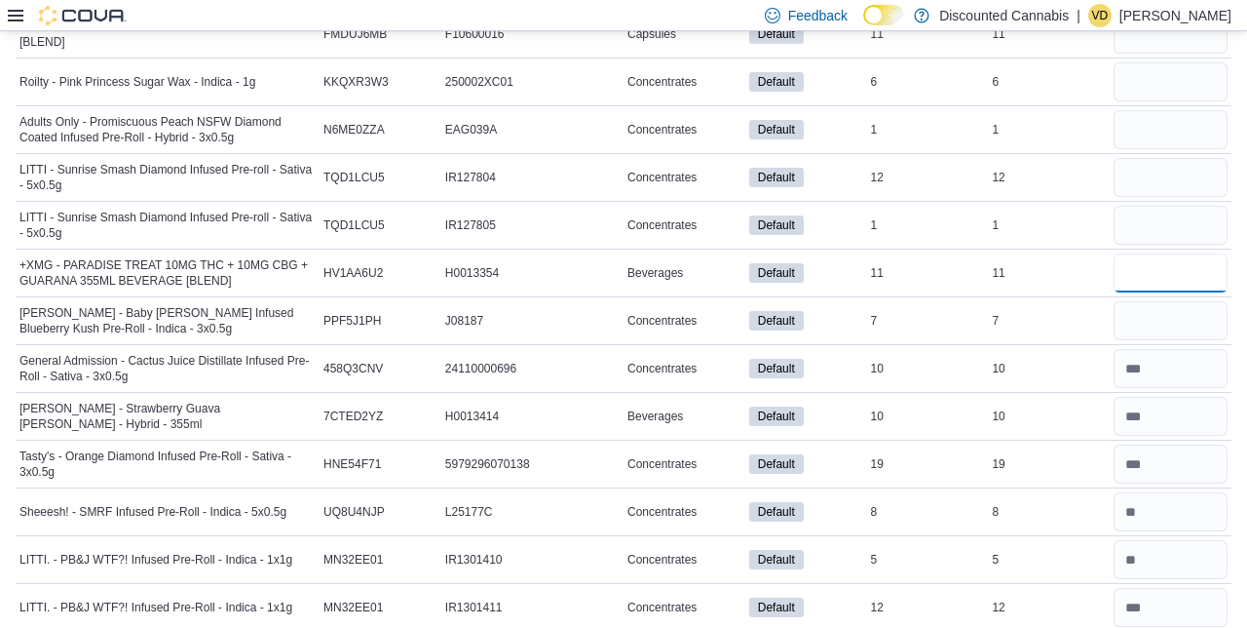
click at [1161, 253] on input "number" at bounding box center [1171, 272] width 114 height 39
type input "**"
click at [1162, 206] on input "number" at bounding box center [1171, 225] width 114 height 39
type input "*"
click at [1183, 158] on input "number" at bounding box center [1171, 177] width 114 height 39
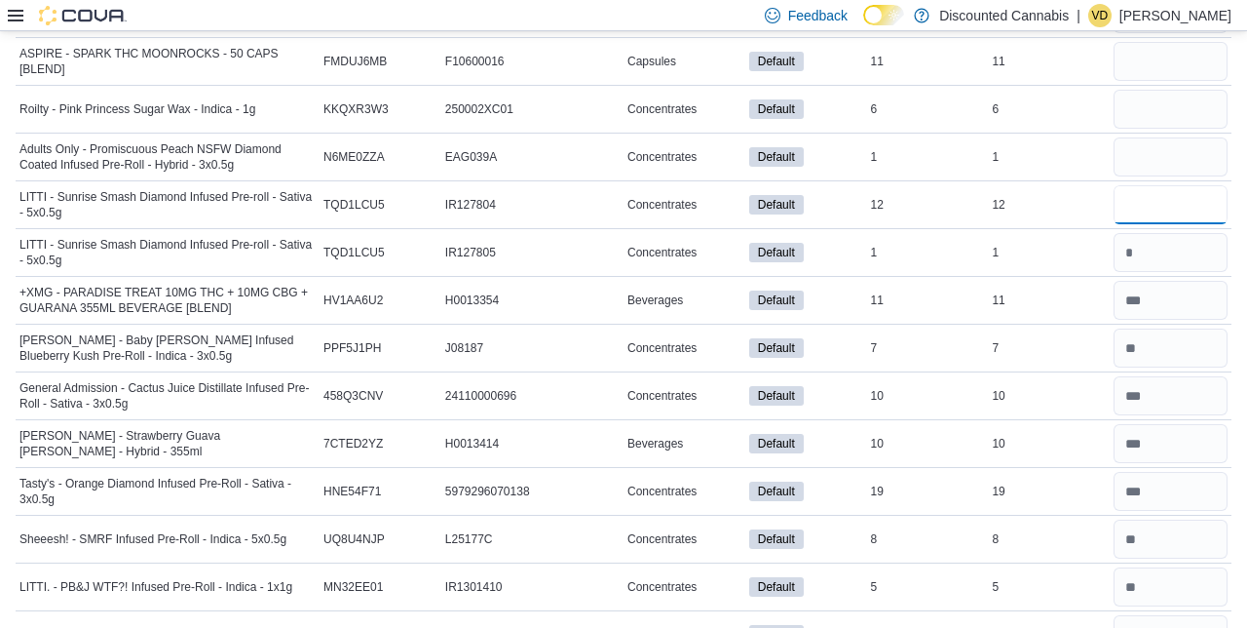
scroll to position [10850, 0]
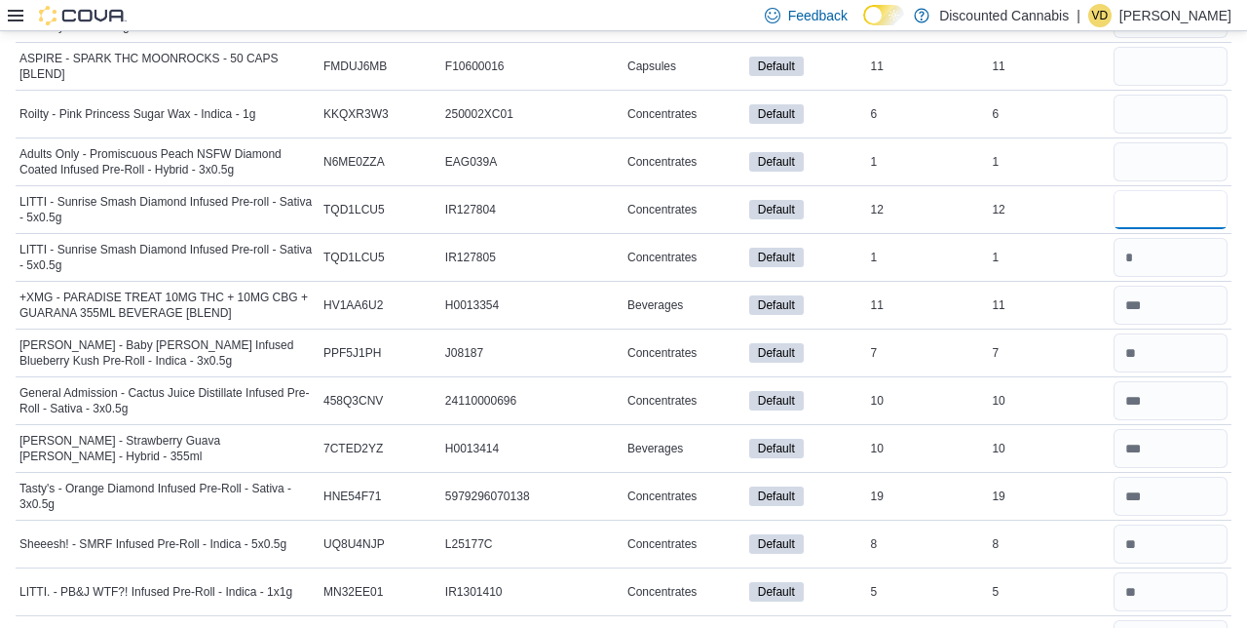
type input "**"
click at [1164, 142] on input "number" at bounding box center [1171, 161] width 114 height 39
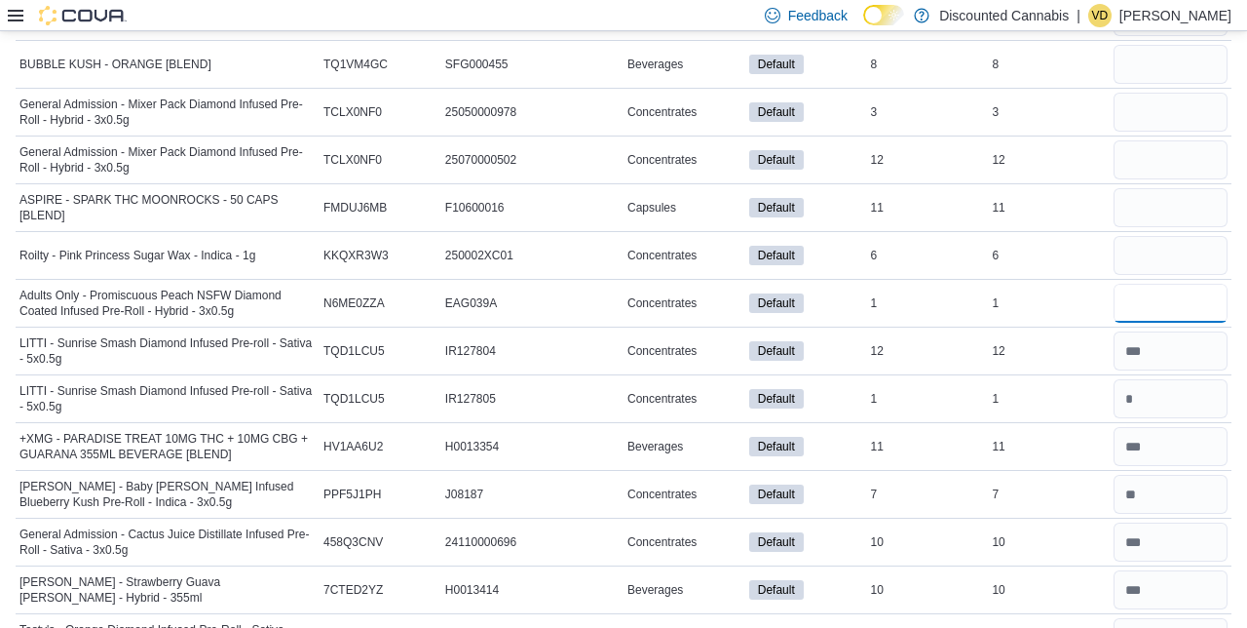
click at [1159, 284] on input "*" at bounding box center [1171, 303] width 114 height 39
type input "*"
click at [1150, 236] on input "number" at bounding box center [1171, 255] width 114 height 39
type input "*"
click at [1170, 232] on div "*" at bounding box center [1171, 255] width 122 height 47
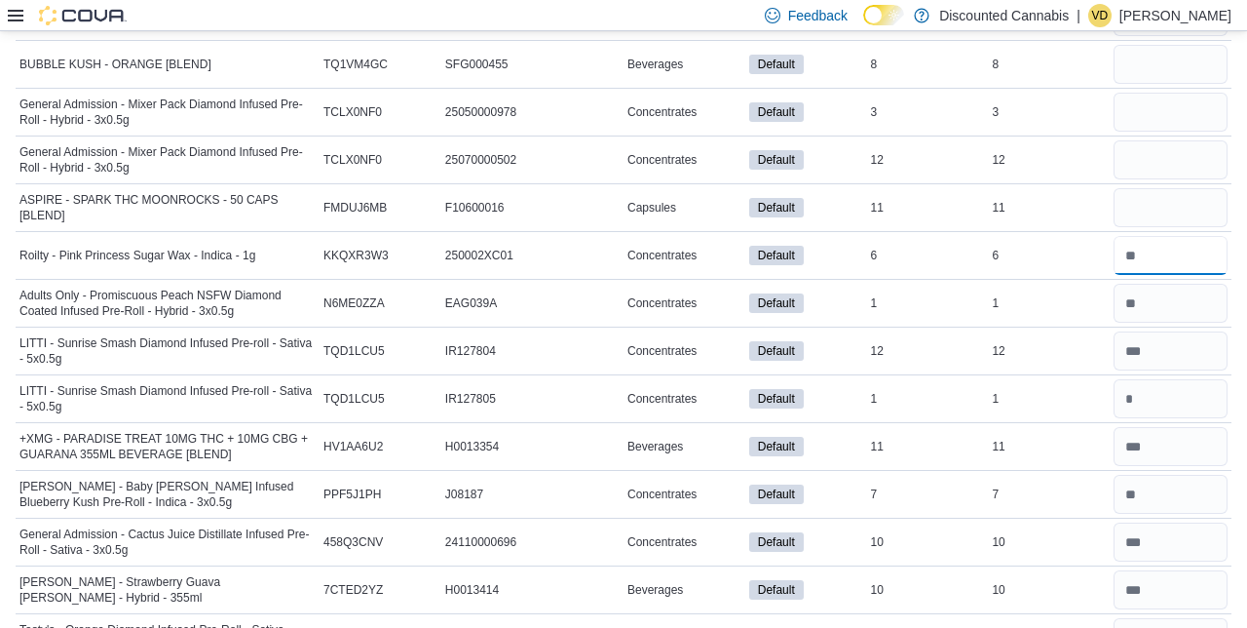
click at [1165, 236] on input "number" at bounding box center [1171, 255] width 114 height 39
type input "*"
click at [1166, 188] on input "number" at bounding box center [1171, 207] width 114 height 39
click at [1159, 140] on input "number" at bounding box center [1171, 159] width 114 height 39
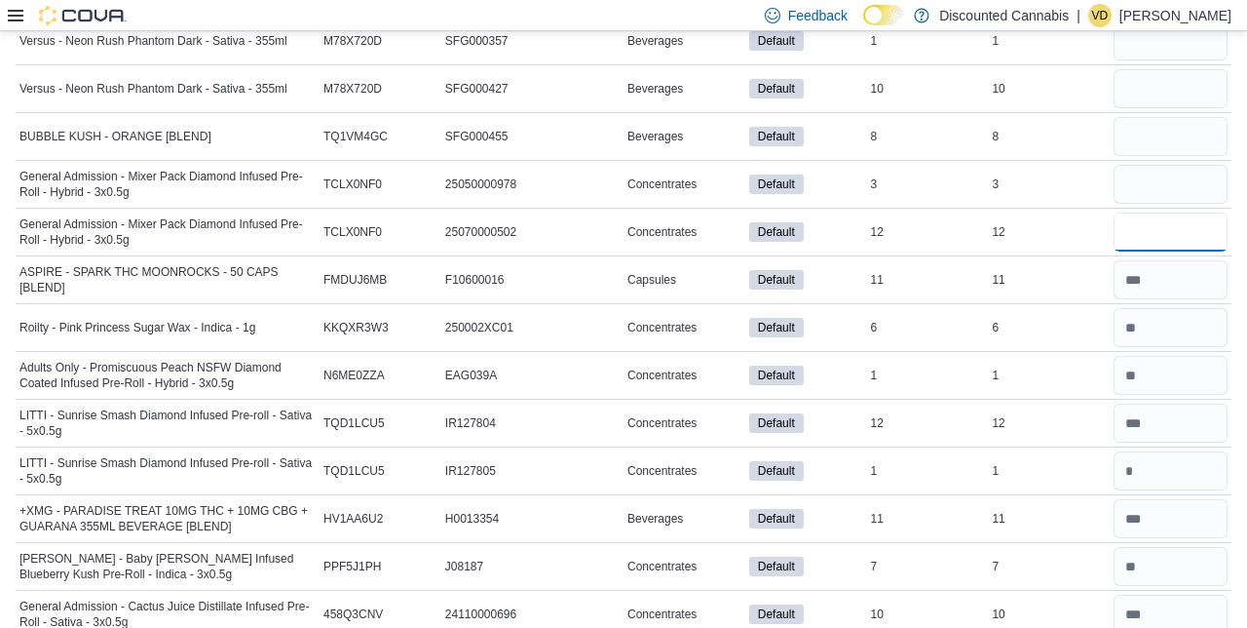
scroll to position [10633, 0]
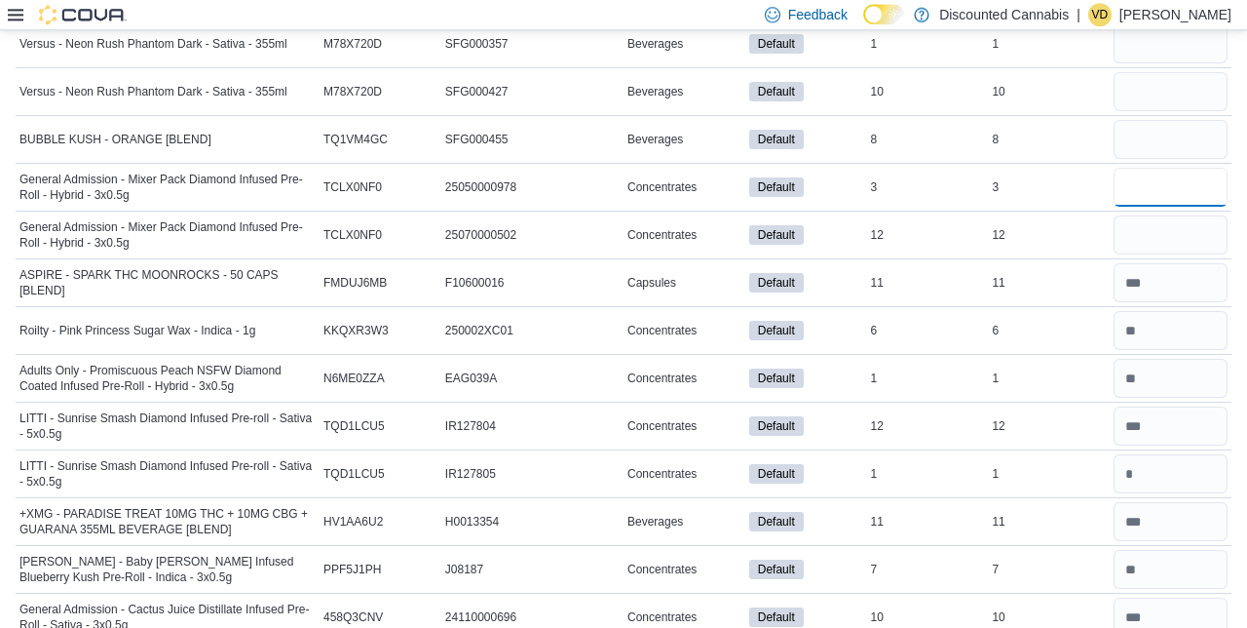
click at [1159, 169] on input "number" at bounding box center [1171, 188] width 114 height 39
click at [1144, 121] on input "number" at bounding box center [1171, 140] width 114 height 39
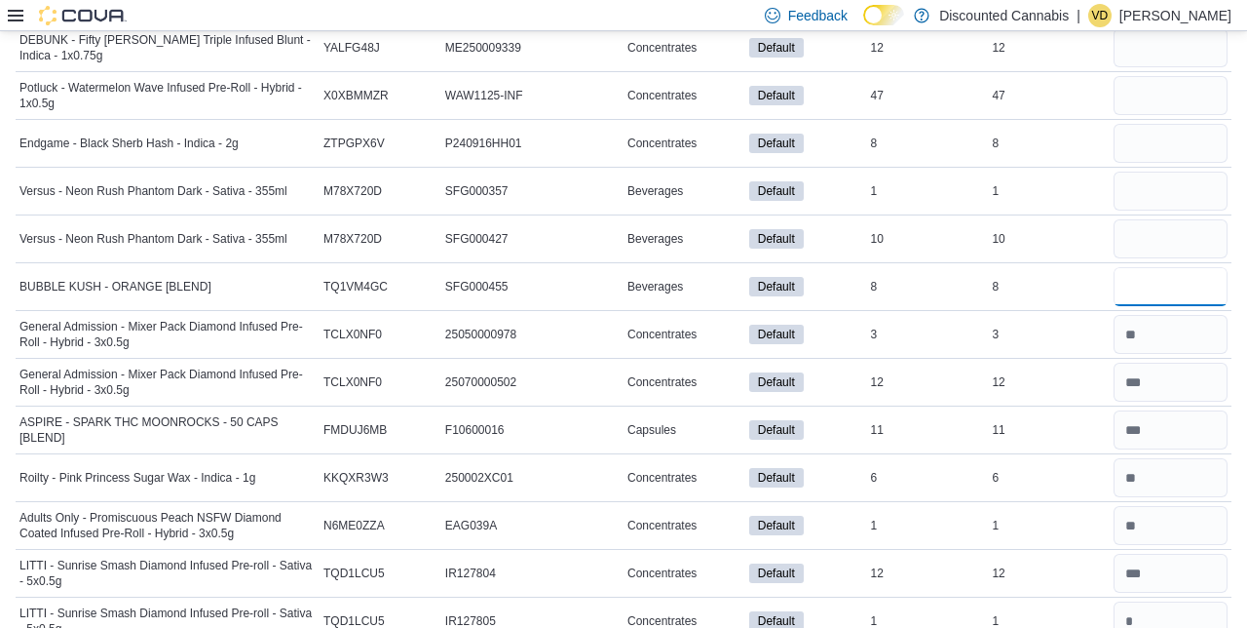
scroll to position [10483, 0]
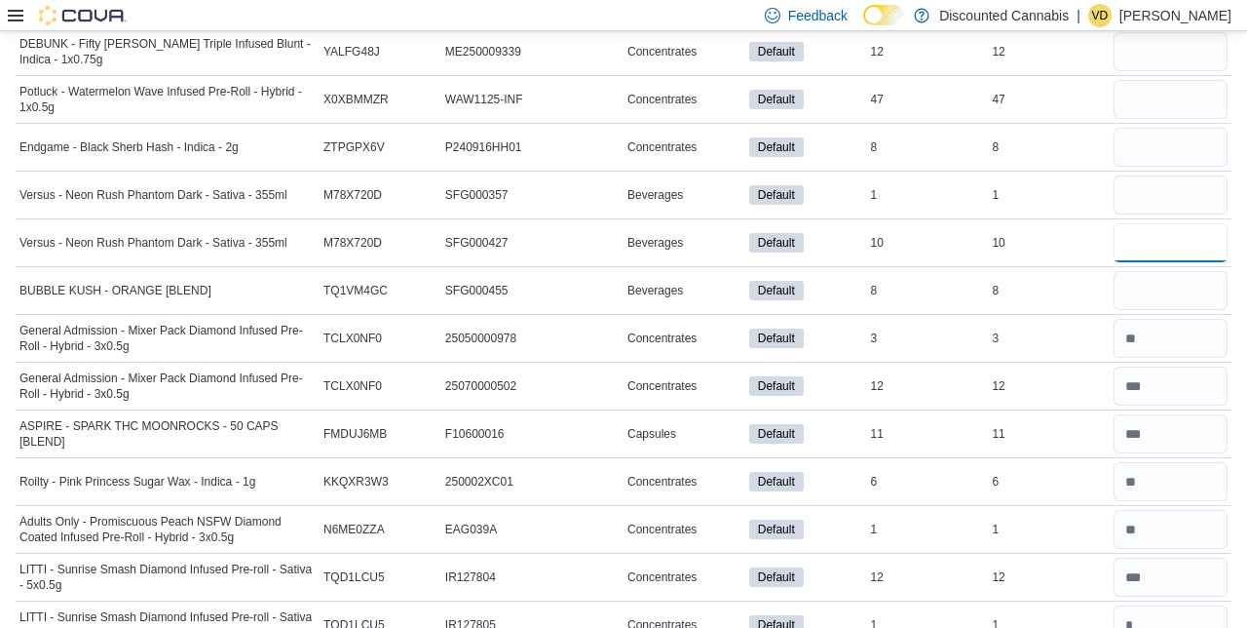
click at [1197, 223] on input "number" at bounding box center [1171, 242] width 114 height 39
click at [1174, 223] on input "number" at bounding box center [1171, 242] width 114 height 39
click at [1155, 175] on input "number" at bounding box center [1171, 194] width 114 height 39
click at [1140, 128] on input "number" at bounding box center [1171, 147] width 114 height 39
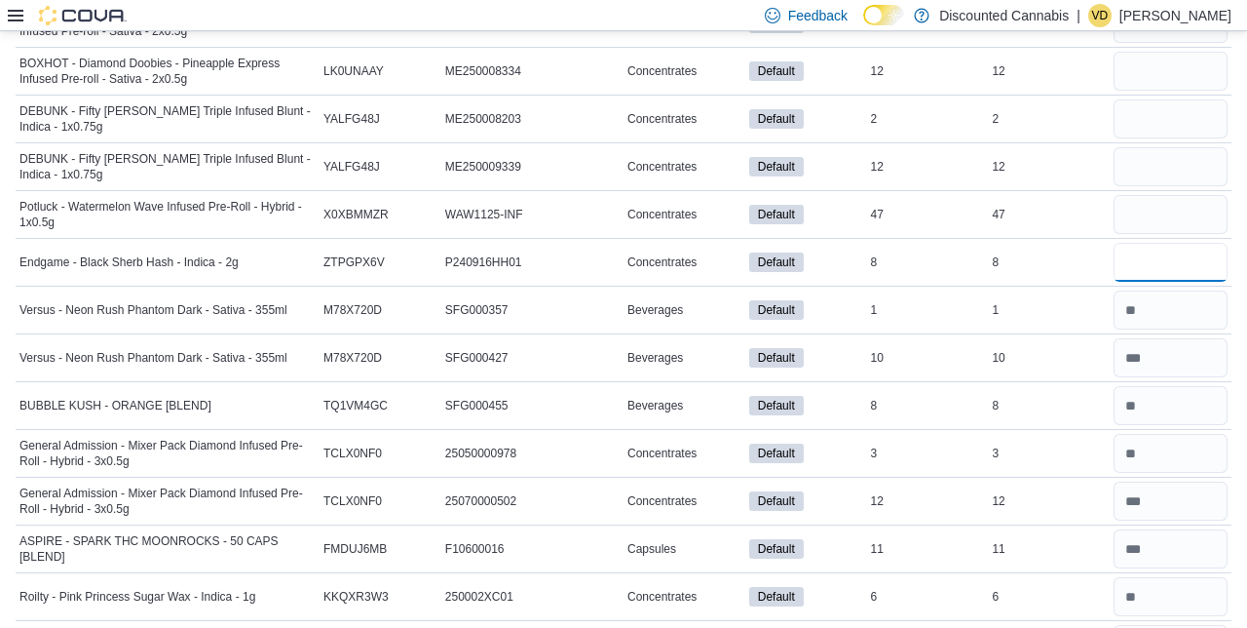
scroll to position [10365, 0]
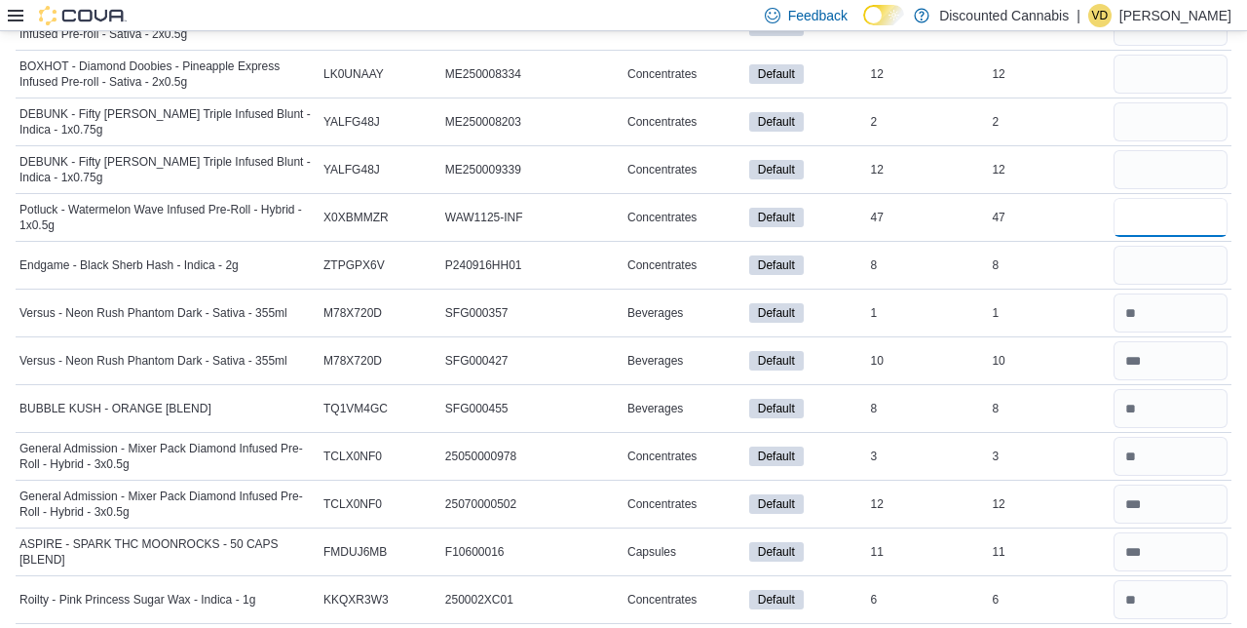
click at [1162, 198] on input "number" at bounding box center [1171, 217] width 114 height 39
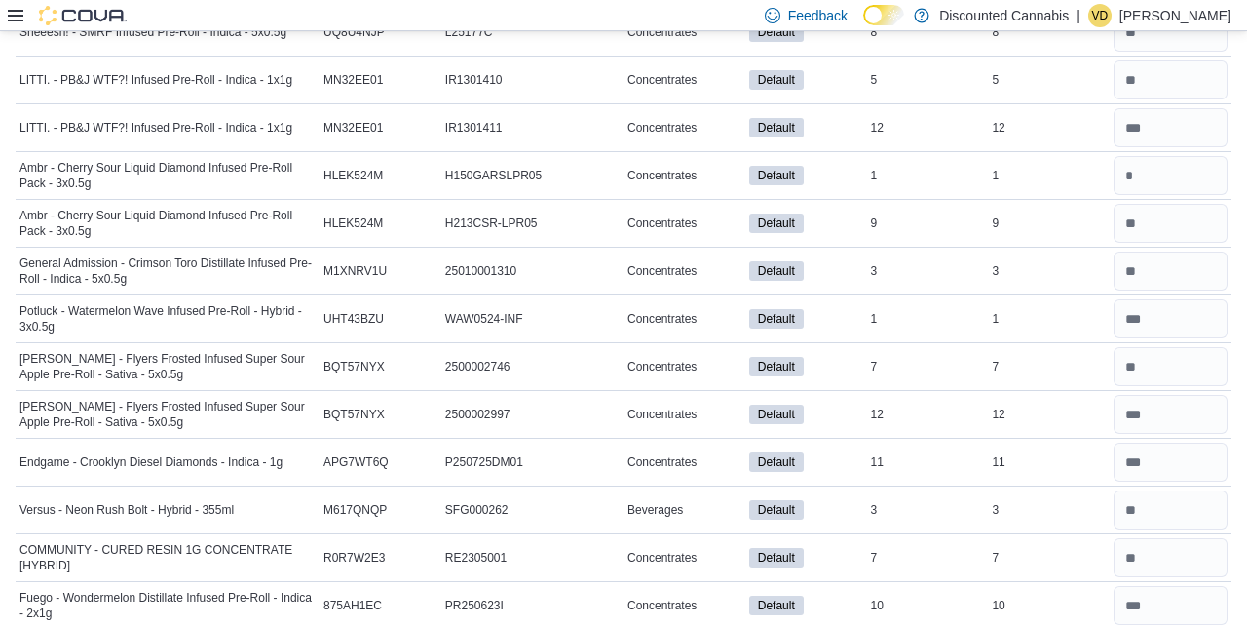
scroll to position [11357, 0]
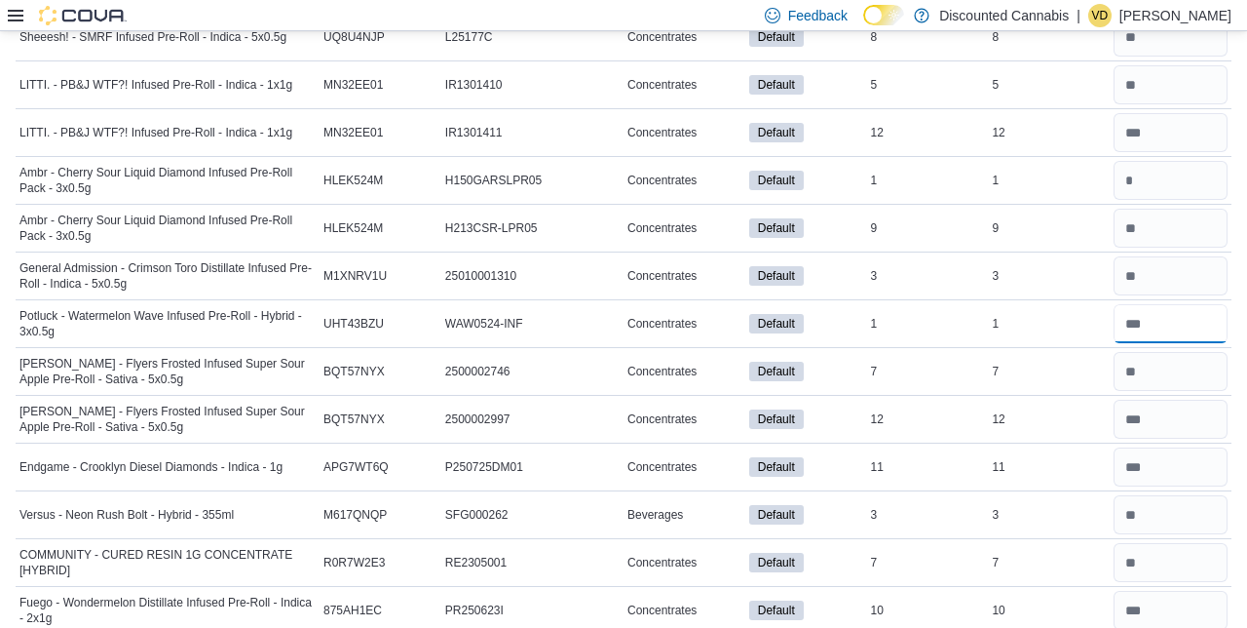
click at [1176, 304] on input "number" at bounding box center [1171, 323] width 114 height 39
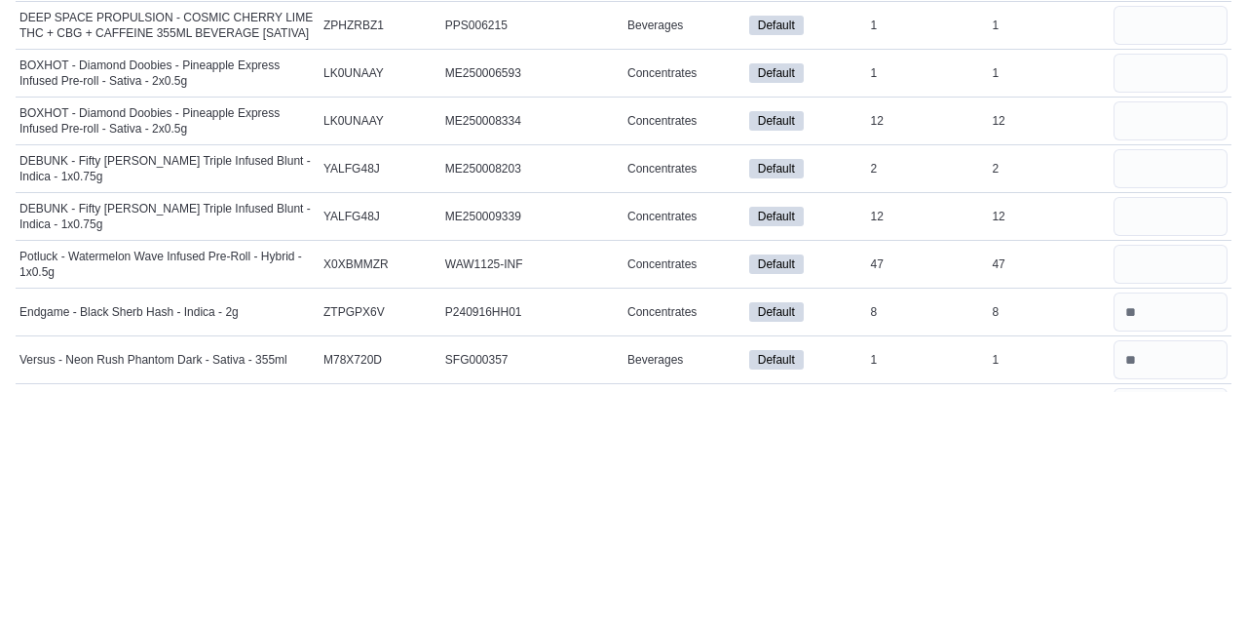
scroll to position [10082, 0]
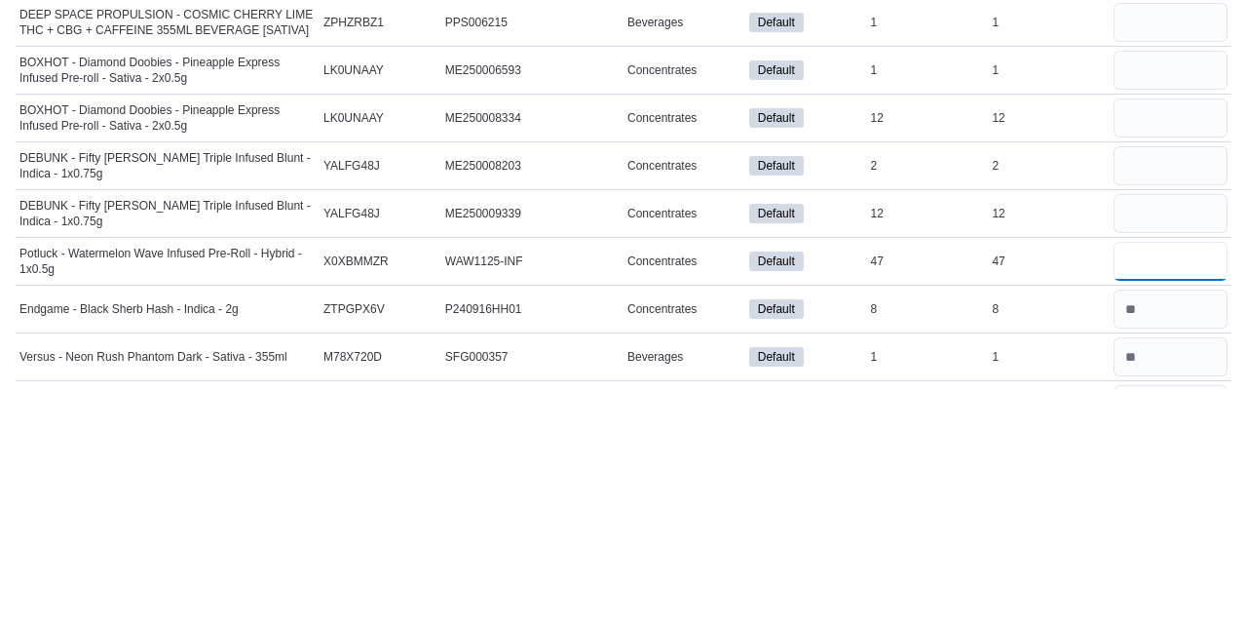
click at [1178, 480] on input "number" at bounding box center [1171, 499] width 114 height 39
click at [1176, 433] on input "number" at bounding box center [1171, 452] width 114 height 39
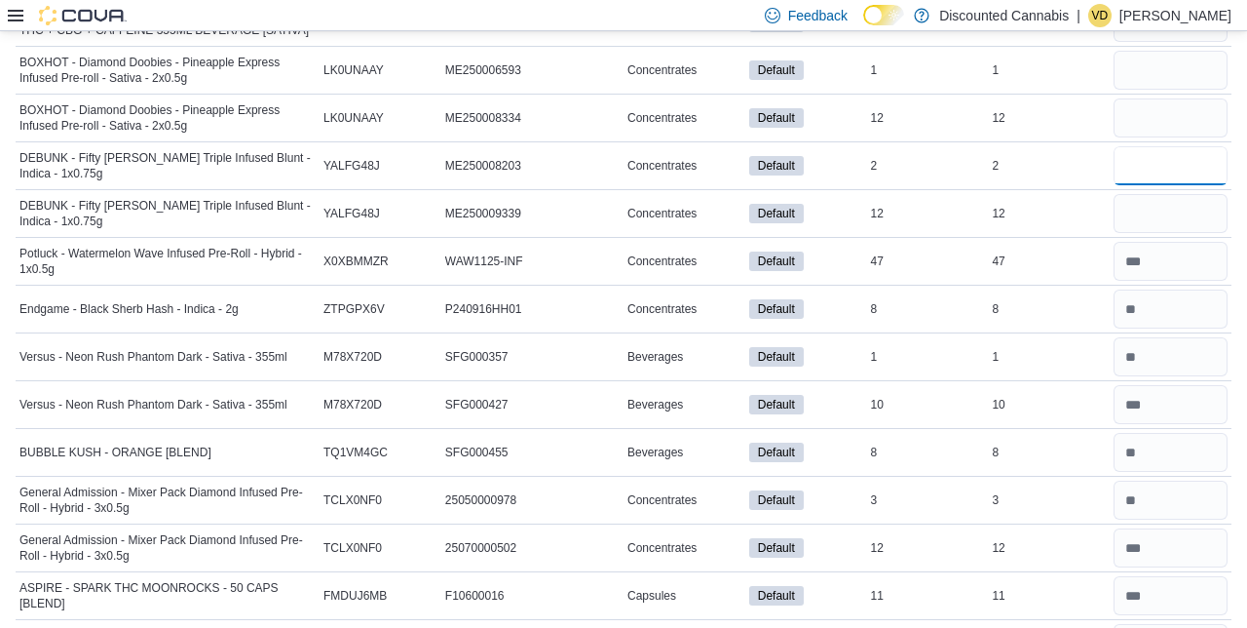
click at [1169, 146] on input "number" at bounding box center [1171, 165] width 114 height 39
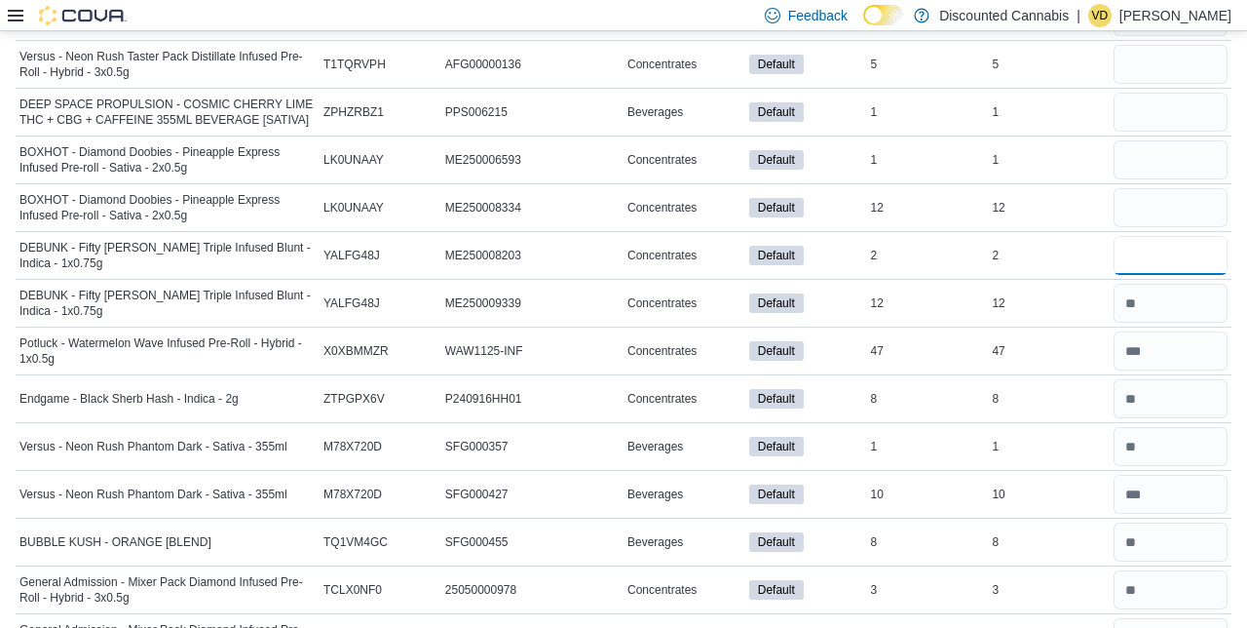
scroll to position [10231, 0]
click at [1178, 188] on input "number" at bounding box center [1171, 207] width 114 height 39
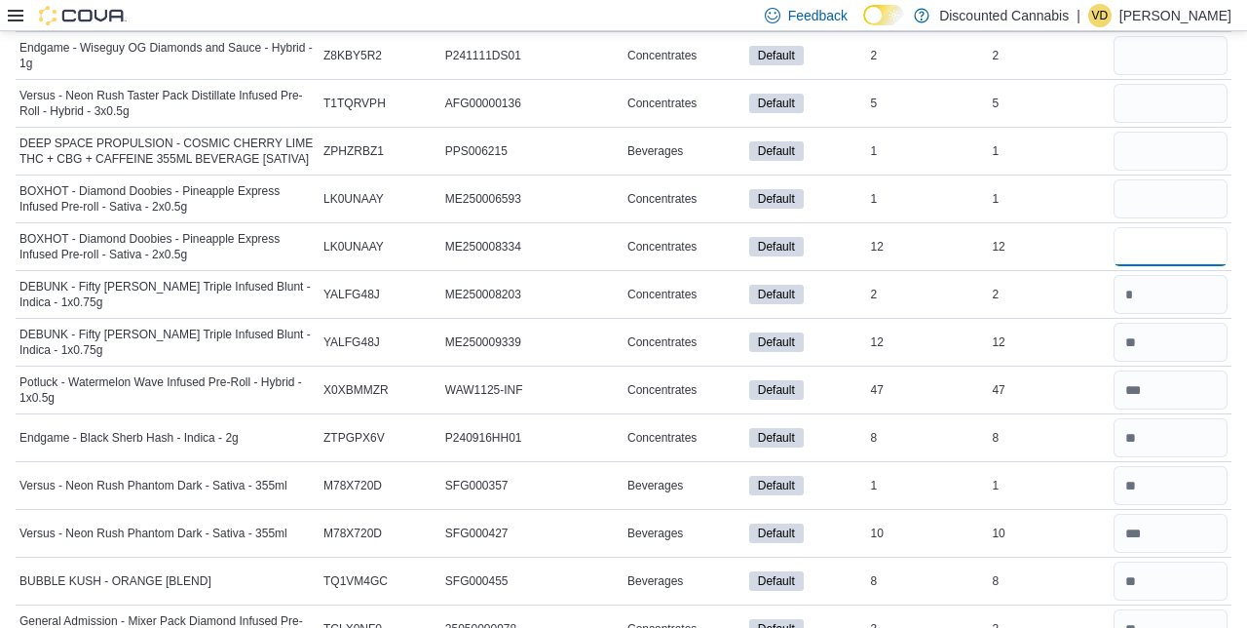
scroll to position [10191, 0]
click at [1188, 180] on input "number" at bounding box center [1171, 199] width 114 height 39
click at [1156, 133] on input "number" at bounding box center [1171, 152] width 114 height 39
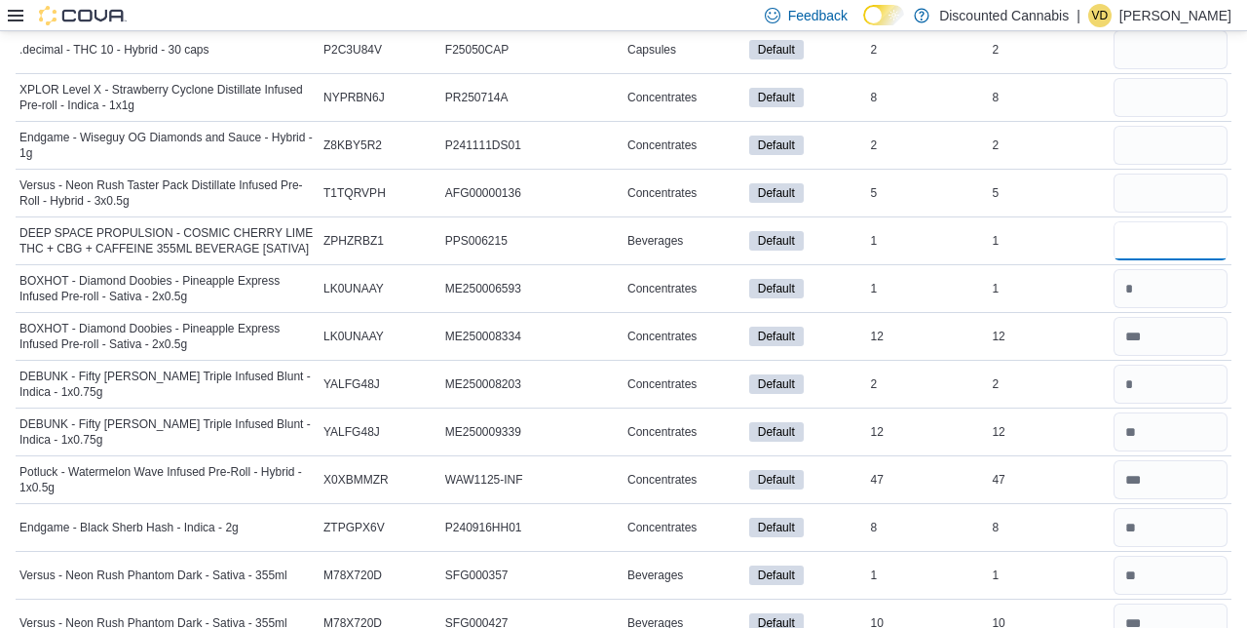
scroll to position [10100, 0]
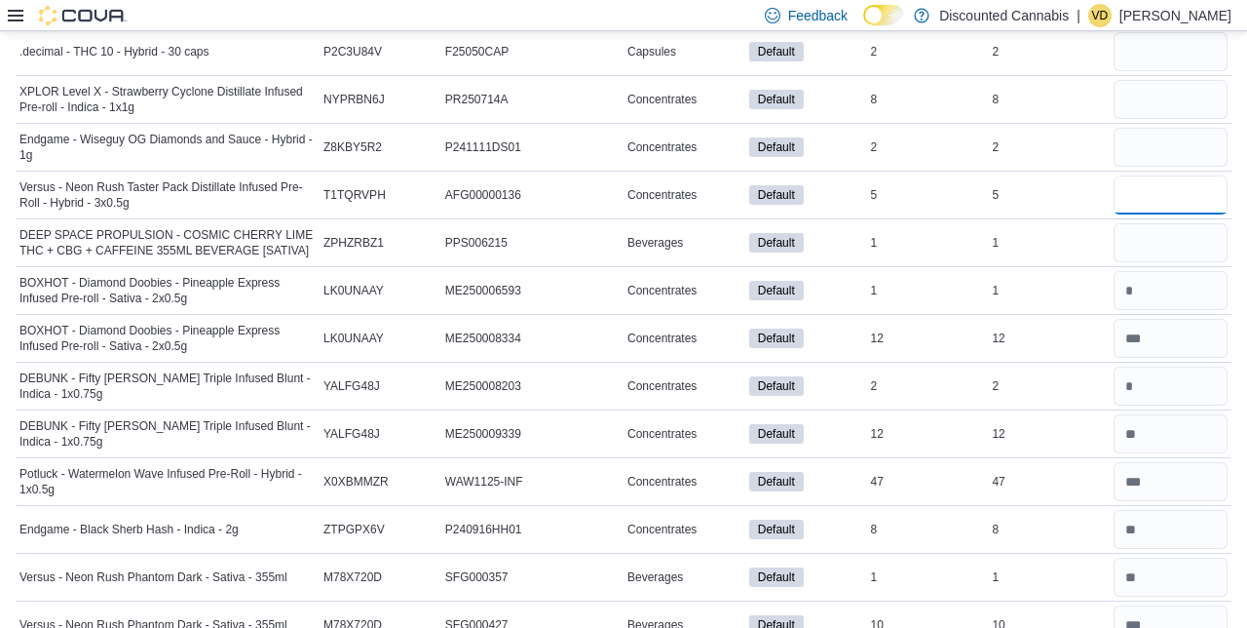
click at [1176, 175] on input "number" at bounding box center [1171, 194] width 114 height 39
click at [1140, 128] on input "number" at bounding box center [1171, 147] width 114 height 39
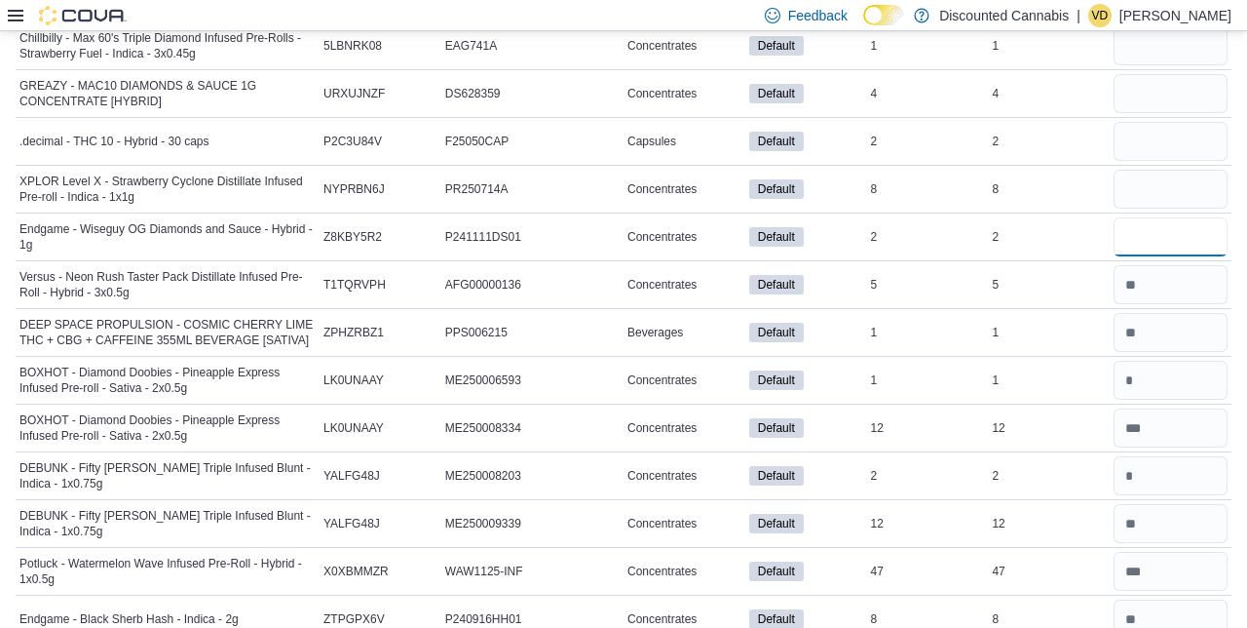
scroll to position [10011, 0]
click at [1161, 170] on input "number" at bounding box center [1171, 189] width 114 height 39
click at [1146, 122] on input "number" at bounding box center [1171, 141] width 114 height 39
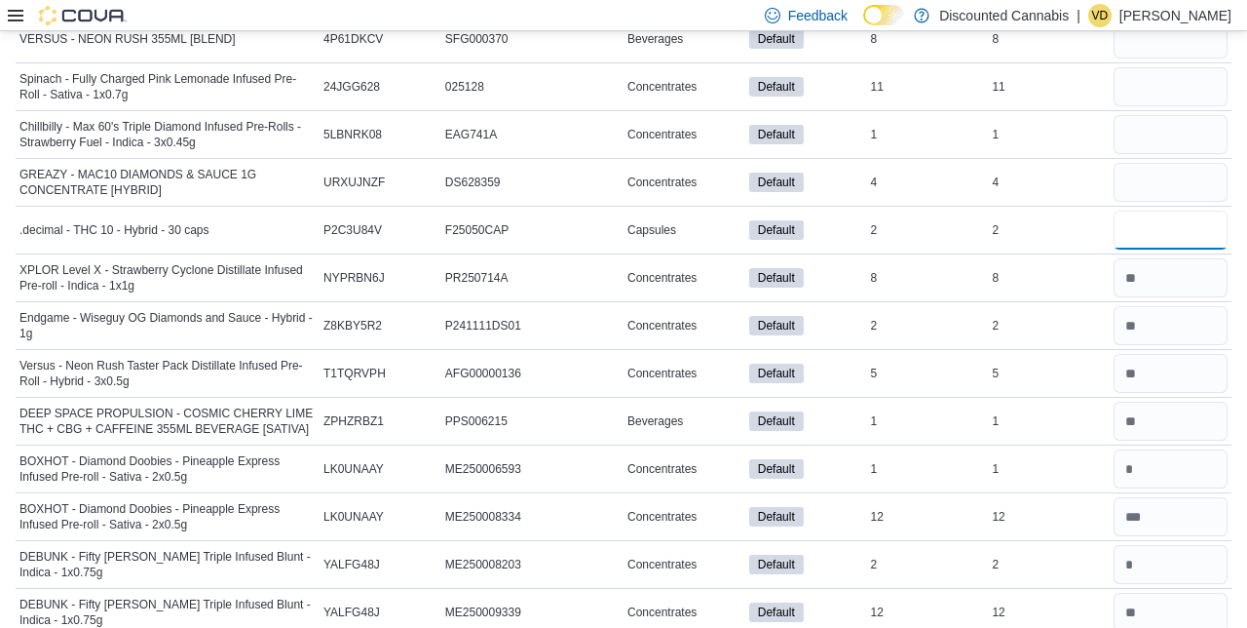
scroll to position [9921, 0]
click at [1142, 164] on input "number" at bounding box center [1171, 183] width 114 height 39
click at [1175, 164] on input "number" at bounding box center [1171, 183] width 114 height 39
click at [1147, 116] on input "number" at bounding box center [1171, 135] width 114 height 39
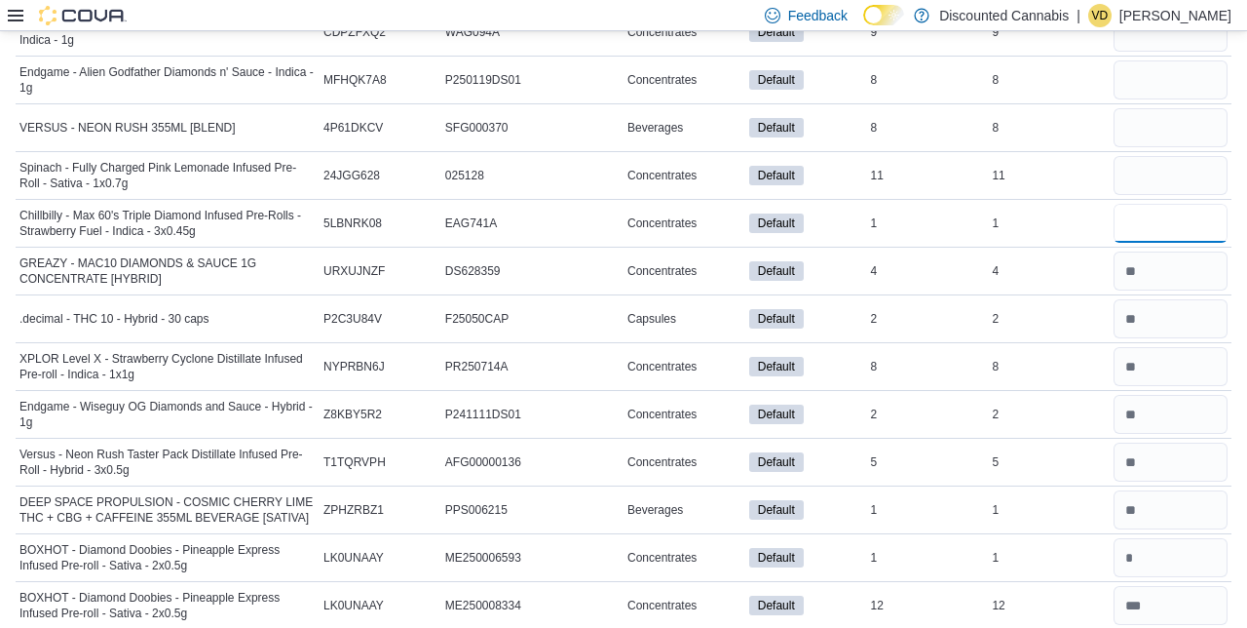
scroll to position [9831, 0]
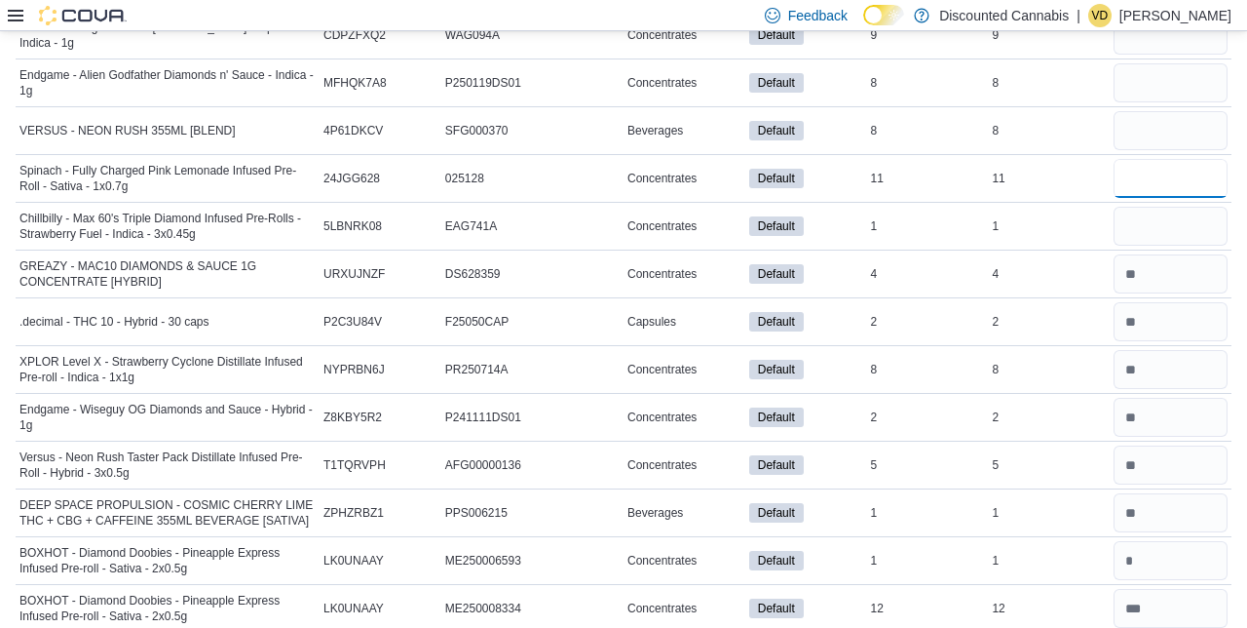
click at [1140, 159] on input "number" at bounding box center [1171, 178] width 114 height 39
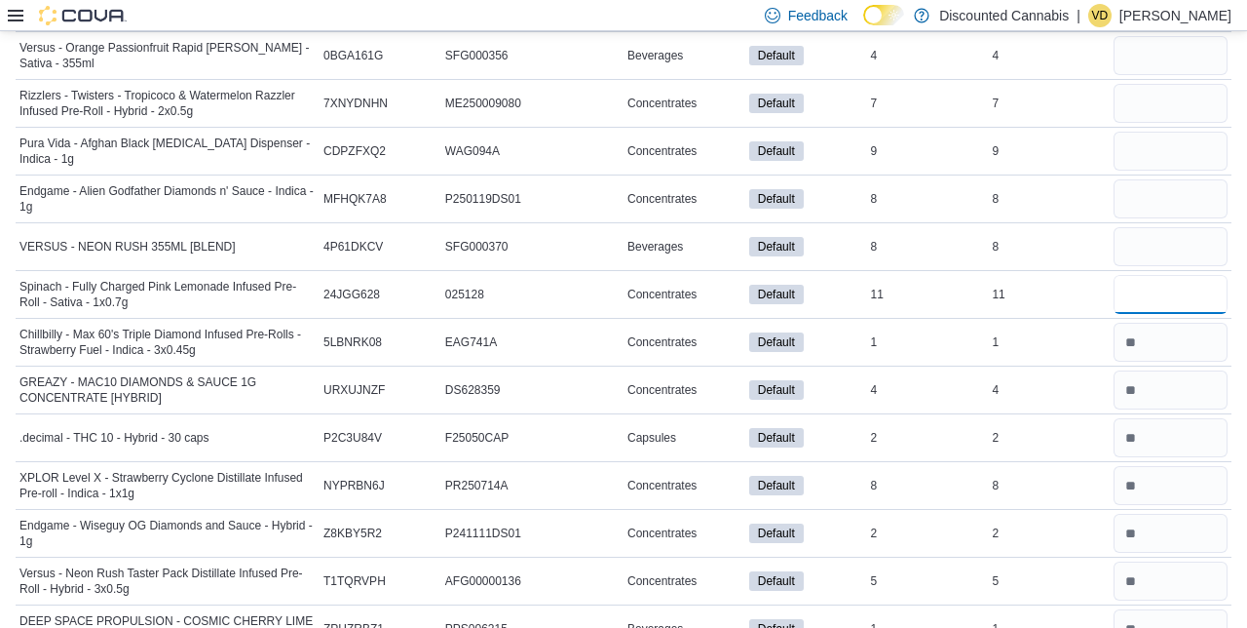
scroll to position [9715, 0]
click at [1173, 275] on input "*" at bounding box center [1171, 294] width 114 height 39
click at [1162, 227] on input "number" at bounding box center [1171, 246] width 114 height 39
click at [1164, 179] on input "number" at bounding box center [1171, 198] width 114 height 39
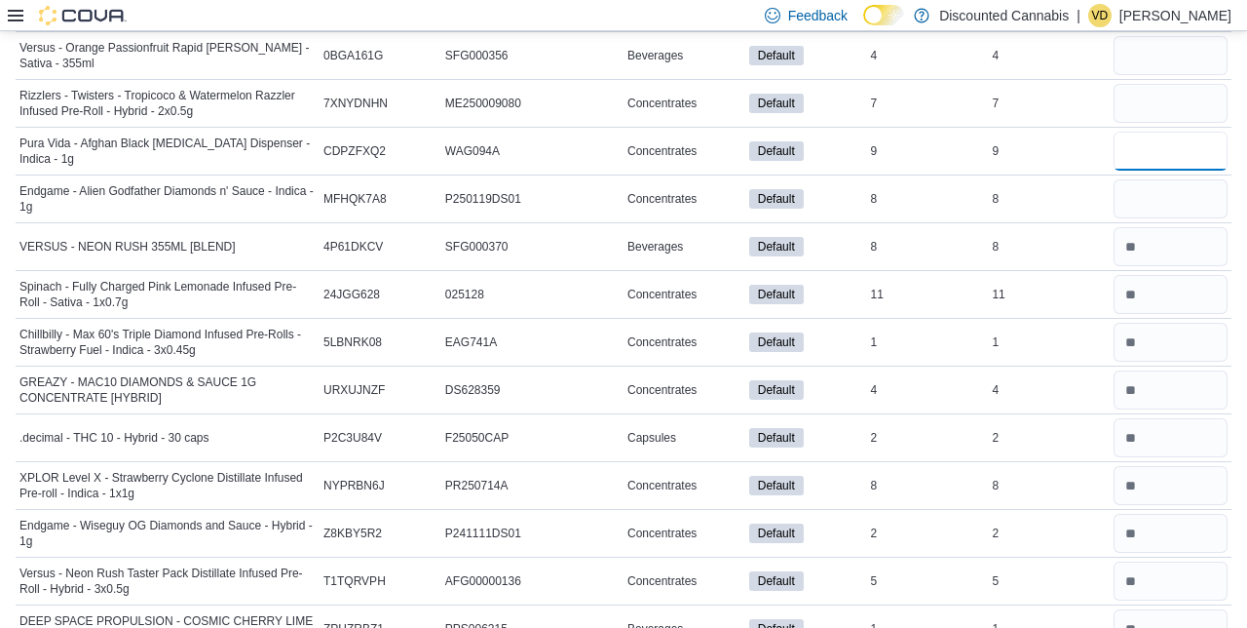
click at [1164, 132] on input "number" at bounding box center [1171, 151] width 114 height 39
click at [1169, 132] on input "number" at bounding box center [1171, 151] width 114 height 39
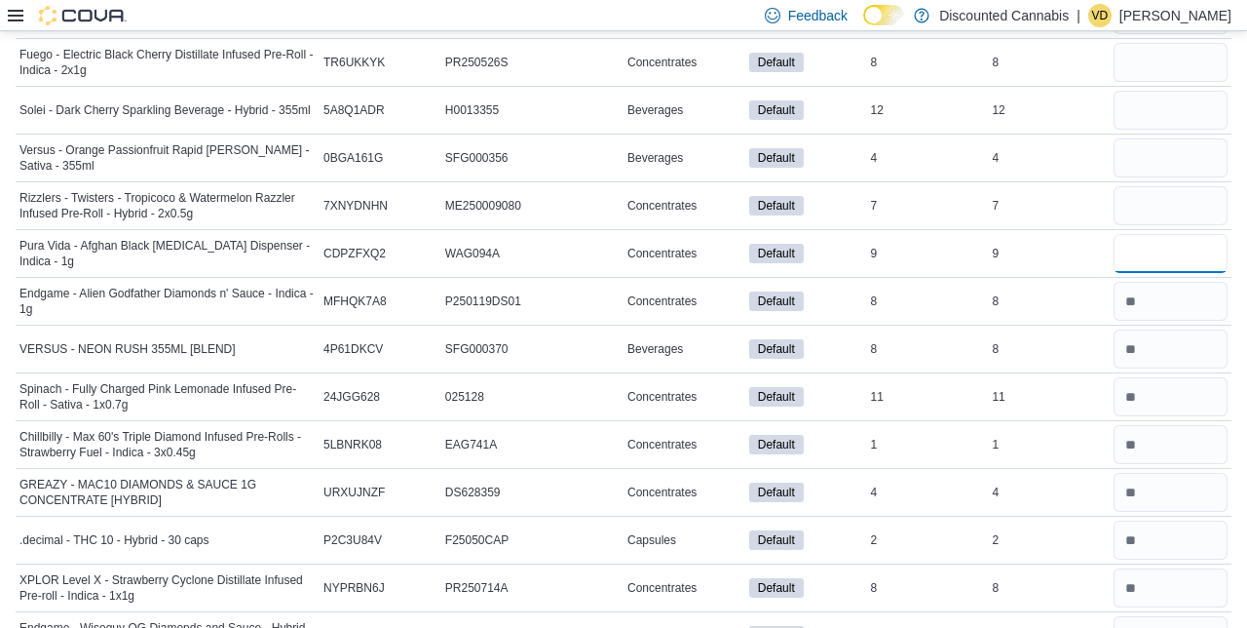
scroll to position [9609, 0]
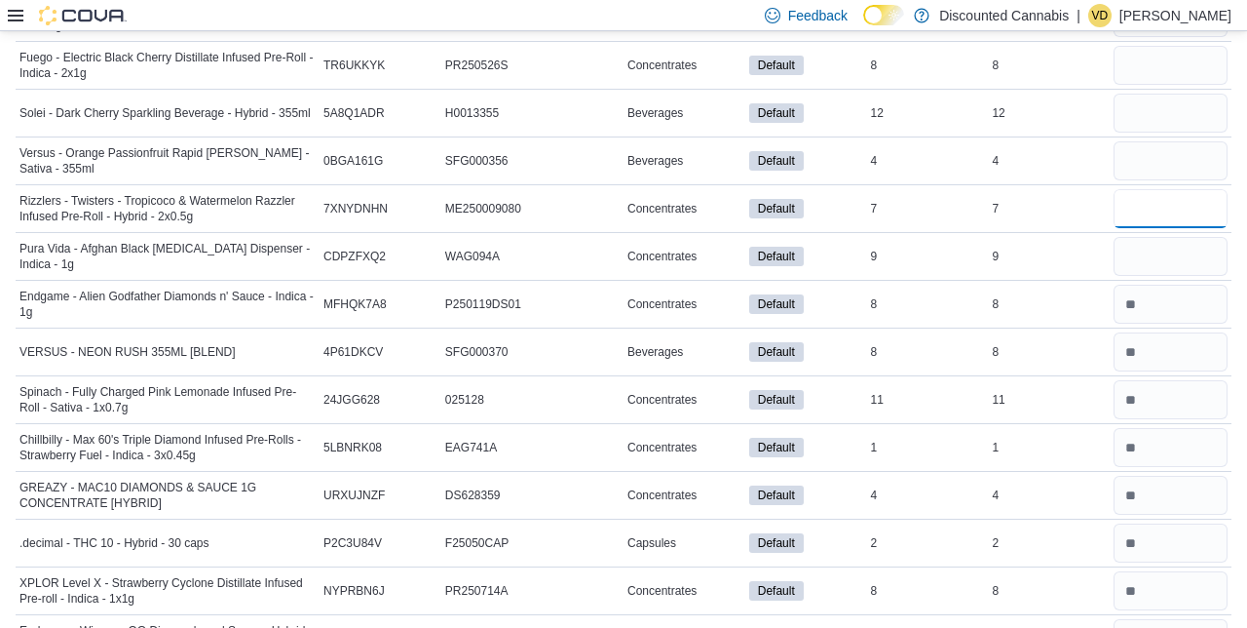
click at [1192, 189] on input "number" at bounding box center [1171, 208] width 114 height 39
click at [1193, 141] on input "number" at bounding box center [1171, 160] width 114 height 39
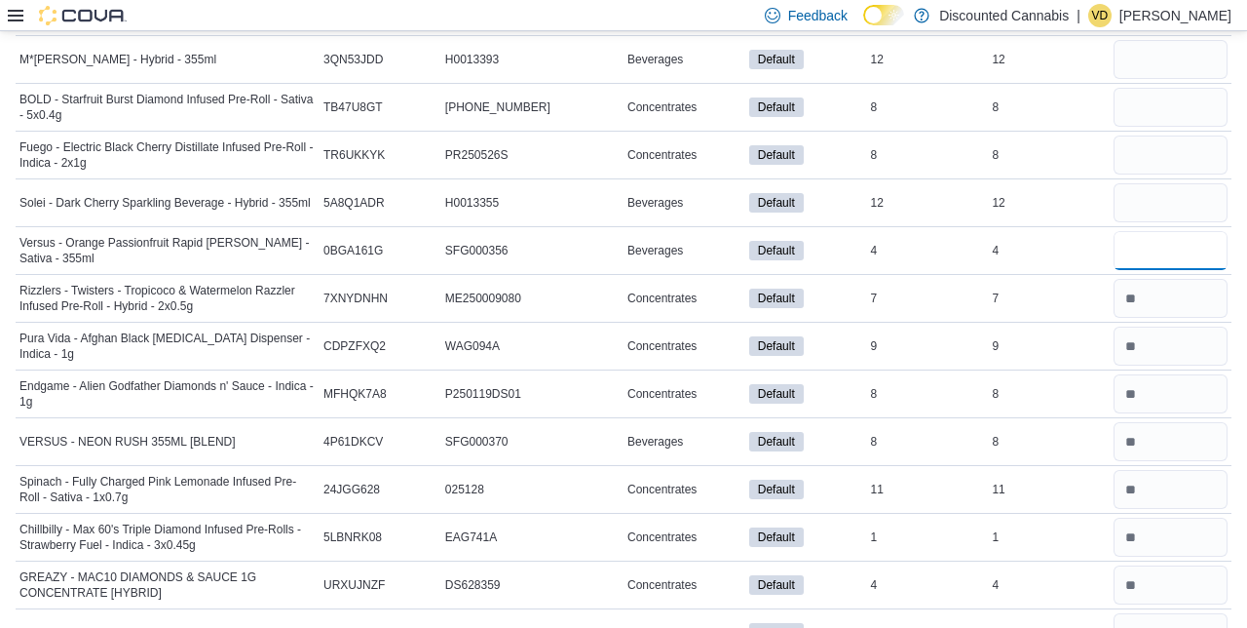
scroll to position [9516, 0]
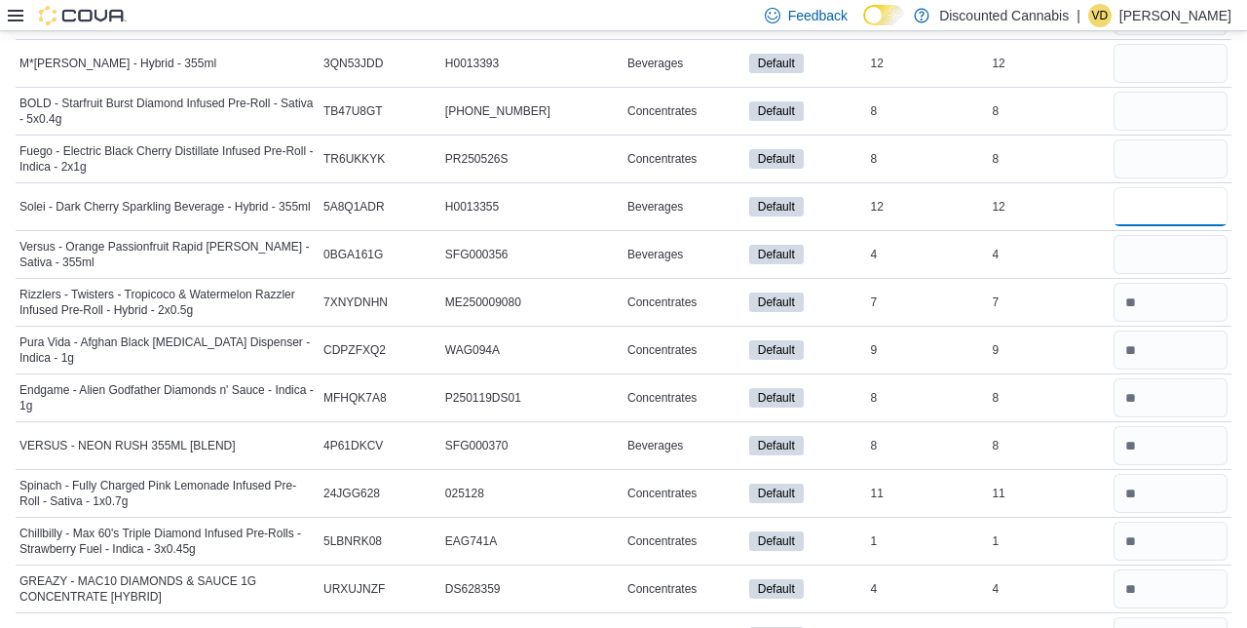
click at [1179, 187] on input "number" at bounding box center [1171, 206] width 114 height 39
click at [1167, 139] on input "number" at bounding box center [1171, 158] width 114 height 39
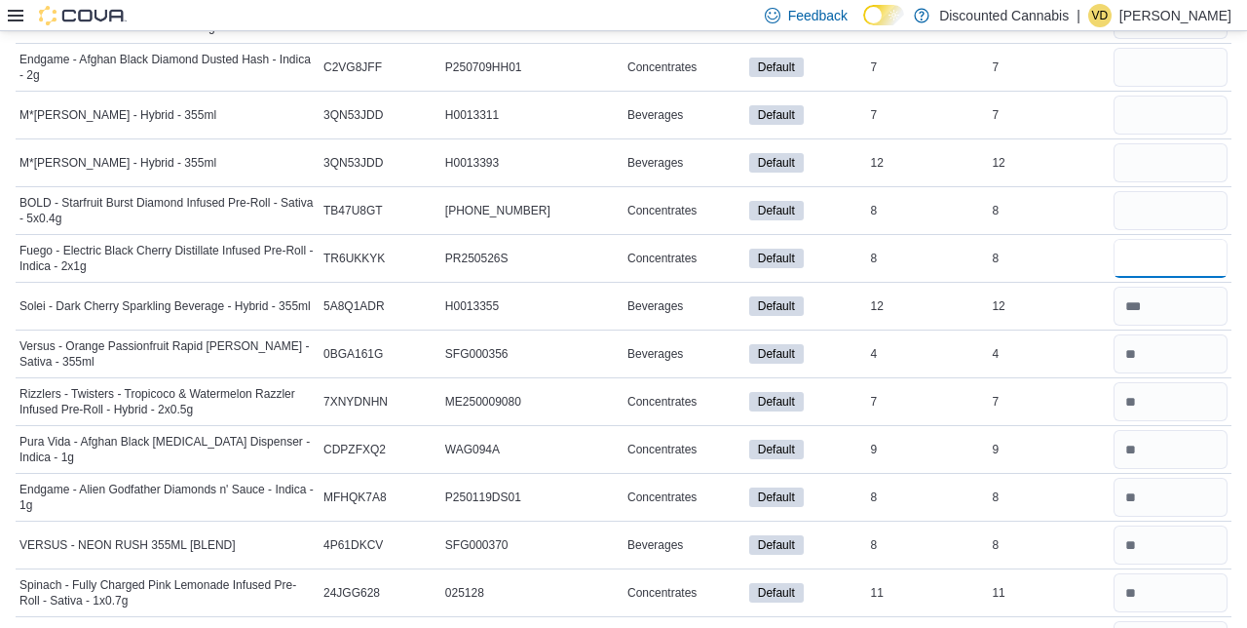
scroll to position [9413, 0]
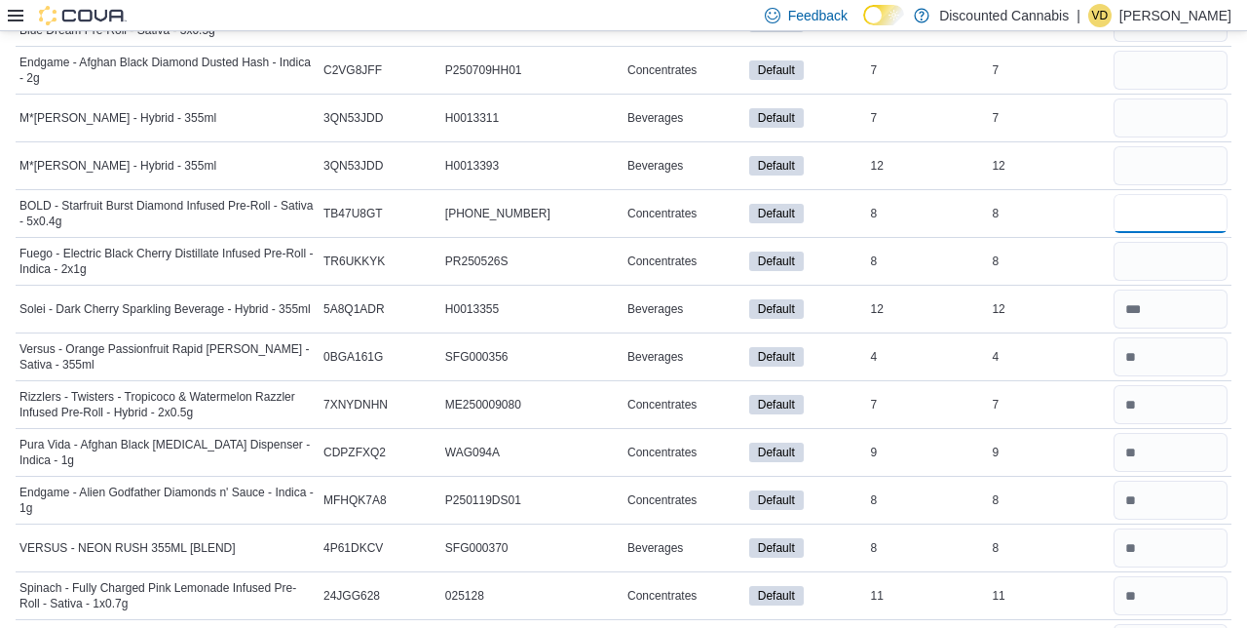
click at [1173, 194] on input "number" at bounding box center [1171, 213] width 114 height 39
click at [1166, 146] on input "number" at bounding box center [1171, 165] width 114 height 39
click at [1192, 98] on input "number" at bounding box center [1171, 117] width 114 height 39
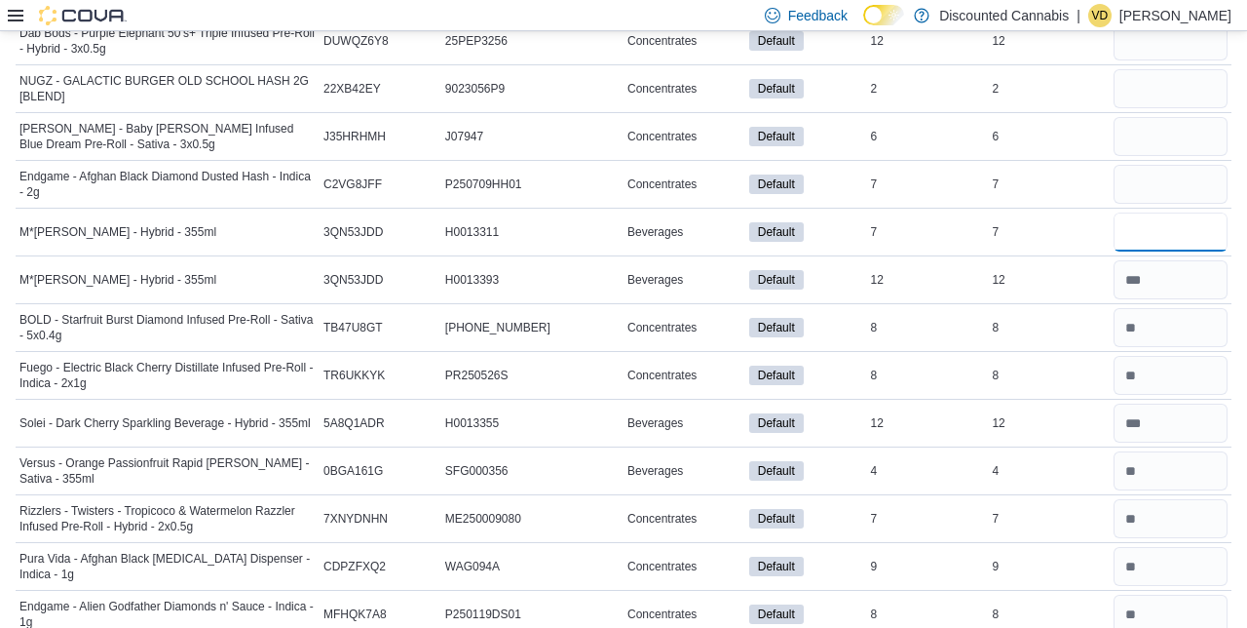
scroll to position [9295, 0]
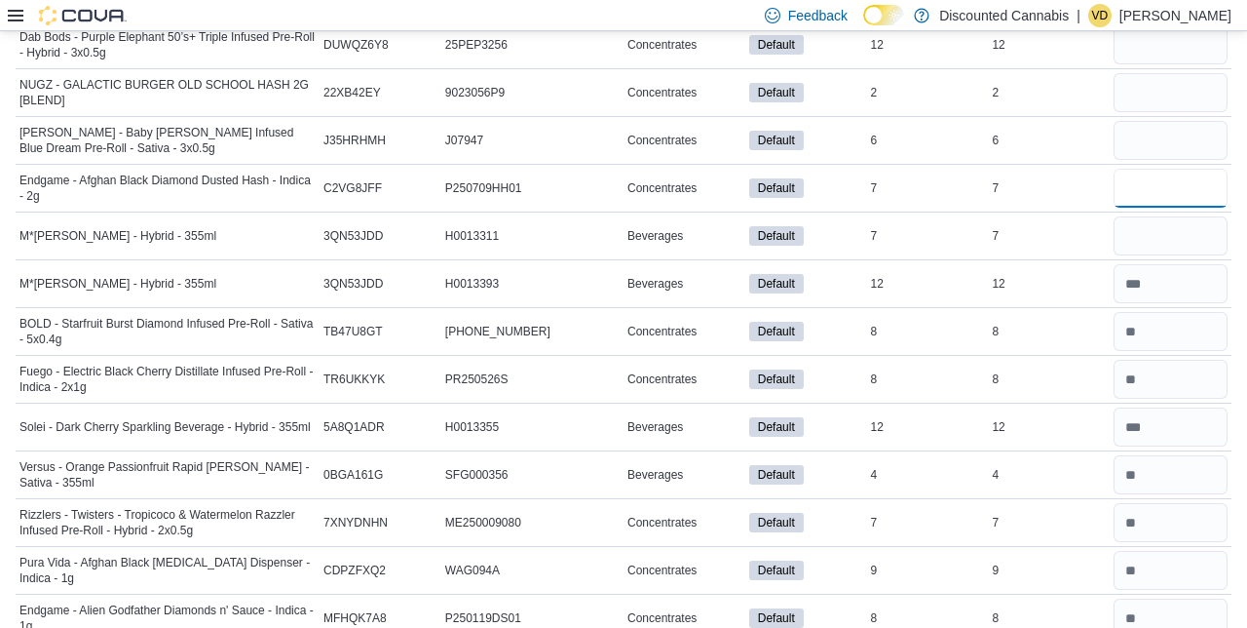
click at [1161, 169] on input "number" at bounding box center [1171, 188] width 114 height 39
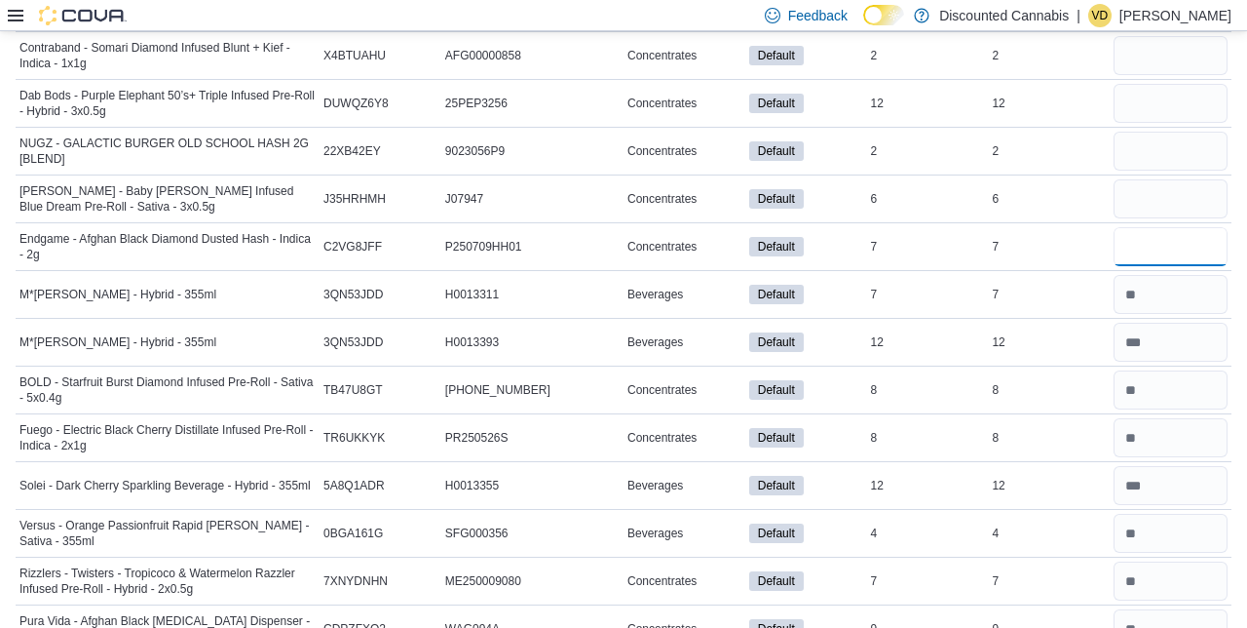
scroll to position [9229, 0]
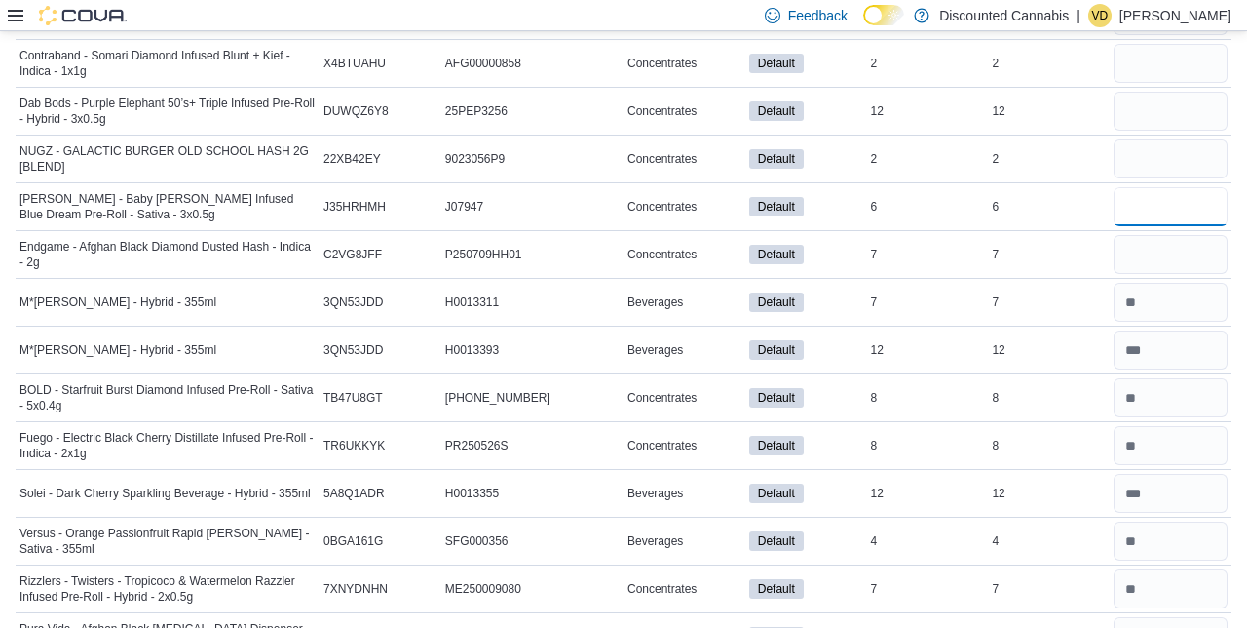
click at [1171, 187] on input "number" at bounding box center [1171, 206] width 114 height 39
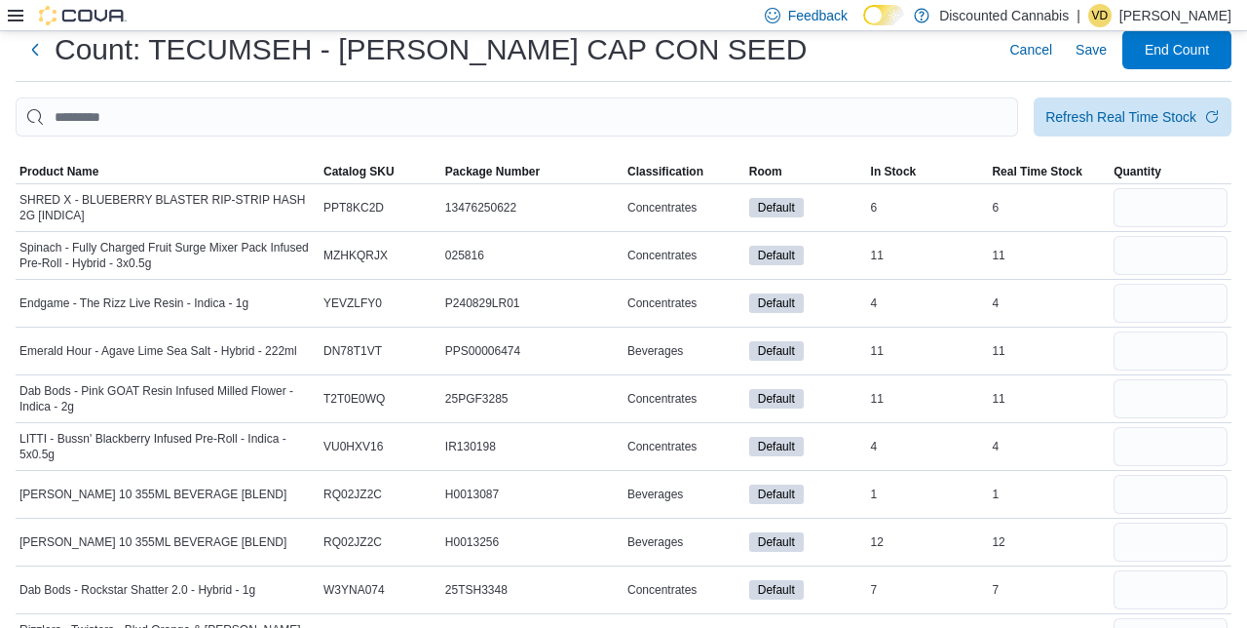
scroll to position [0, 0]
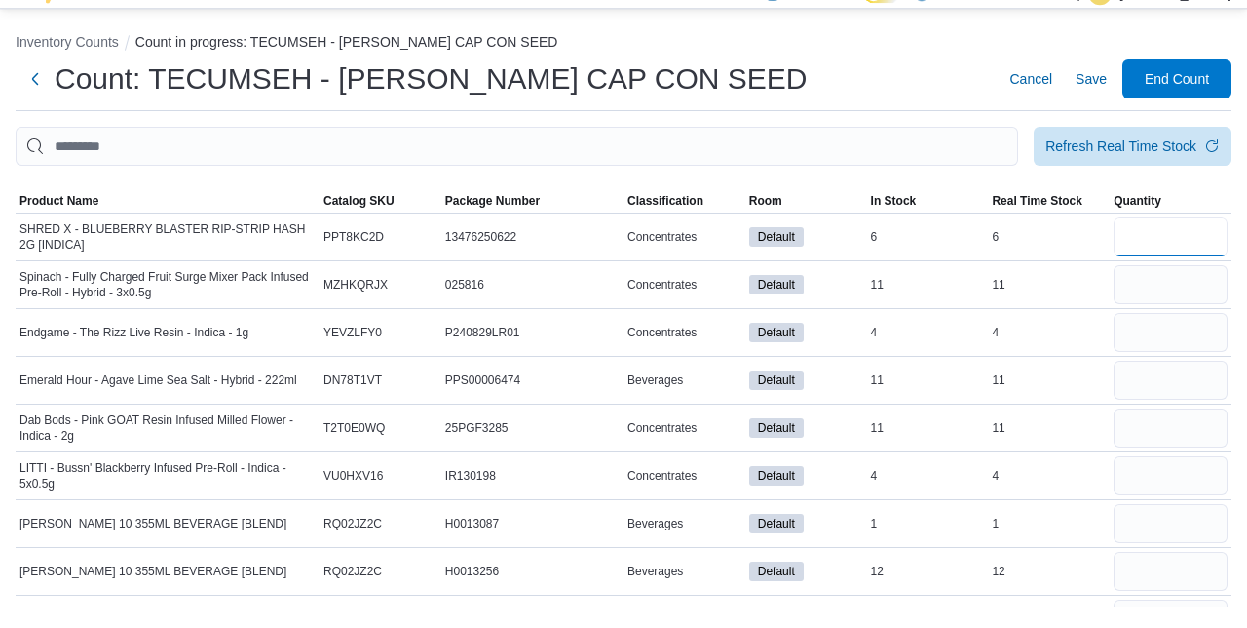
click at [1158, 267] on input "number" at bounding box center [1171, 259] width 114 height 39
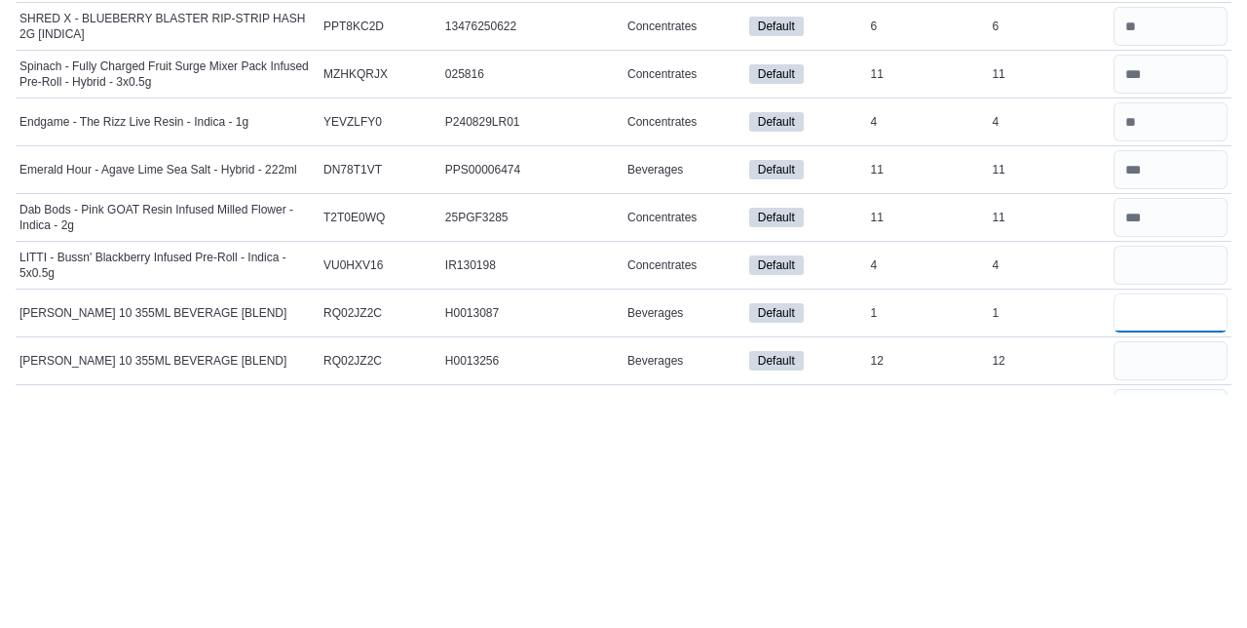
click at [1166, 540] on input "number" at bounding box center [1171, 545] width 114 height 39
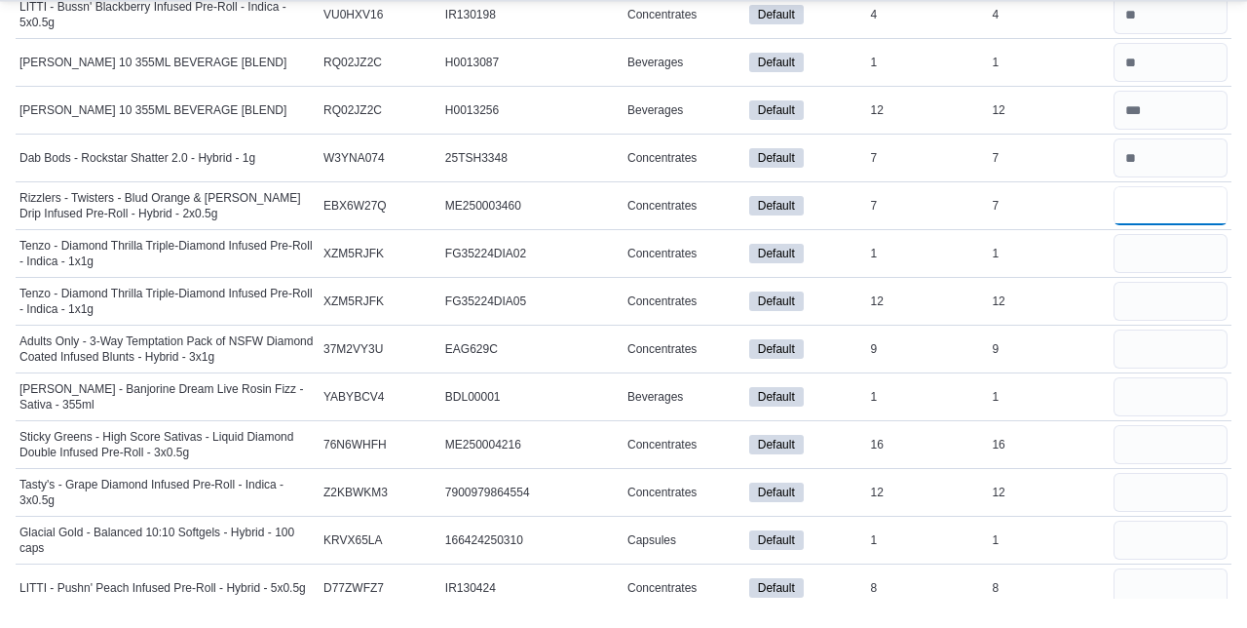
scroll to position [483, 0]
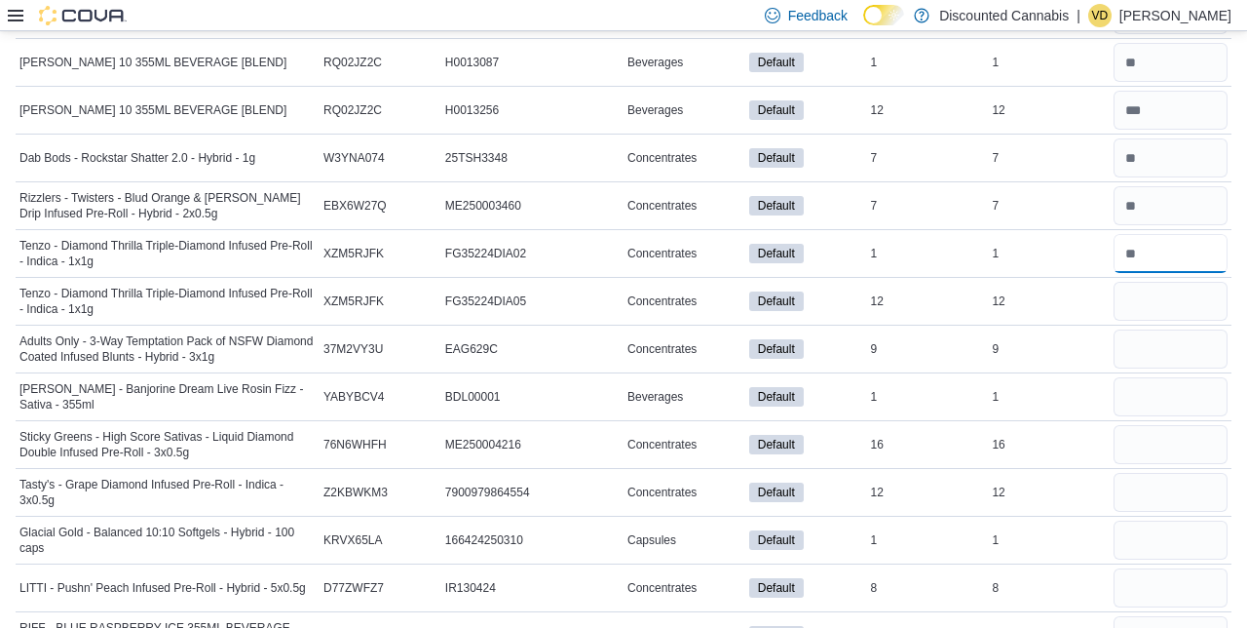
click at [1175, 257] on input "number" at bounding box center [1171, 253] width 114 height 39
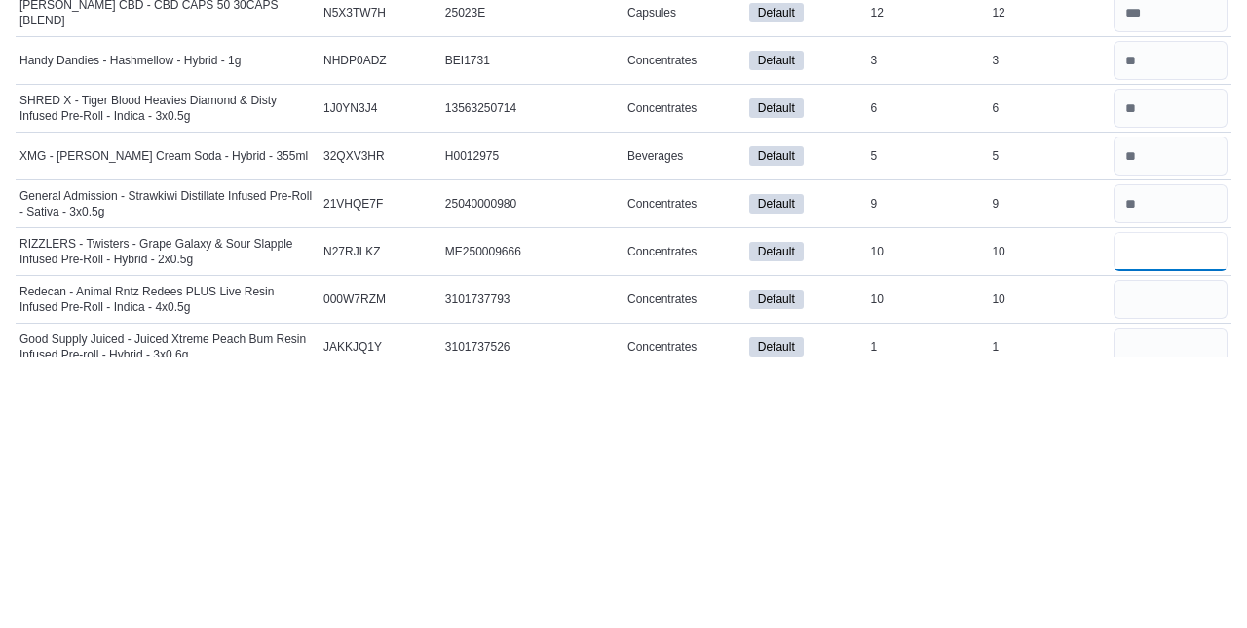
scroll to position [1850, 0]
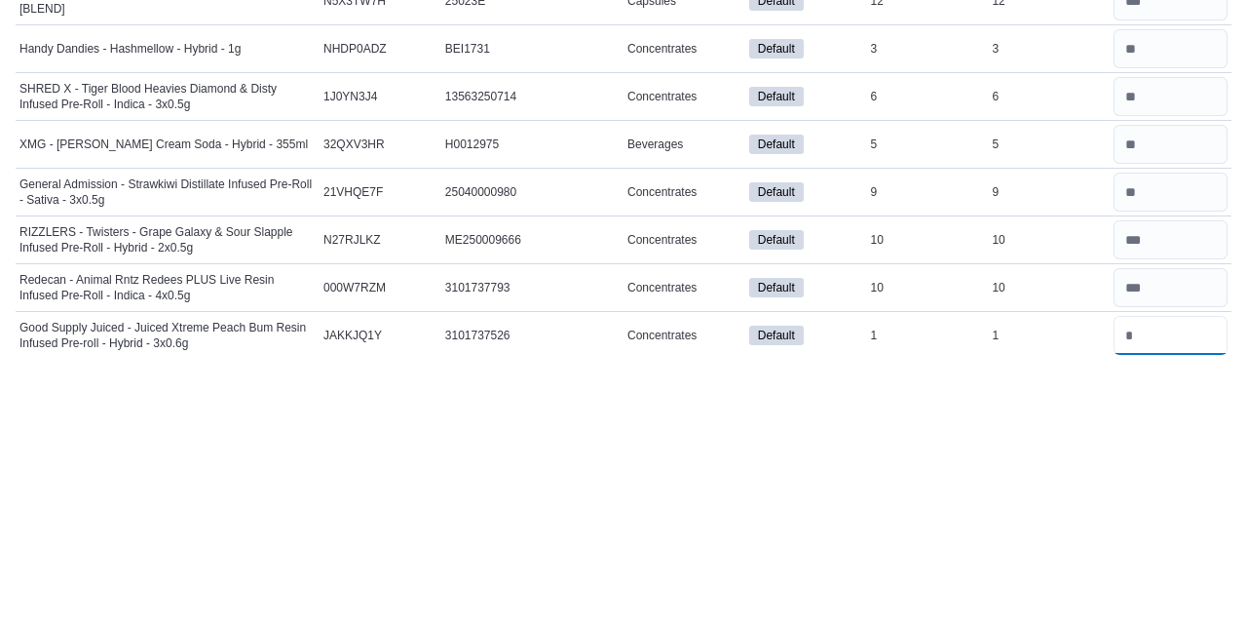
click at [1141, 597] on input "number" at bounding box center [1171, 606] width 114 height 39
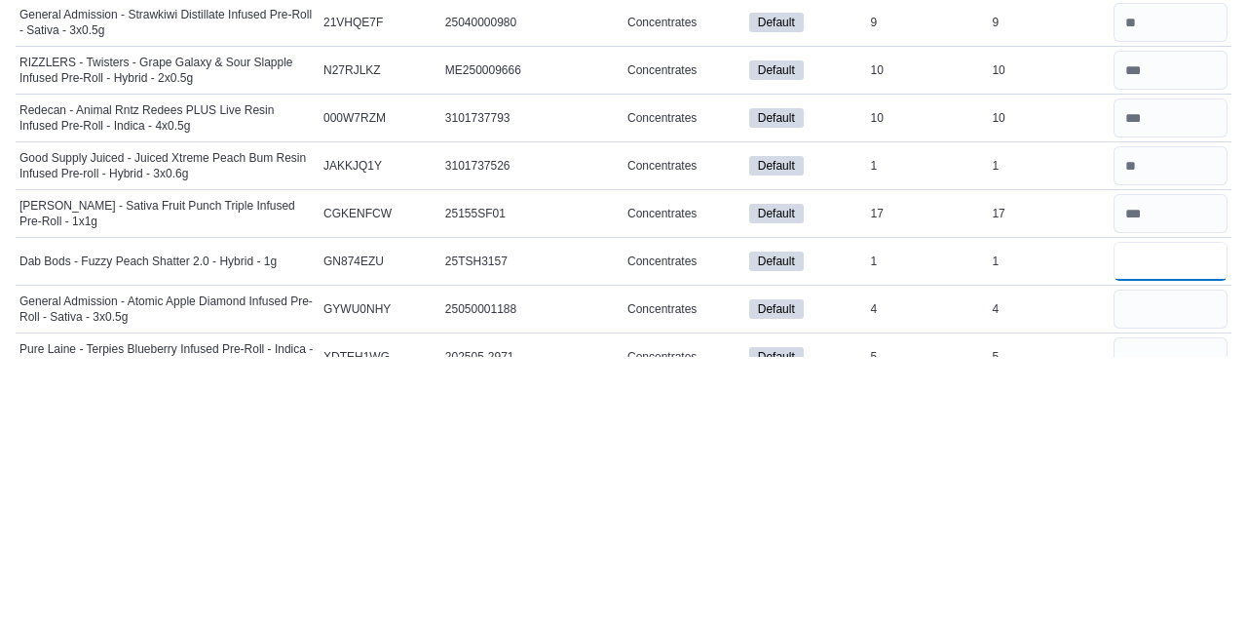
scroll to position [2025, 0]
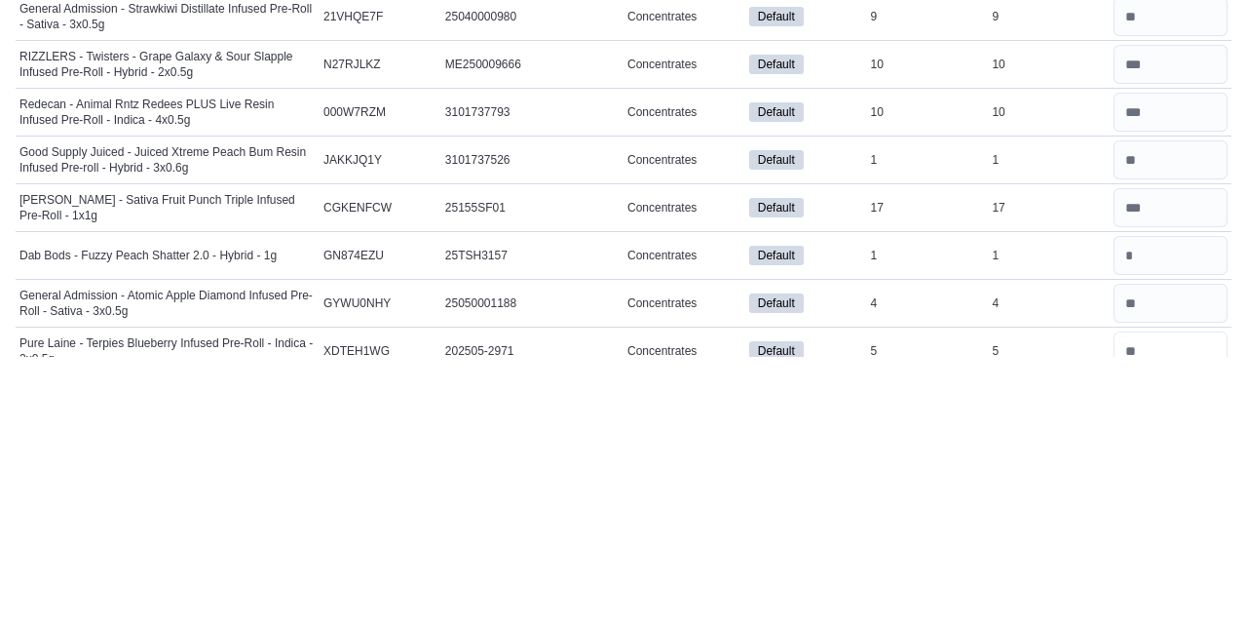
click at [1172, 610] on input "number" at bounding box center [1171, 621] width 114 height 39
click at [1148, 610] on input "number" at bounding box center [1171, 621] width 114 height 39
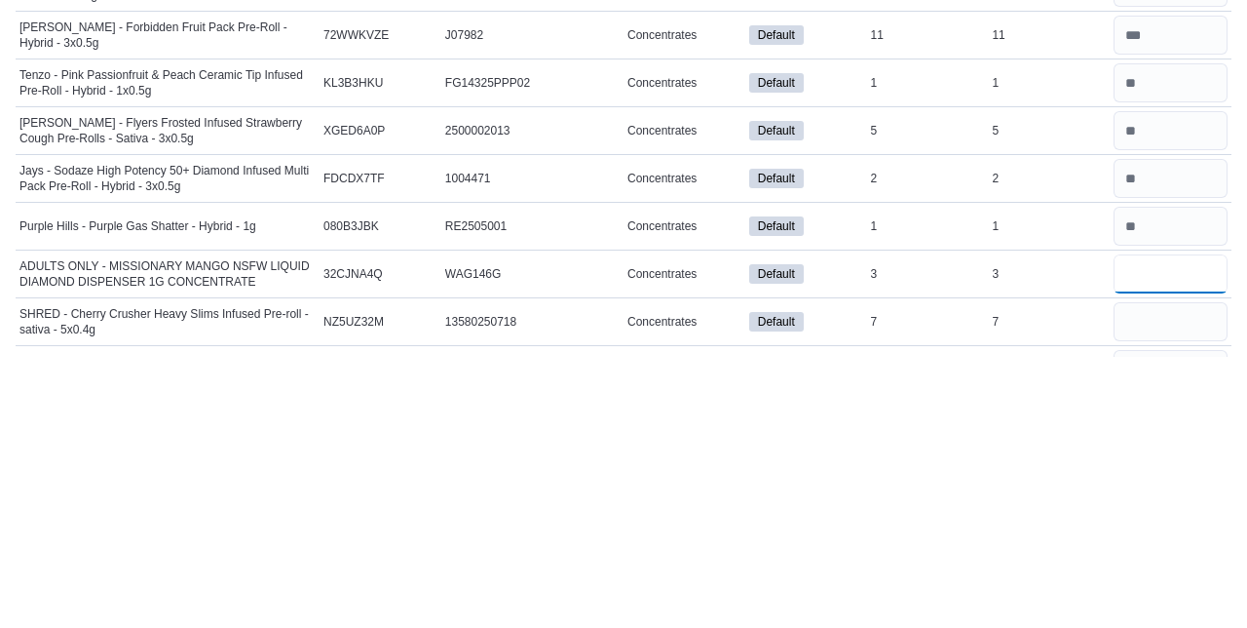
scroll to position [2820, 0]
click at [1152, 619] on input "number" at bounding box center [1171, 638] width 114 height 39
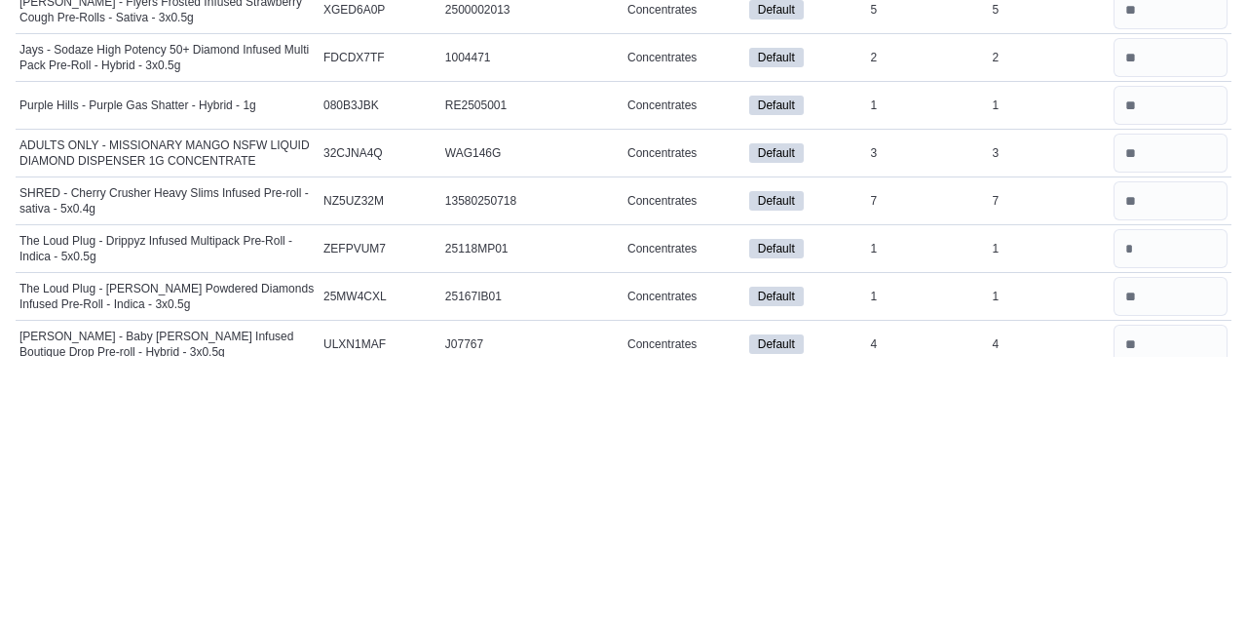
scroll to position [3140, 0]
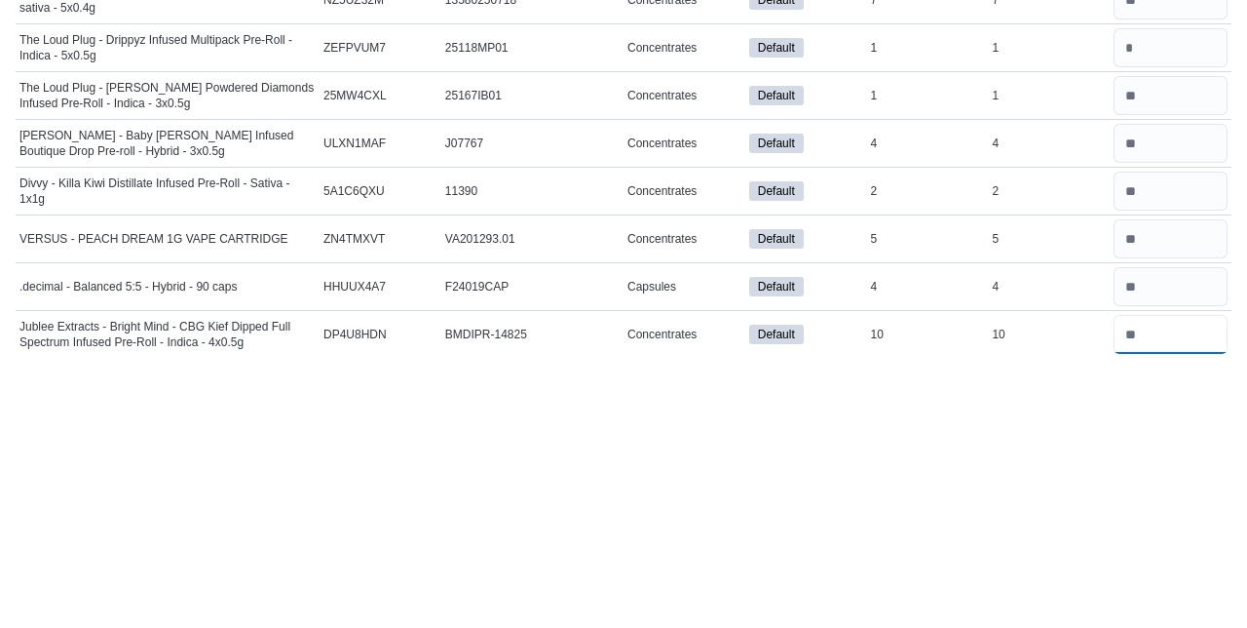
click at [1190, 586] on input "number" at bounding box center [1171, 605] width 114 height 39
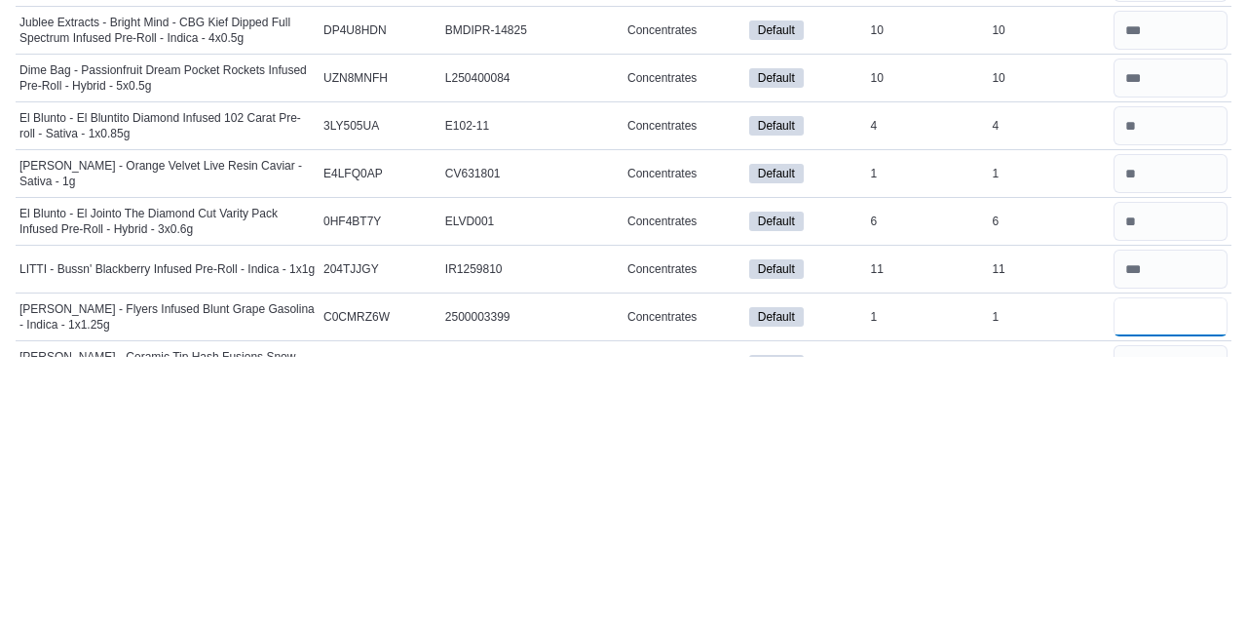
scroll to position [3519, 0]
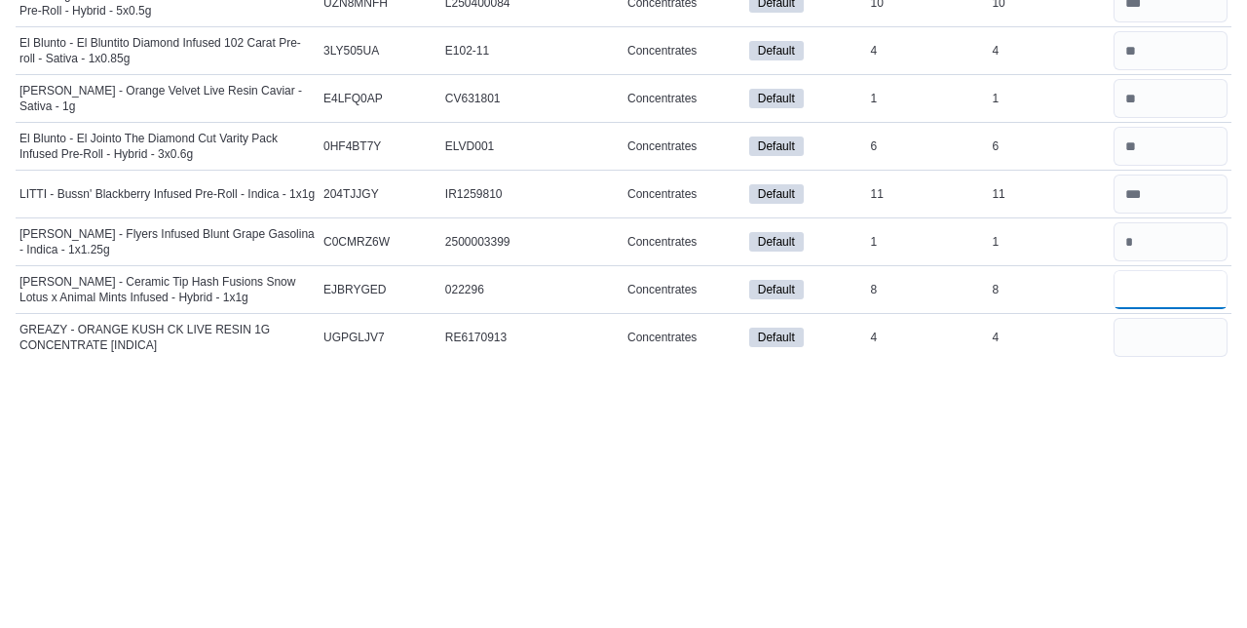
click at [1147, 542] on input "*" at bounding box center [1171, 560] width 114 height 39
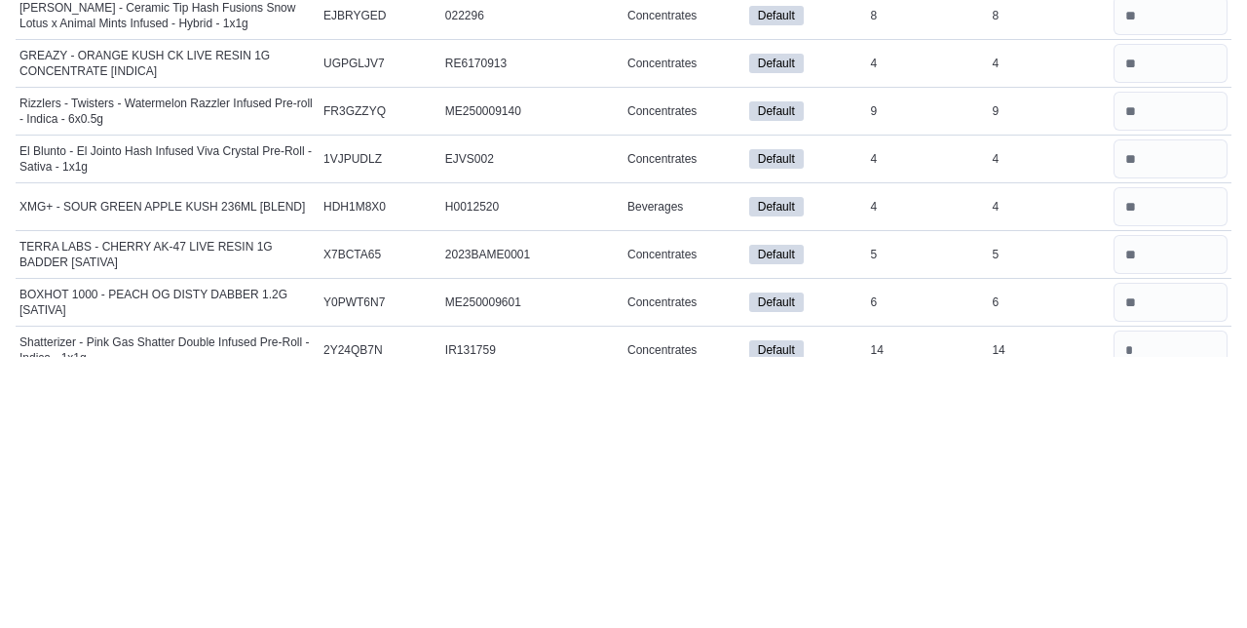
scroll to position [3994, 0]
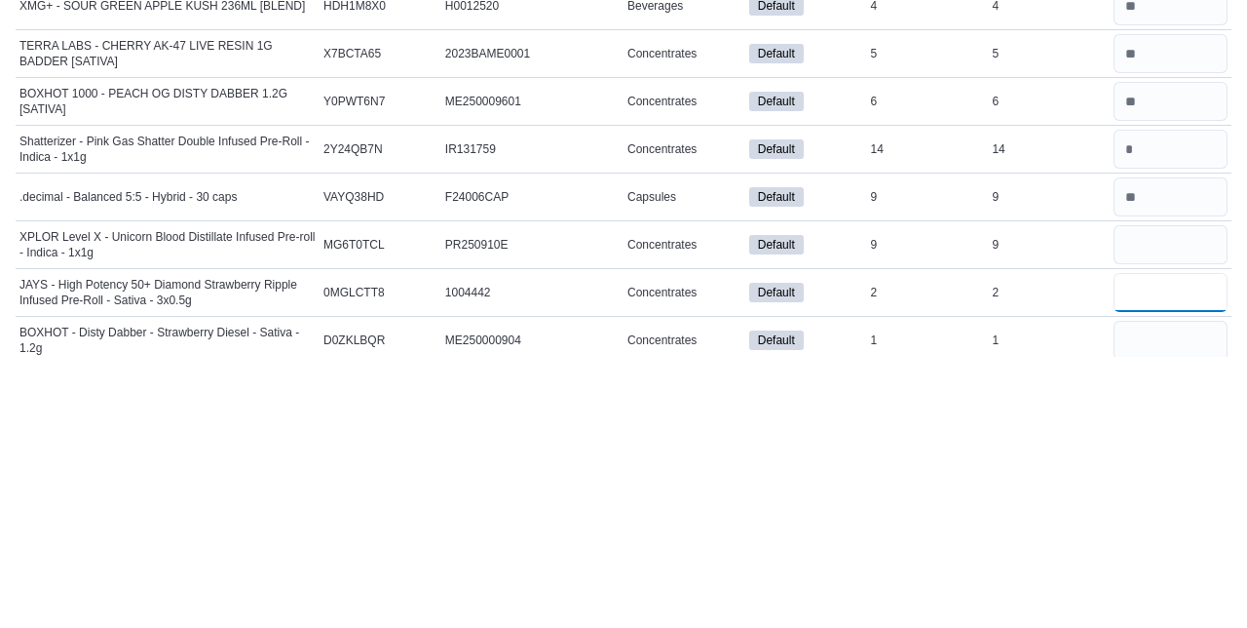
click at [1166, 544] on input "number" at bounding box center [1171, 563] width 114 height 39
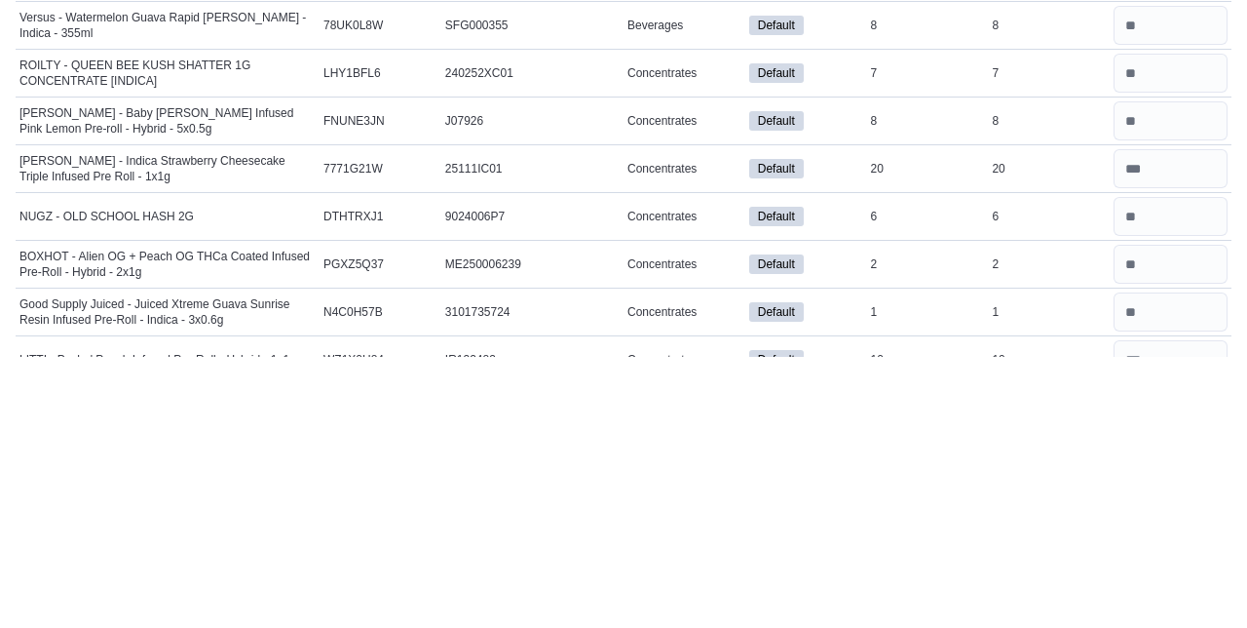
scroll to position [5424, 0]
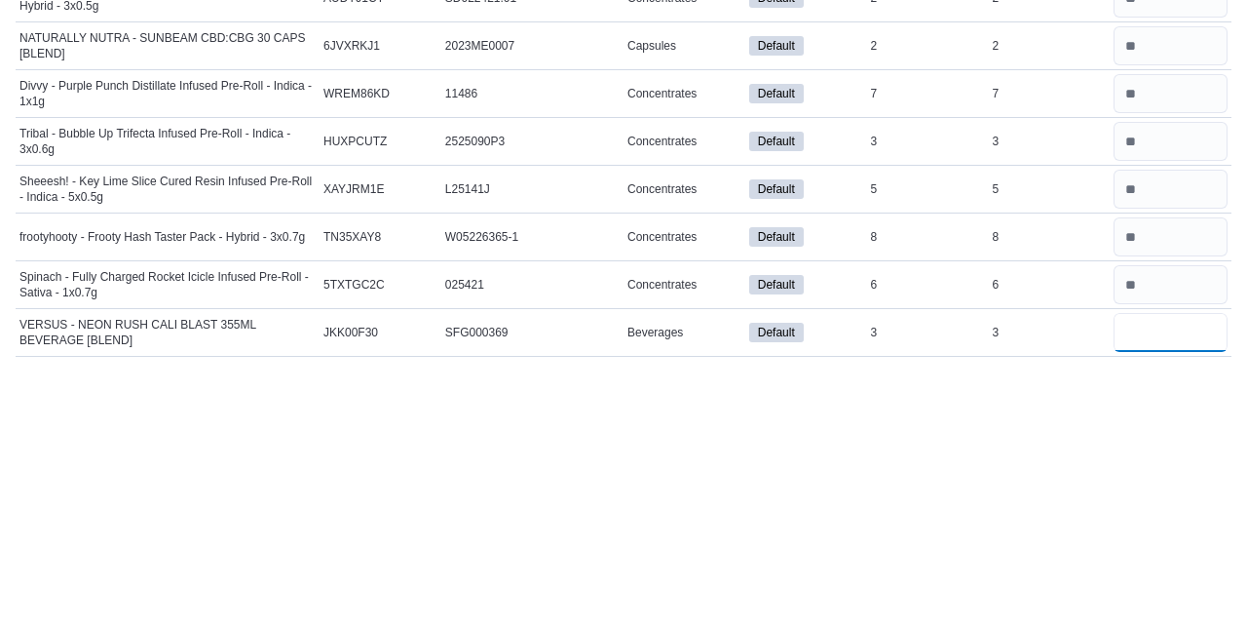
scroll to position [5898, 0]
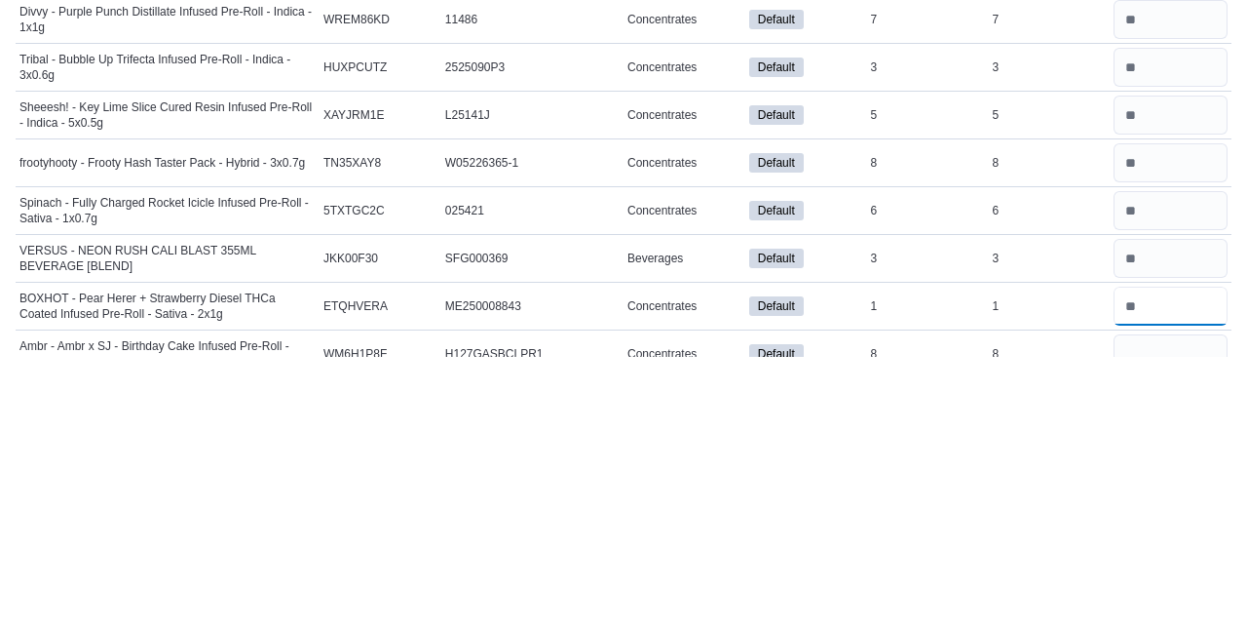
click at [1158, 557] on input "number" at bounding box center [1171, 576] width 114 height 39
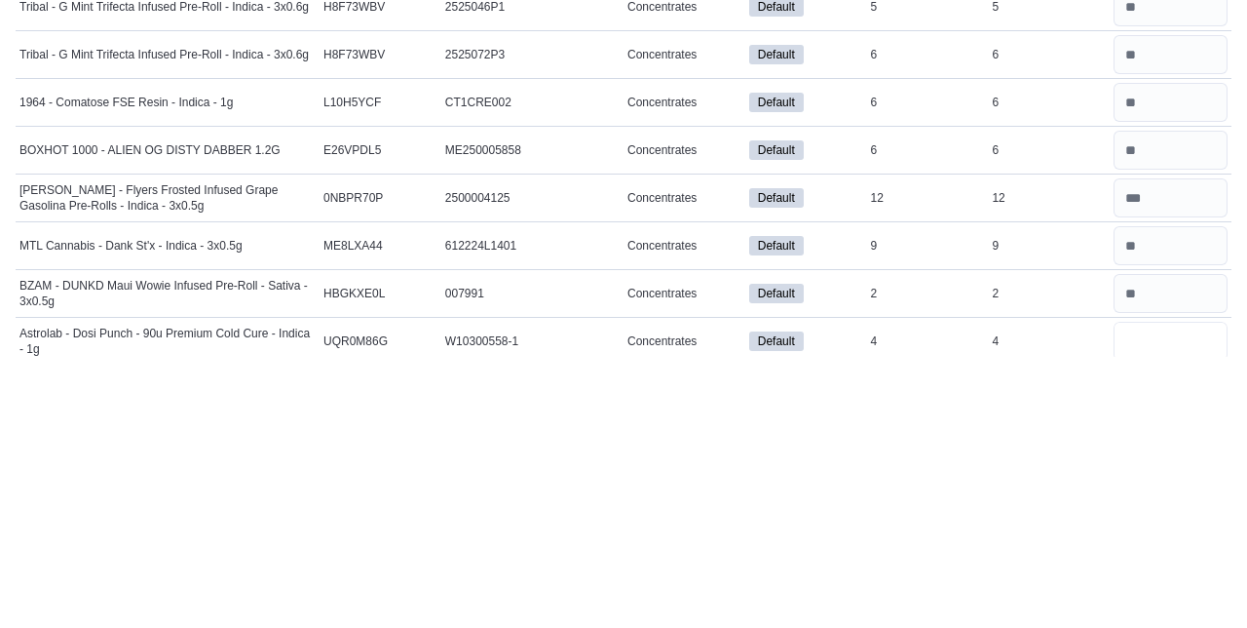
scroll to position [7084, 0]
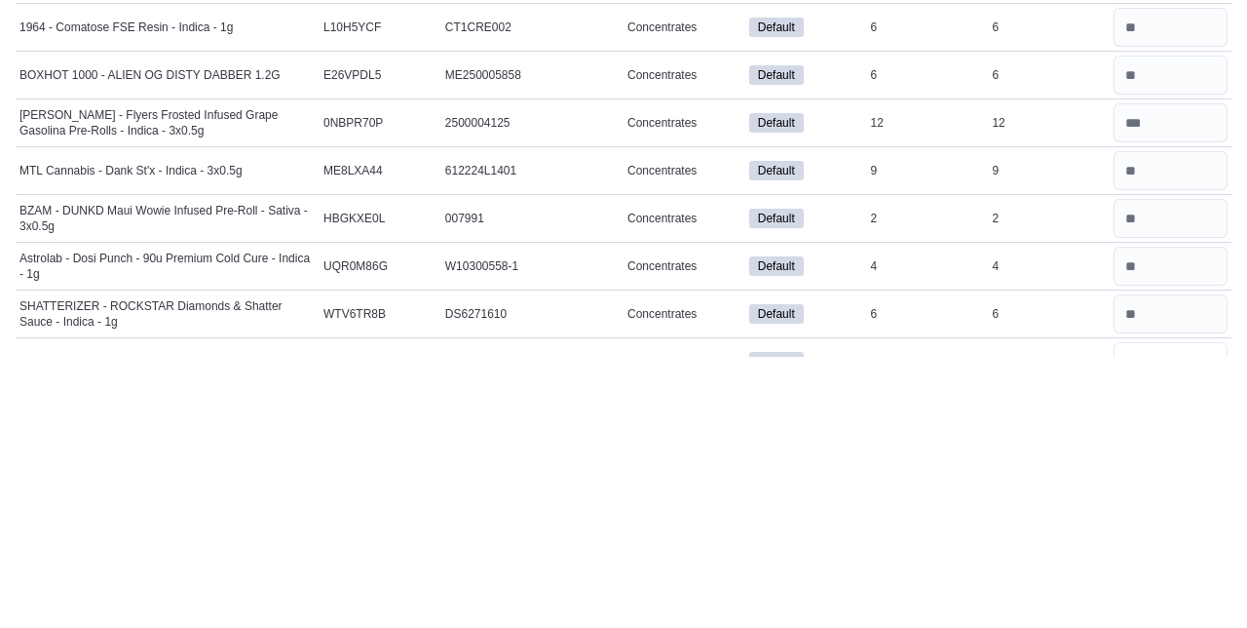
click at [1146, 613] on input "number" at bounding box center [1171, 632] width 114 height 39
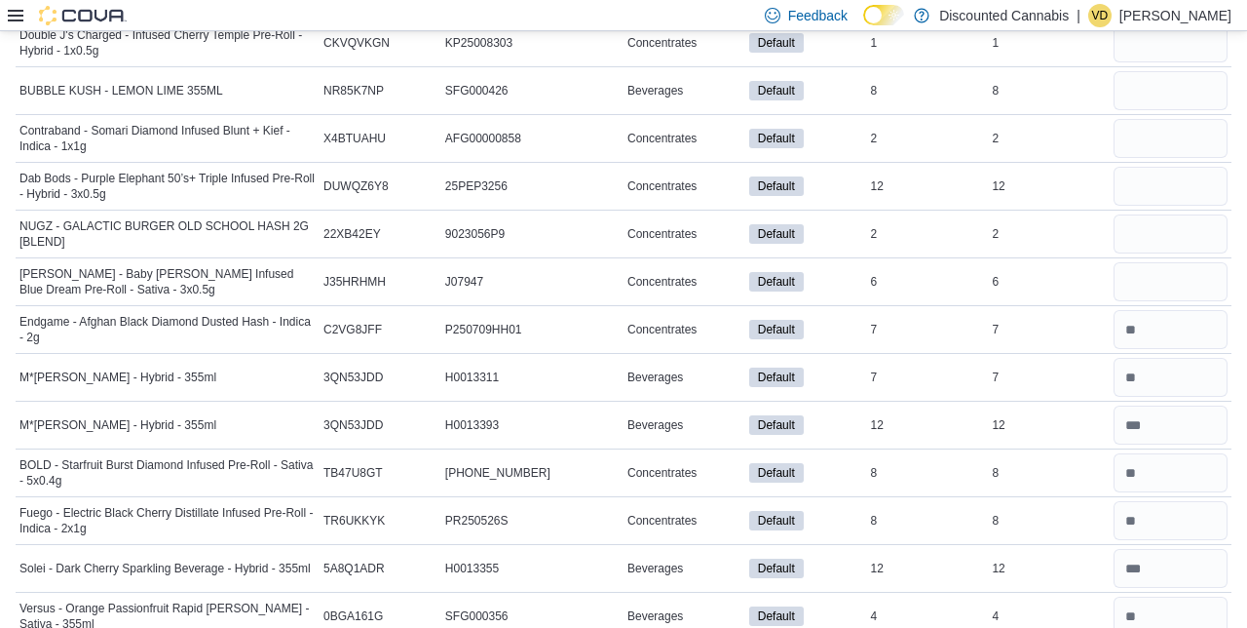
scroll to position [9153, 0]
click at [1165, 263] on input "number" at bounding box center [1171, 282] width 114 height 39
click at [1160, 263] on input "*" at bounding box center [1171, 282] width 114 height 39
click at [1121, 215] on input "number" at bounding box center [1171, 234] width 114 height 39
click at [1172, 215] on input "number" at bounding box center [1171, 234] width 114 height 39
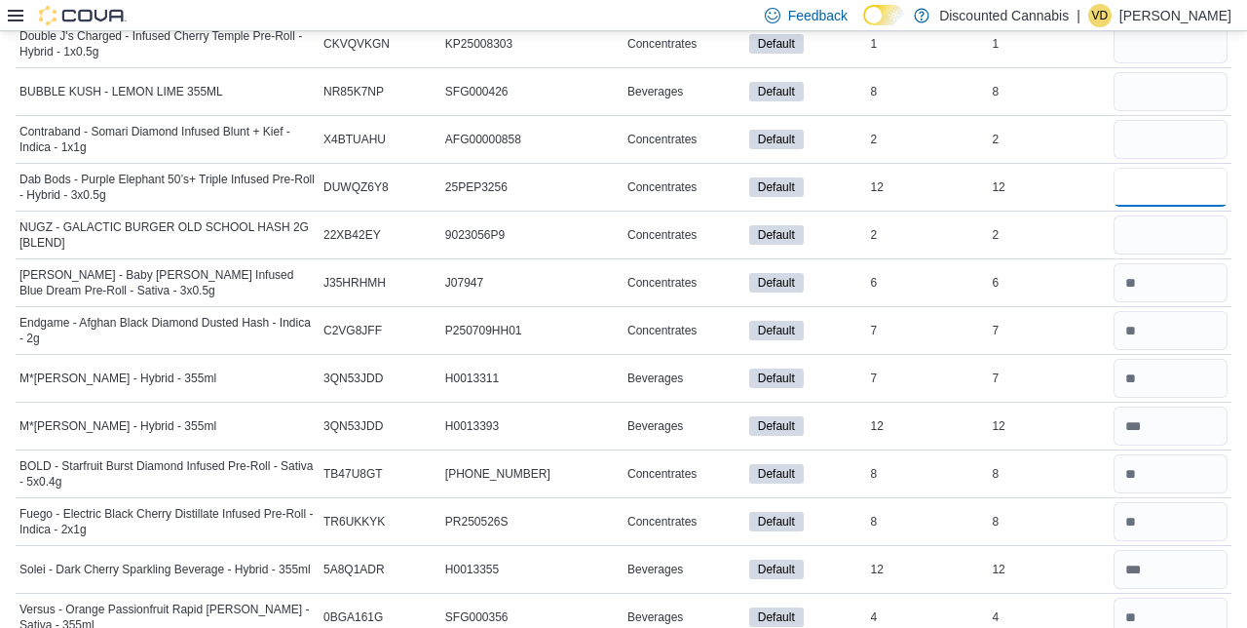
click at [1153, 168] on input "number" at bounding box center [1171, 187] width 114 height 39
click at [1159, 120] on input "number" at bounding box center [1171, 139] width 114 height 39
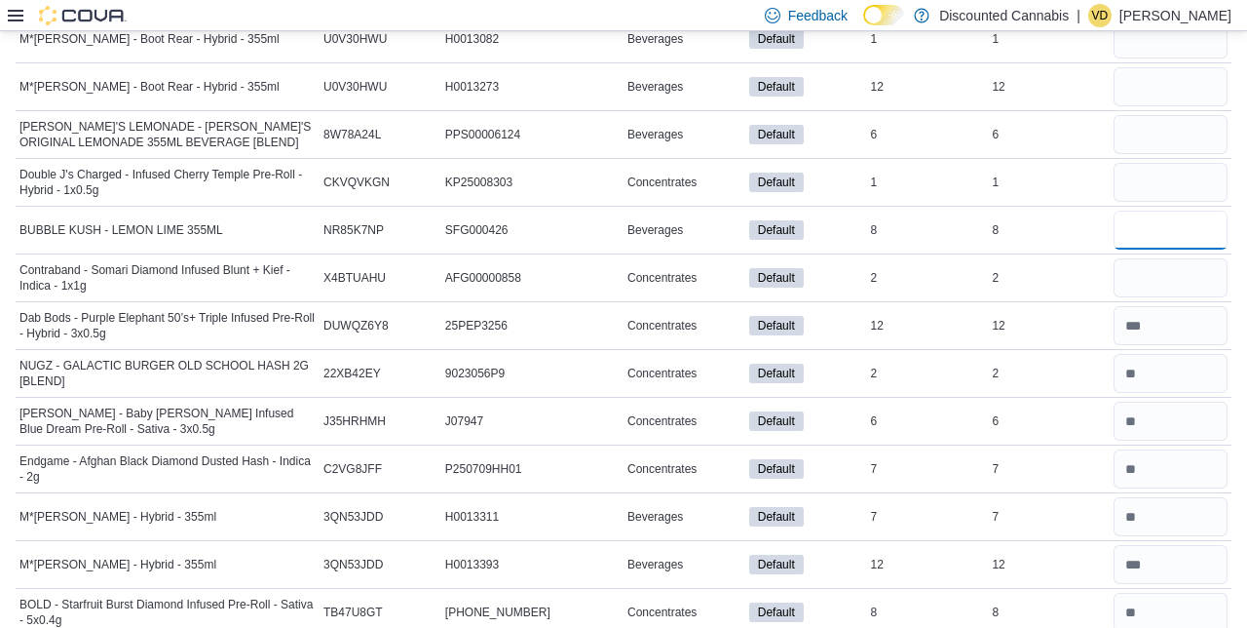
click at [1172, 211] on input "number" at bounding box center [1171, 230] width 114 height 39
click at [1161, 163] on input "number" at bounding box center [1171, 182] width 114 height 39
click at [1170, 115] on input "number" at bounding box center [1171, 134] width 114 height 39
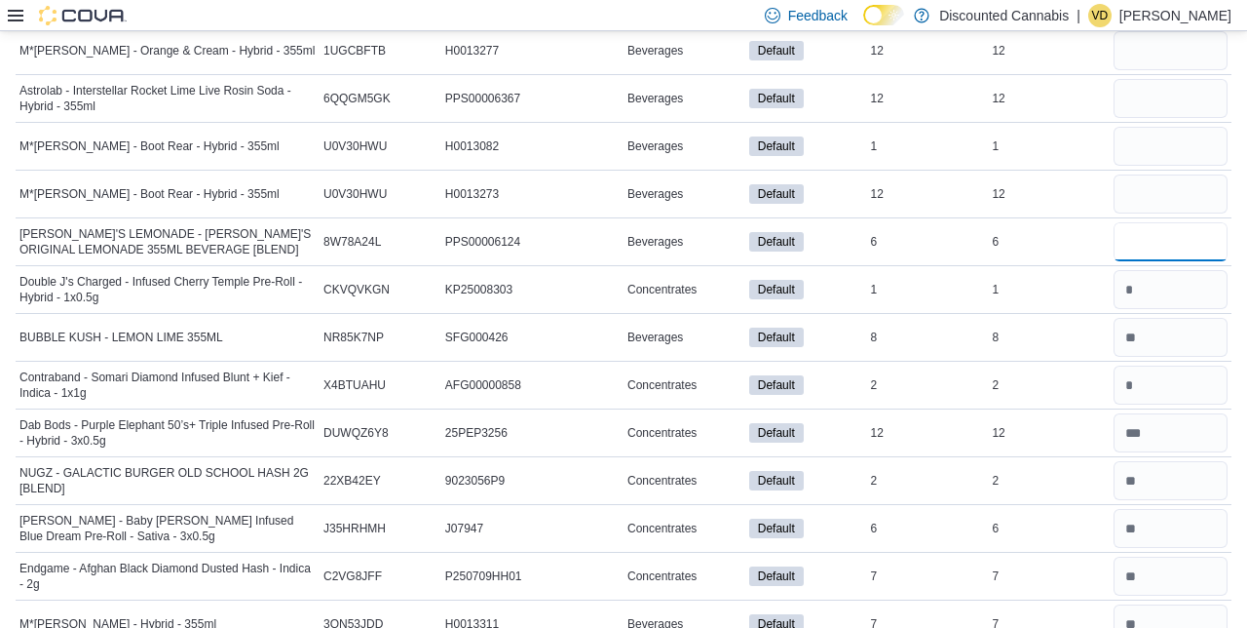
scroll to position [8906, 0]
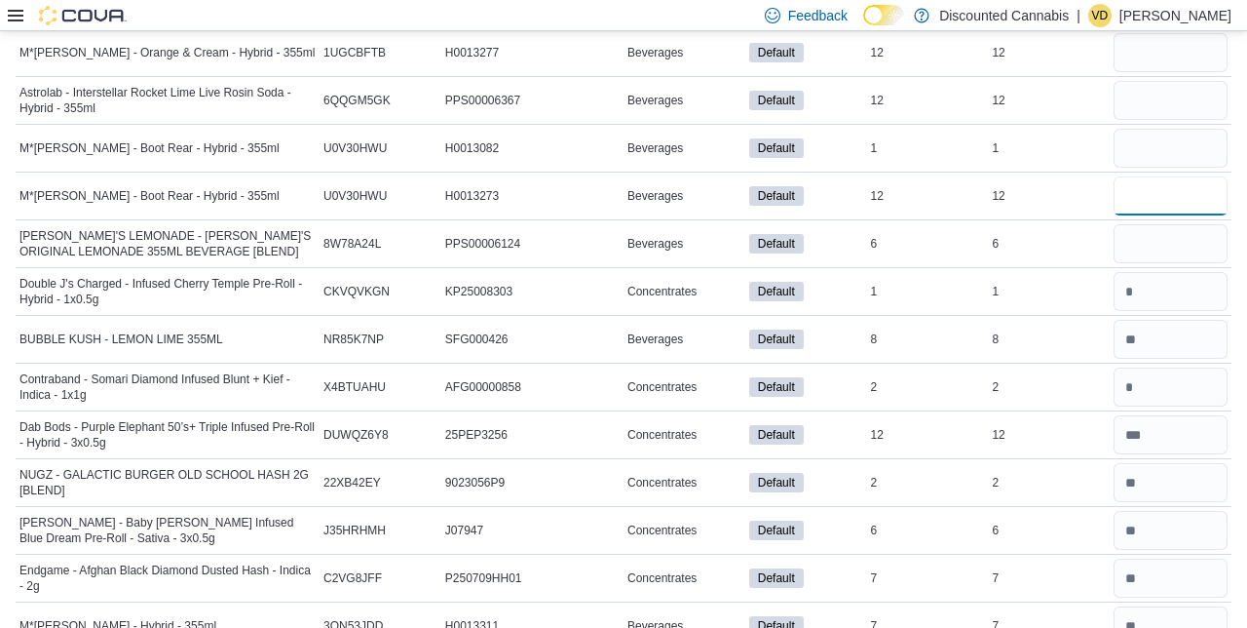
click at [1162, 176] on input "number" at bounding box center [1171, 195] width 114 height 39
click at [1174, 129] on input "number" at bounding box center [1171, 148] width 114 height 39
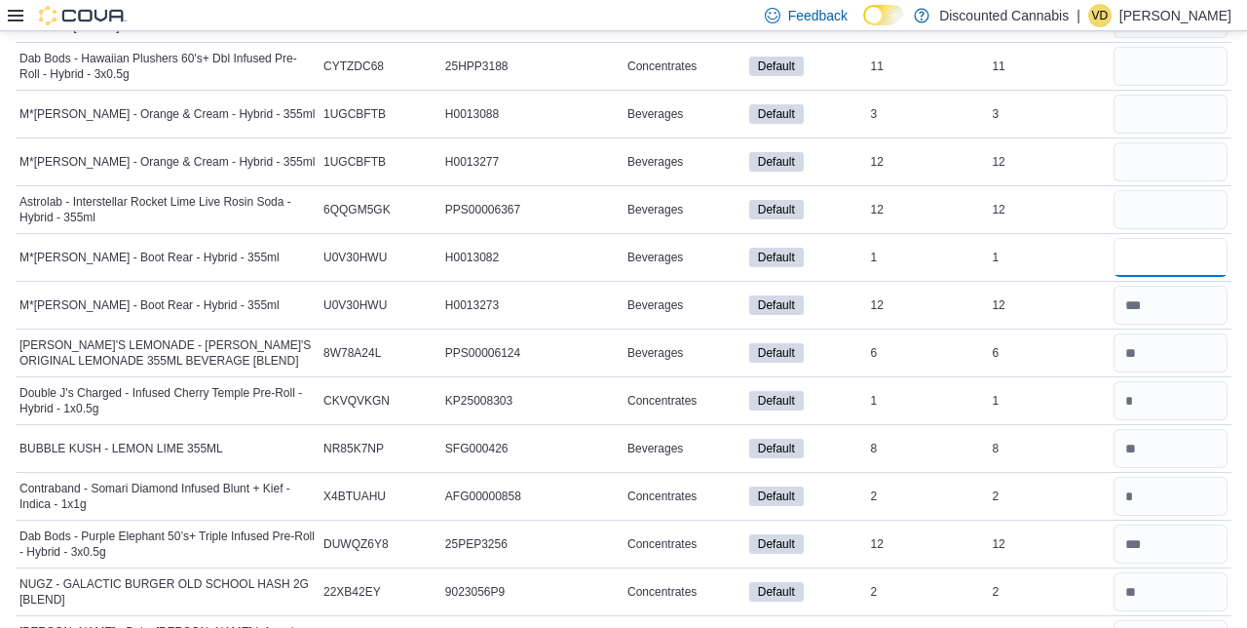
scroll to position [8790, 0]
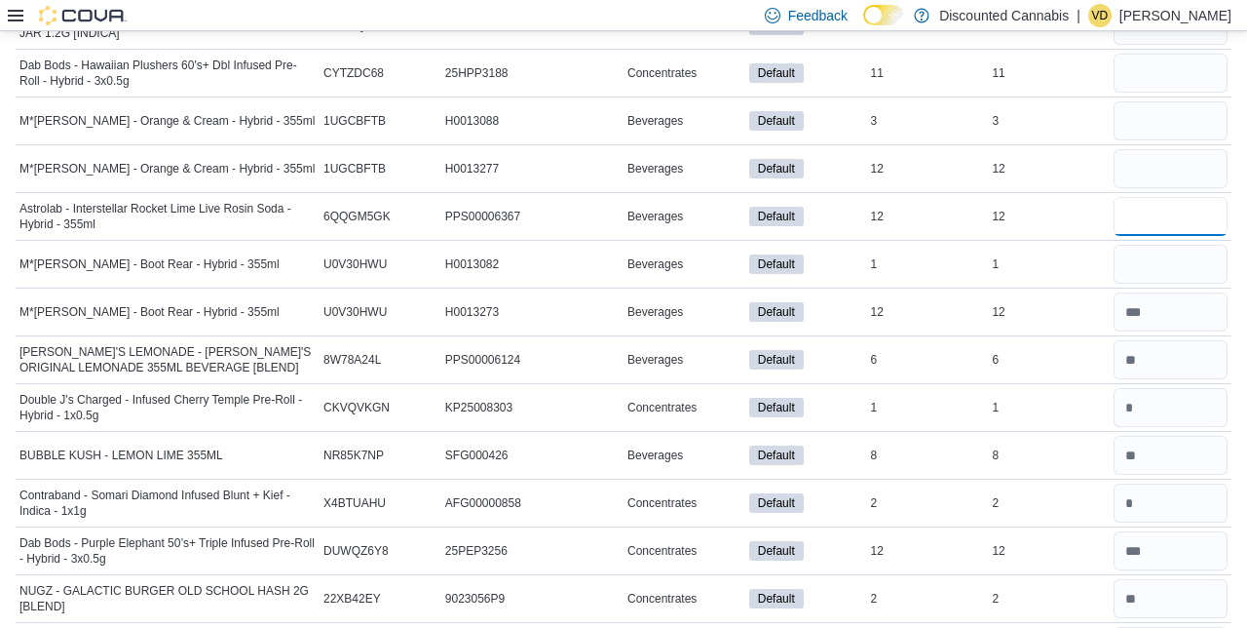
click at [1166, 197] on input "number" at bounding box center [1171, 216] width 114 height 39
click at [1190, 149] on input "number" at bounding box center [1171, 168] width 114 height 39
click at [1160, 101] on input "number" at bounding box center [1171, 120] width 114 height 39
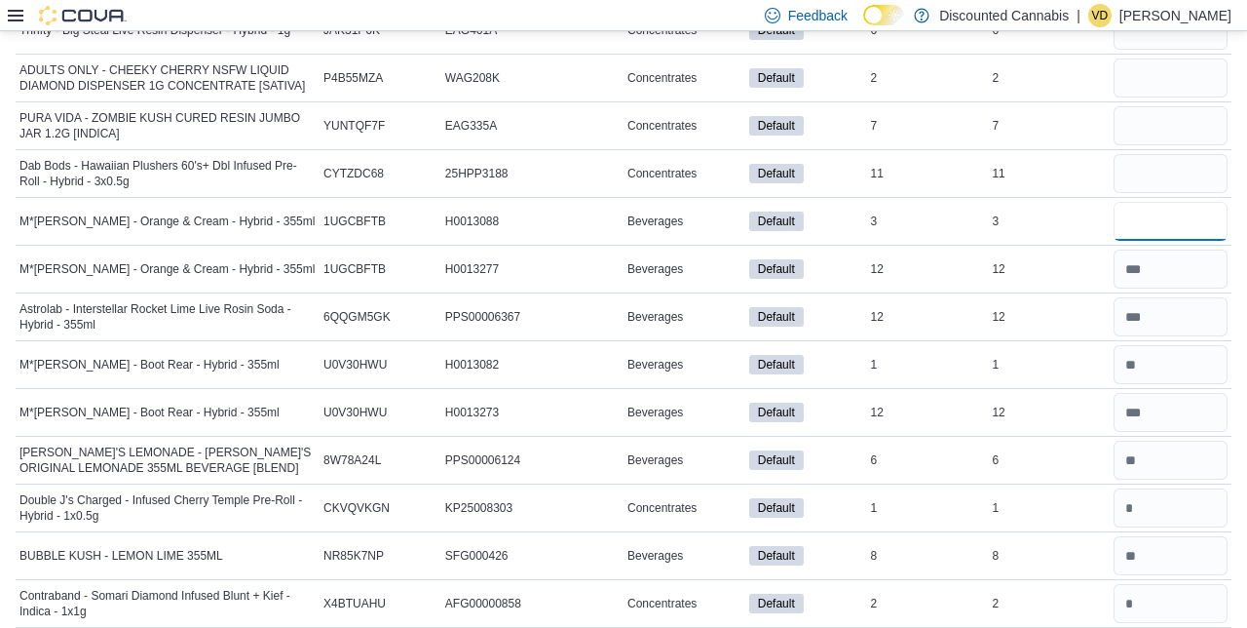
scroll to position [8687, 0]
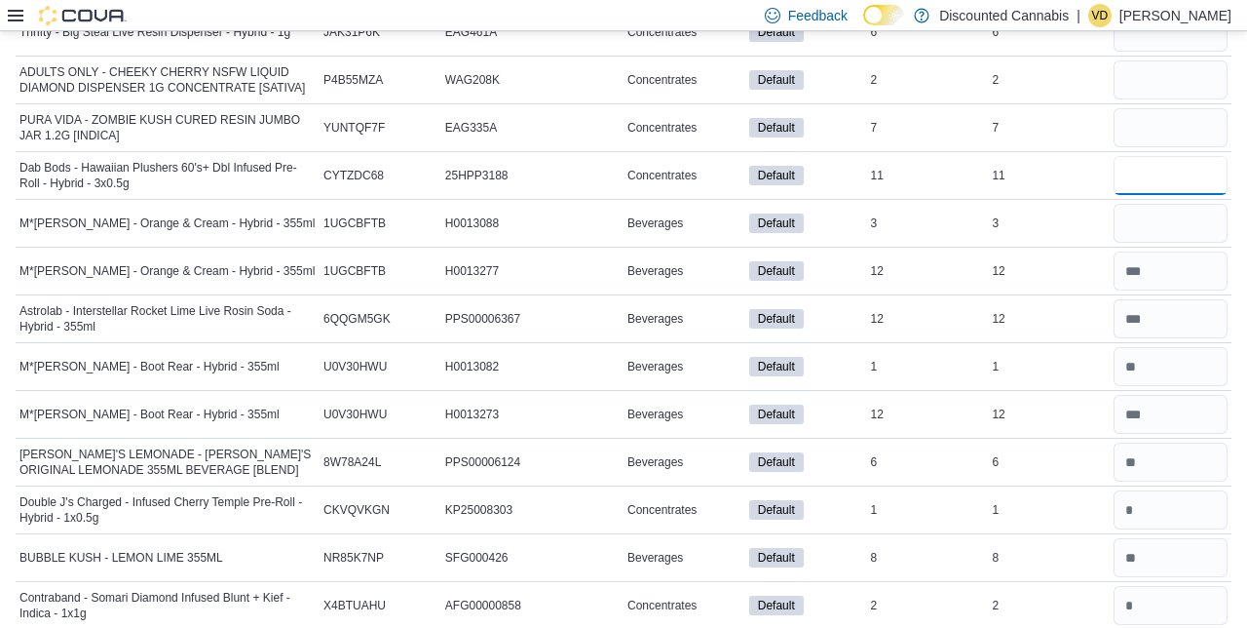
click at [1220, 156] on input "number" at bounding box center [1171, 175] width 114 height 39
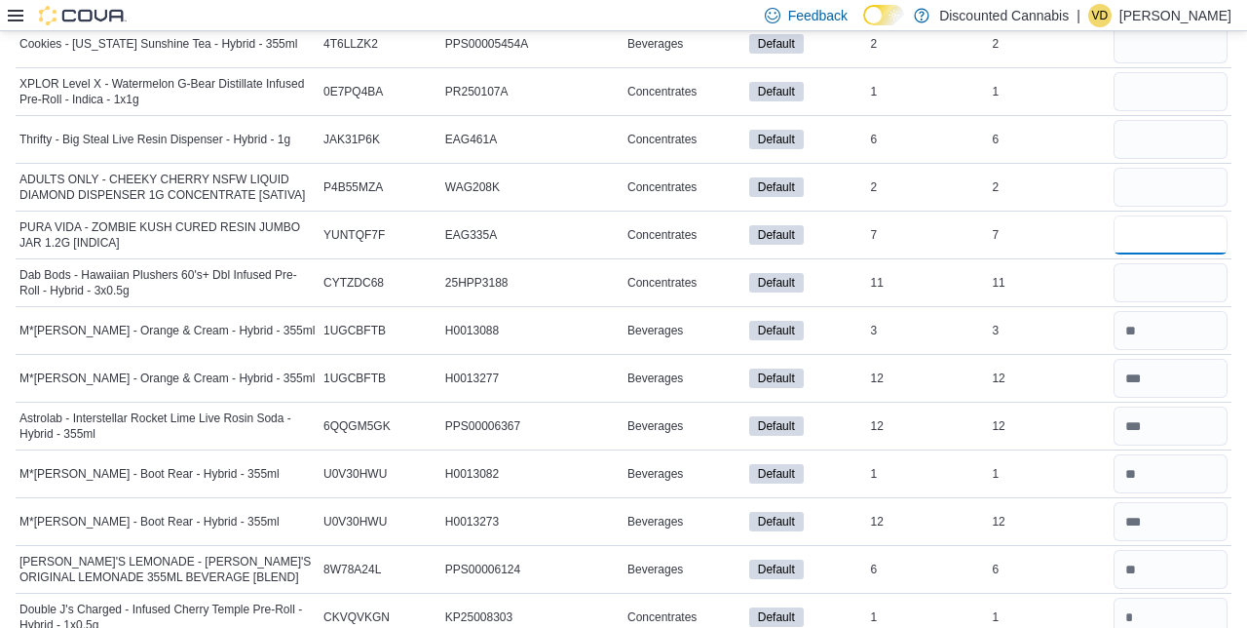
click at [1163, 215] on input "number" at bounding box center [1171, 234] width 114 height 39
click at [1160, 168] on input "number" at bounding box center [1171, 187] width 114 height 39
click at [1194, 164] on div "*" at bounding box center [1171, 187] width 122 height 47
click at [1175, 120] on input "number" at bounding box center [1171, 139] width 114 height 39
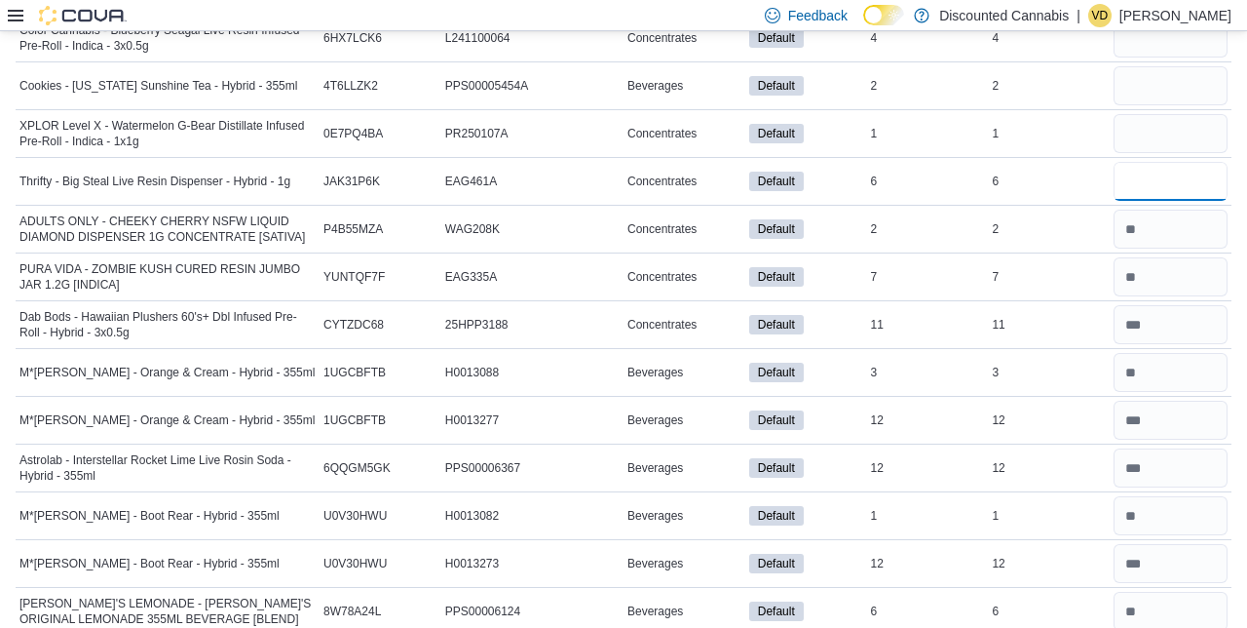
scroll to position [8537, 0]
click at [1158, 115] on input "number" at bounding box center [1171, 134] width 114 height 39
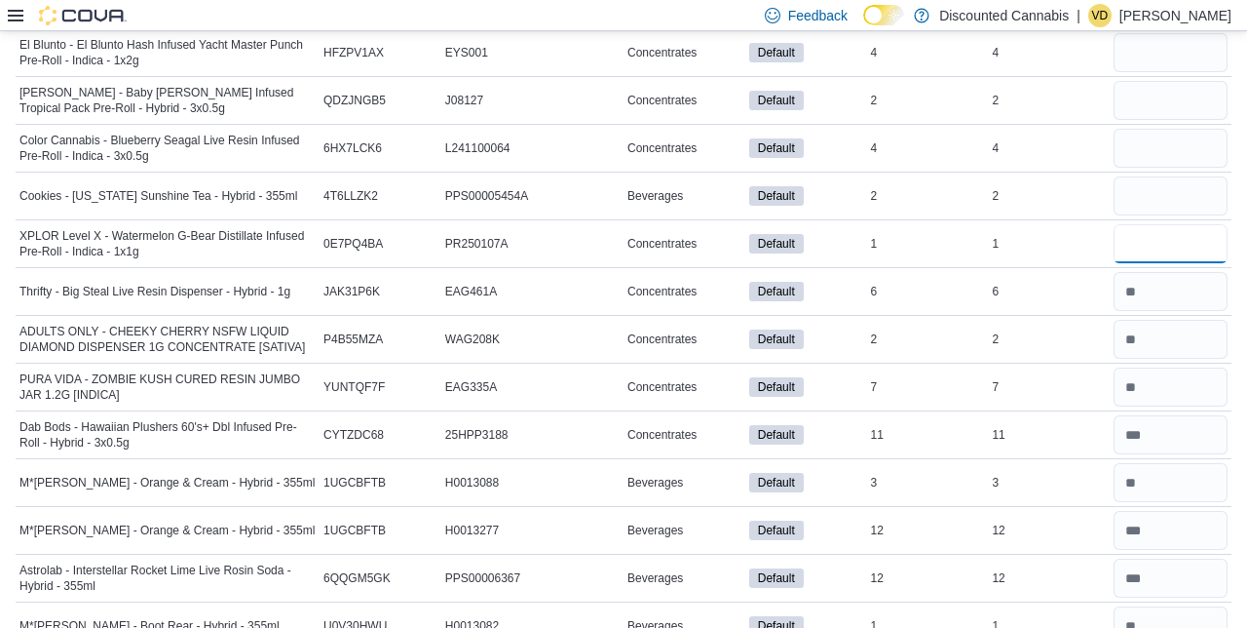
scroll to position [8426, 0]
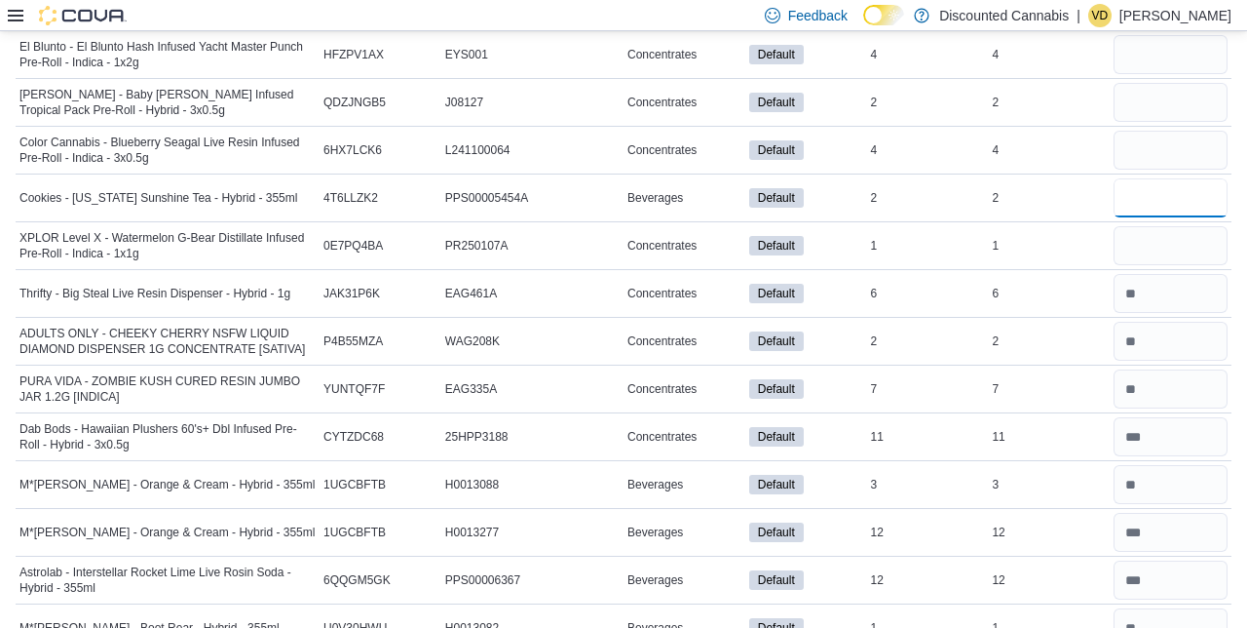
click at [1166, 178] on input "number" at bounding box center [1171, 197] width 114 height 39
click at [1191, 131] on input "number" at bounding box center [1171, 150] width 114 height 39
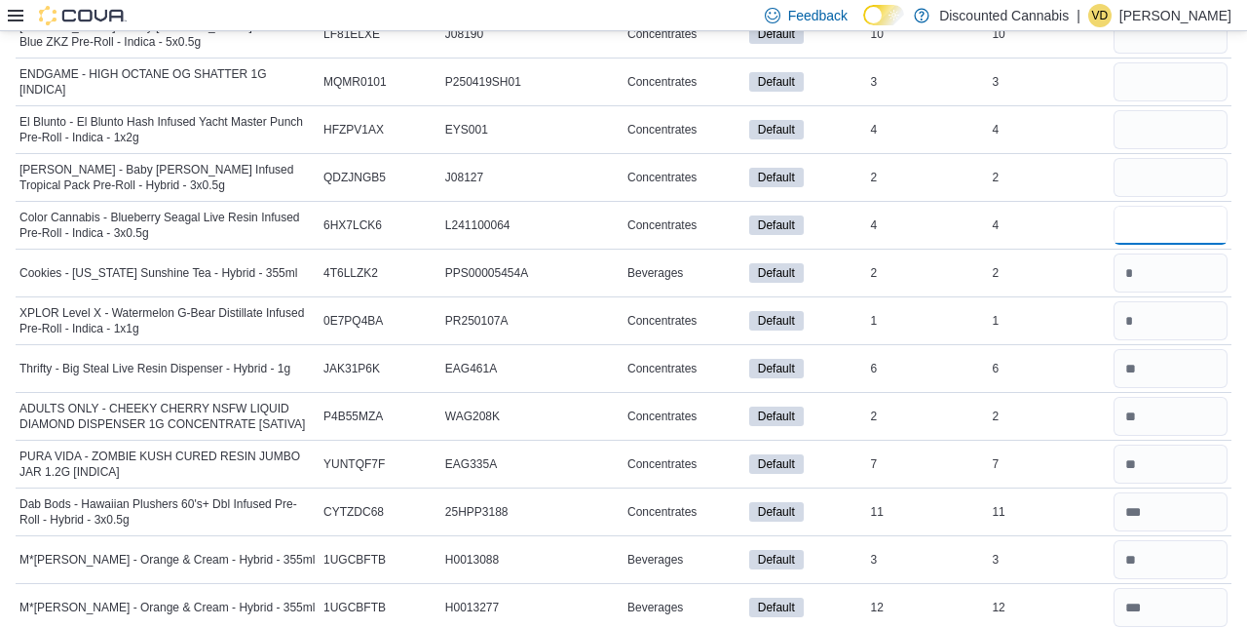
scroll to position [8350, 0]
click at [1148, 159] on input "number" at bounding box center [1171, 178] width 114 height 39
click at [1154, 111] on input "number" at bounding box center [1171, 130] width 114 height 39
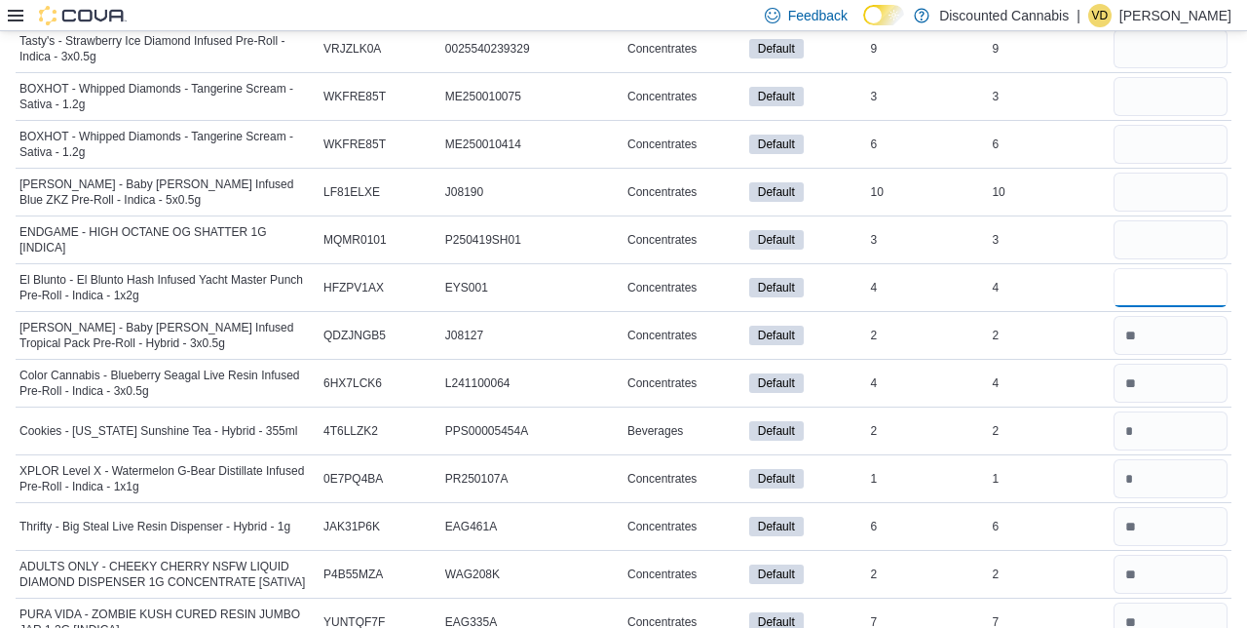
scroll to position [8184, 0]
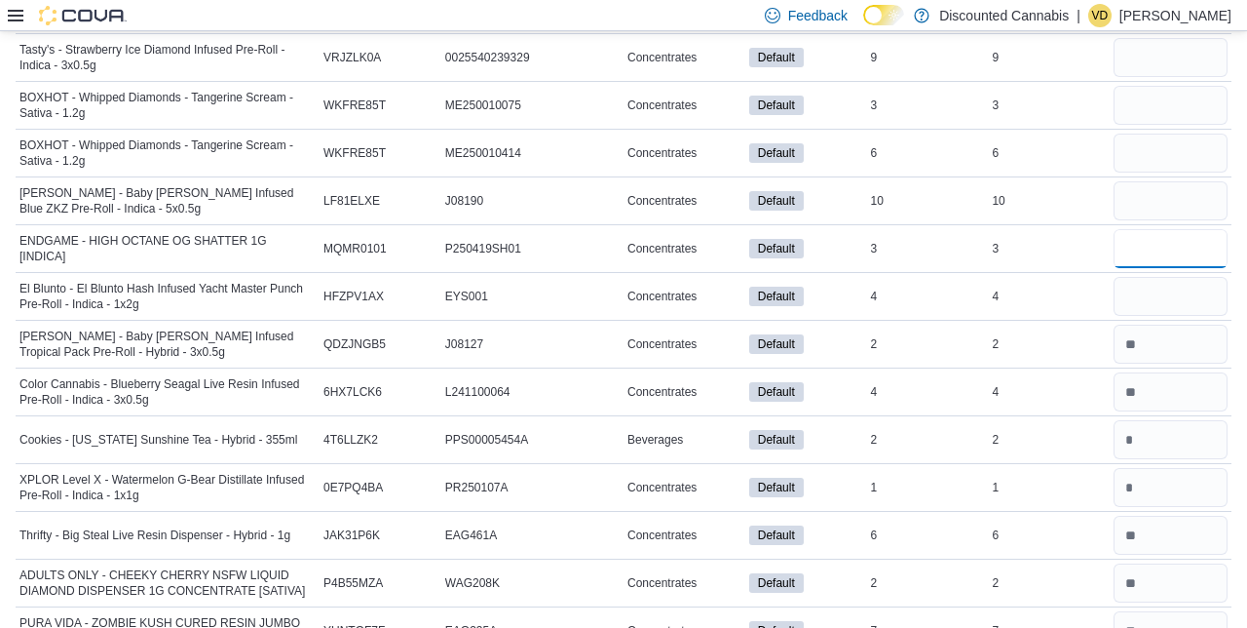
click at [1171, 229] on input "number" at bounding box center [1171, 248] width 114 height 39
click at [1177, 181] on input "number" at bounding box center [1171, 200] width 114 height 39
click at [1148, 134] on input "number" at bounding box center [1171, 153] width 114 height 39
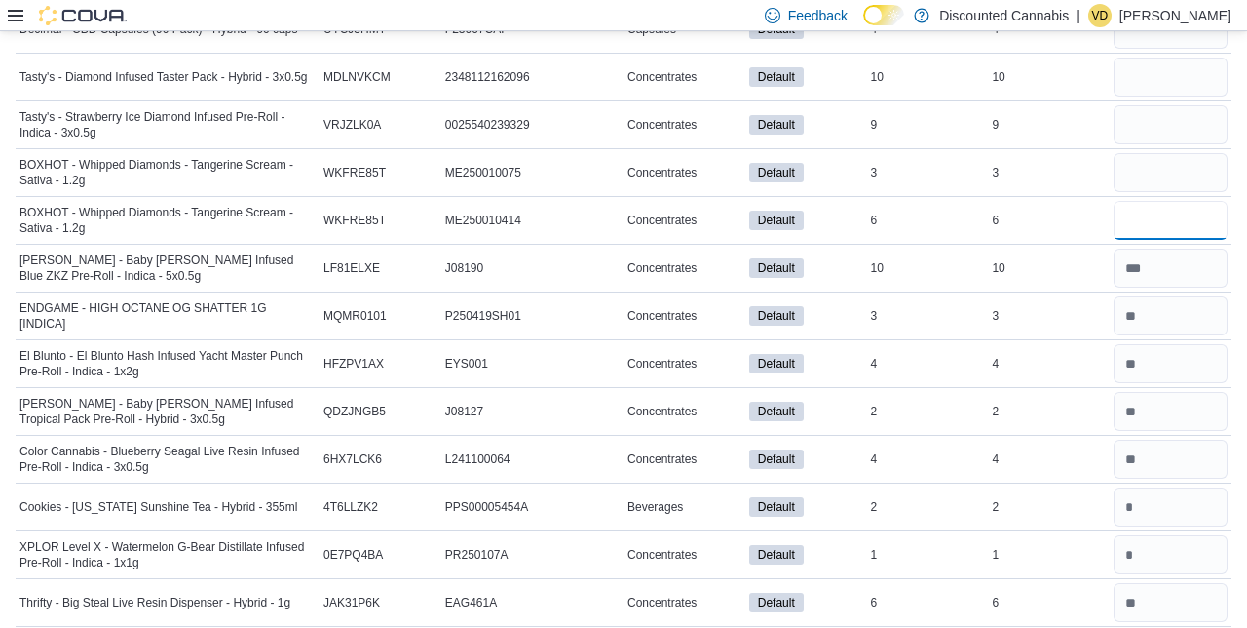
scroll to position [8116, 0]
click at [1175, 154] on input "number" at bounding box center [1171, 173] width 114 height 39
click at [1158, 106] on input "number" at bounding box center [1171, 125] width 114 height 39
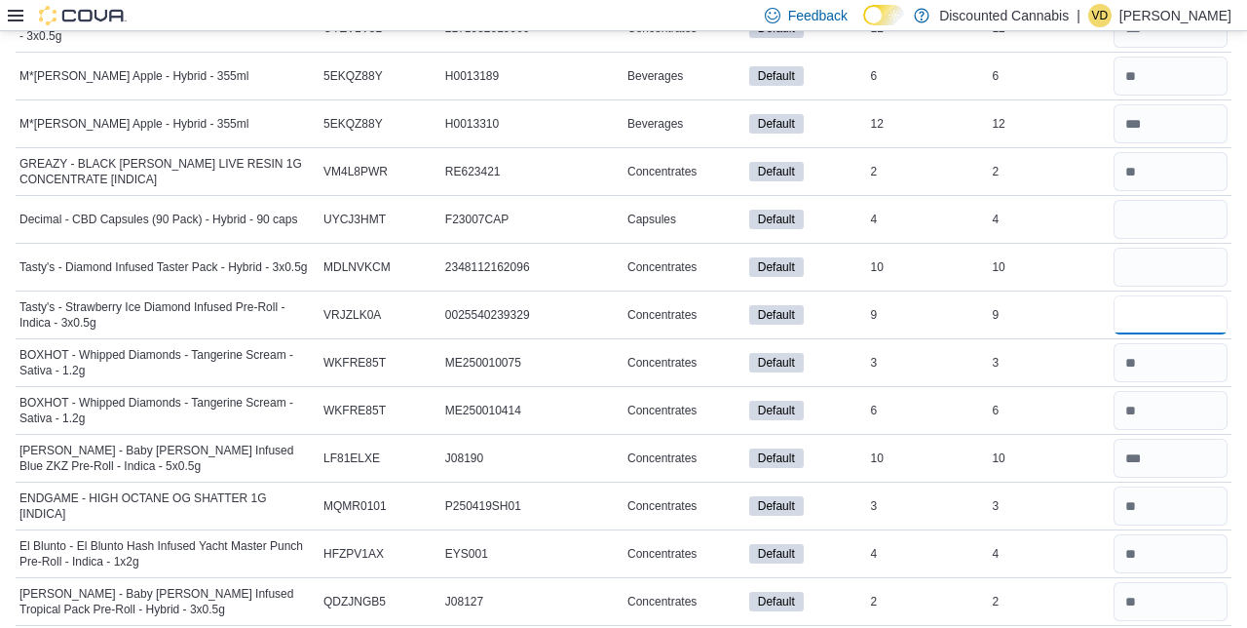
scroll to position [7924, 0]
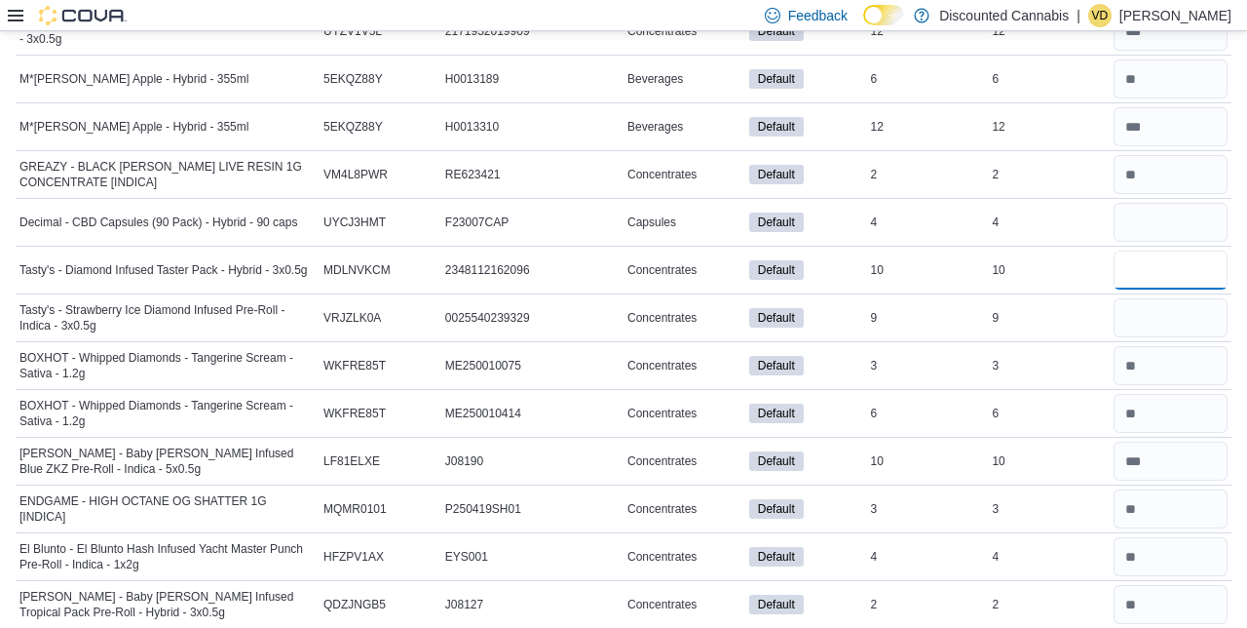
click at [1162, 250] on input "number" at bounding box center [1171, 269] width 114 height 39
click at [1169, 203] on input "number" at bounding box center [1171, 222] width 114 height 39
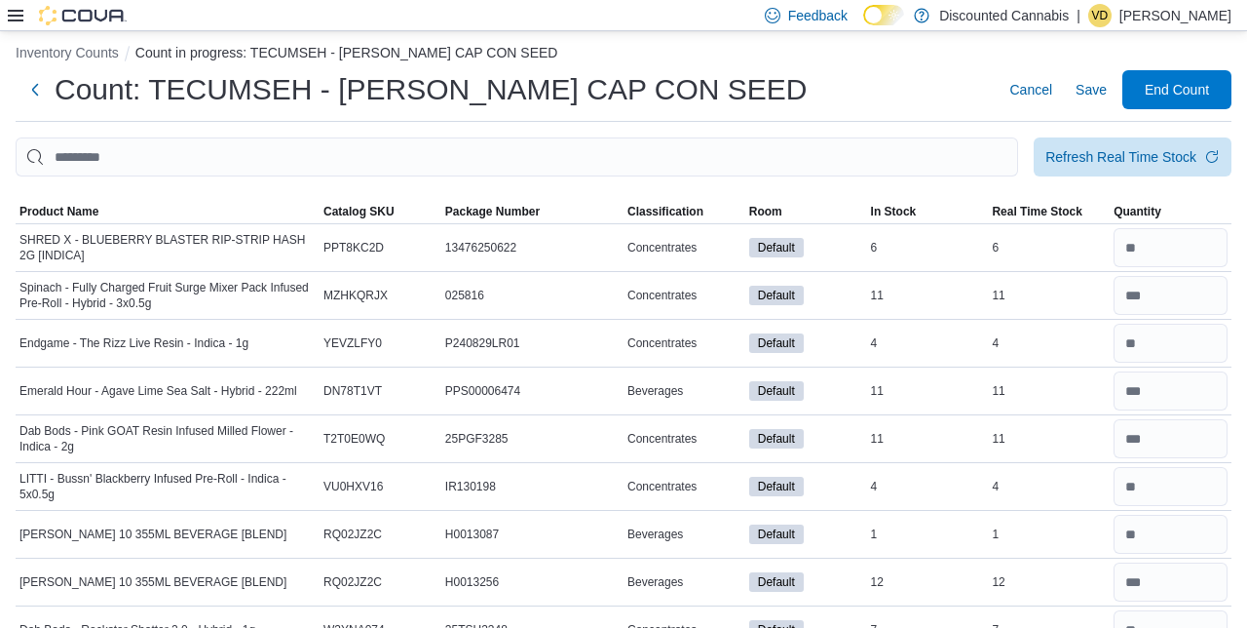
scroll to position [0, 0]
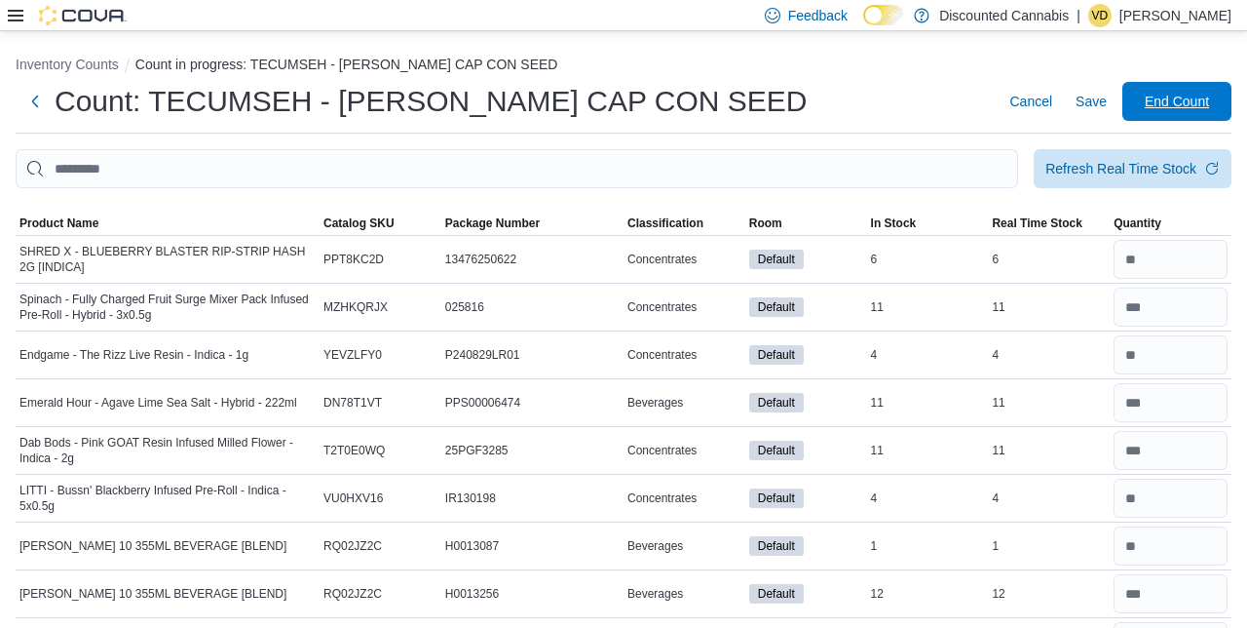
click at [1185, 119] on span "End Count" at bounding box center [1177, 101] width 86 height 39
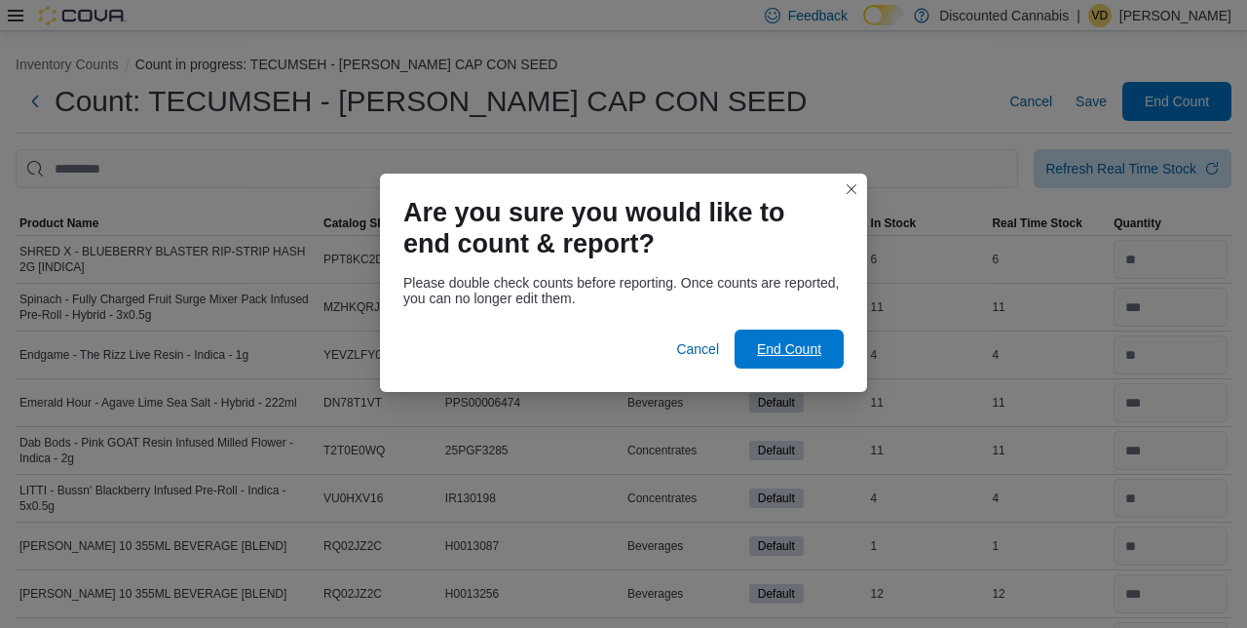
click at [810, 350] on span "End Count" at bounding box center [789, 348] width 64 height 19
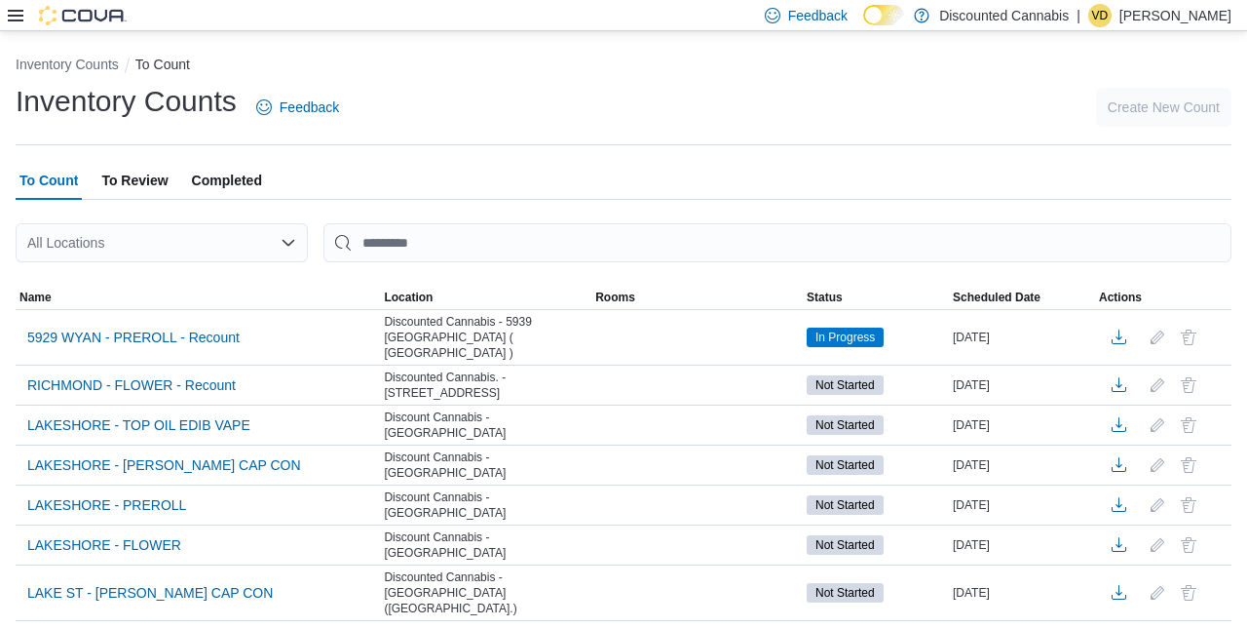
click at [250, 252] on div "All Locations" at bounding box center [162, 242] width 292 height 39
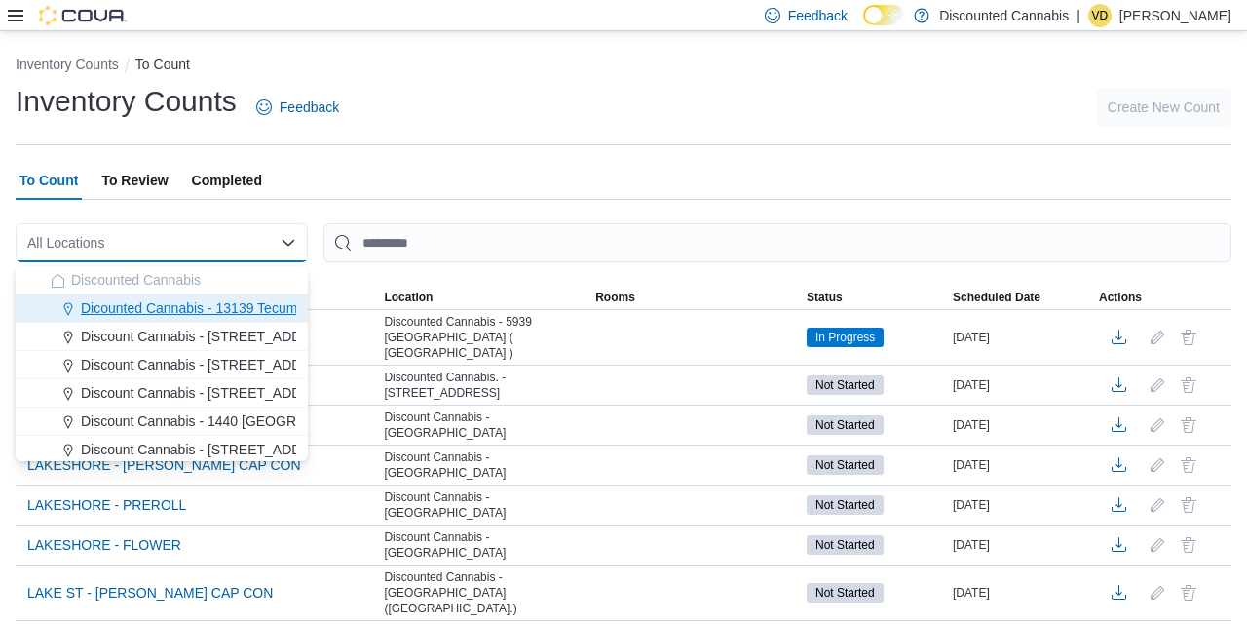
click at [281, 309] on span "Dicounted Cannabis - 13139 Tecumseh ( [GEOGRAPHIC_DATA] )" at bounding box center [282, 307] width 402 height 19
